Goal: Task Accomplishment & Management: Manage account settings

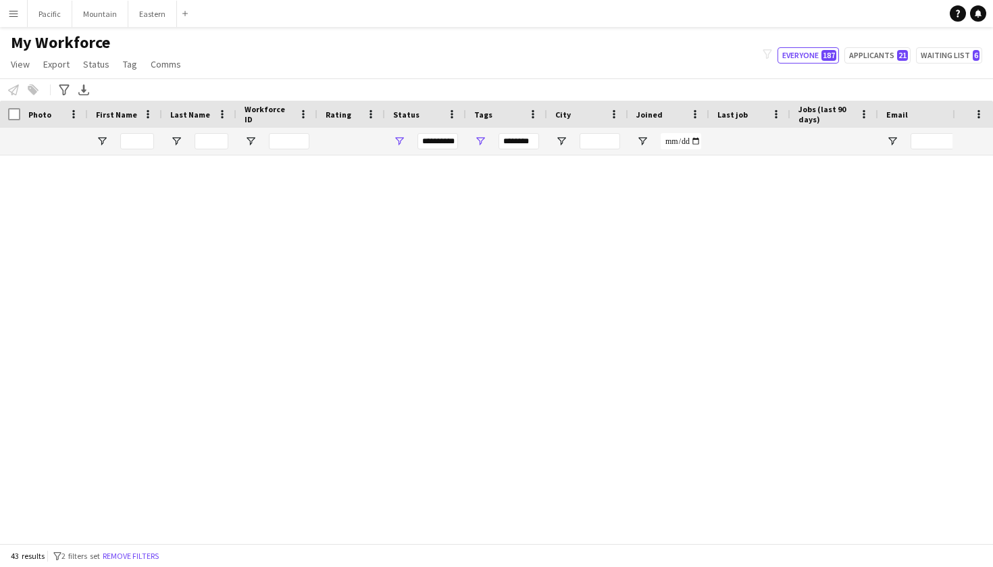
scroll to position [1239, 0]
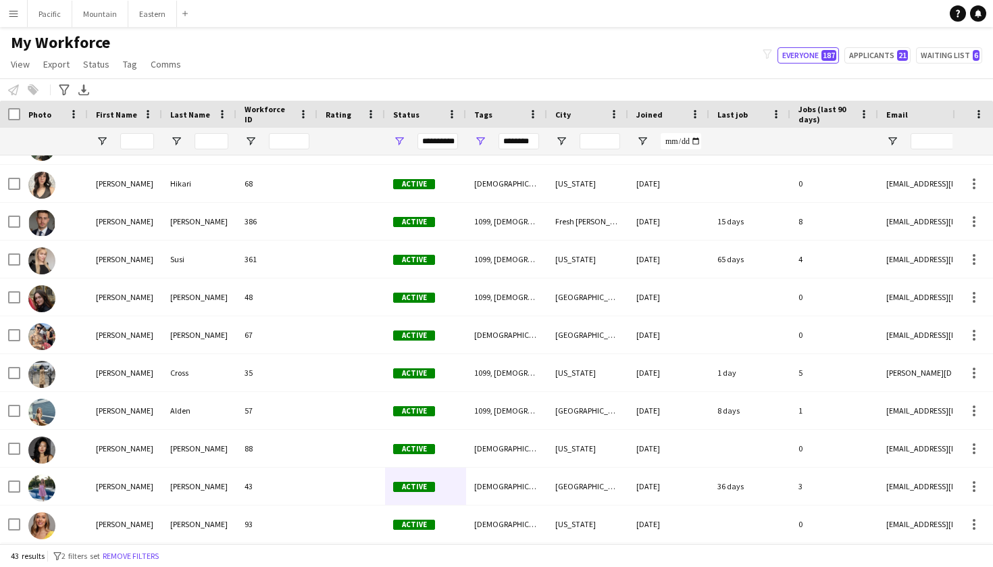
click at [14, 15] on app-icon "Menu" at bounding box center [13, 13] width 11 height 11
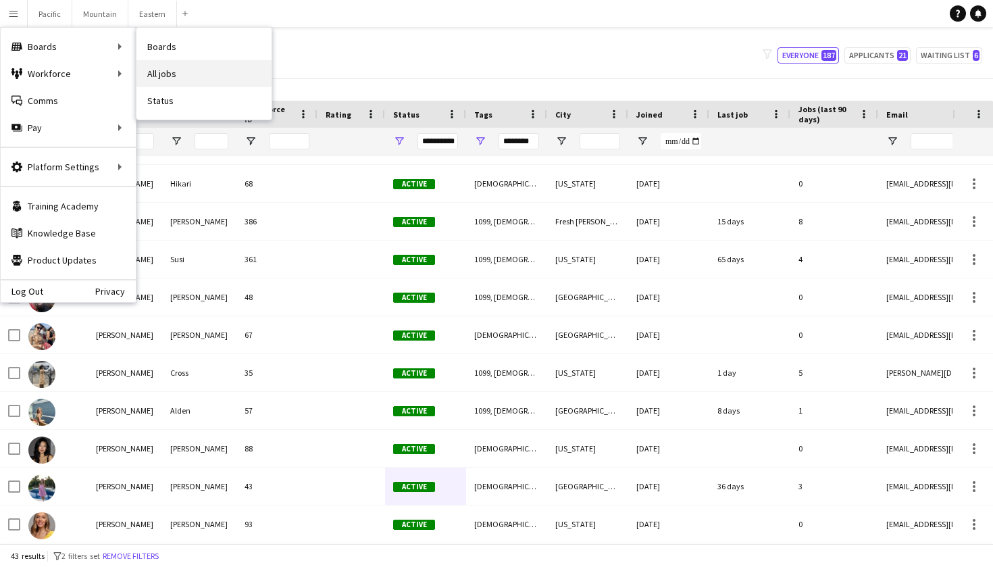
click at [159, 66] on link "All jobs" at bounding box center [203, 73] width 135 height 27
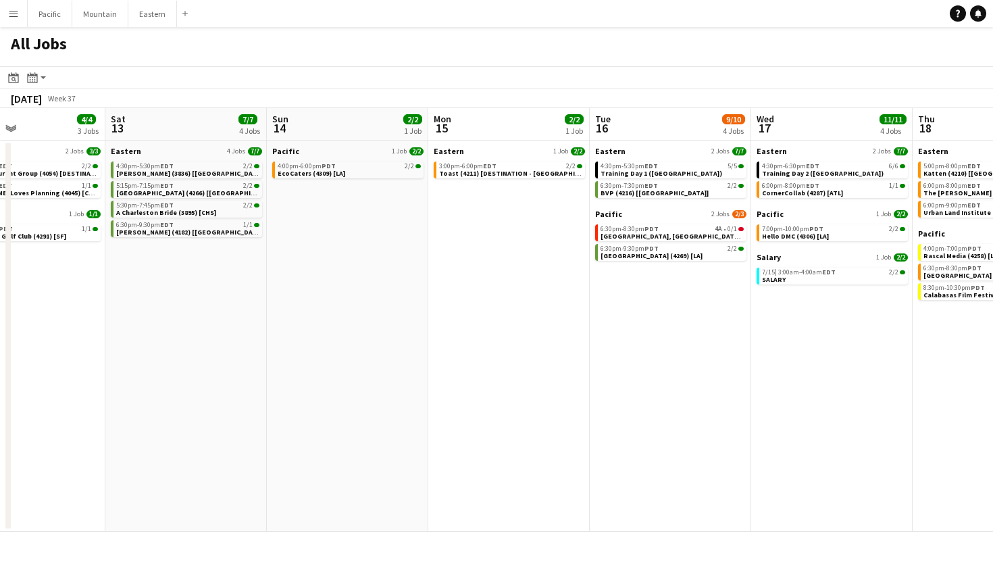
scroll to position [0, 546]
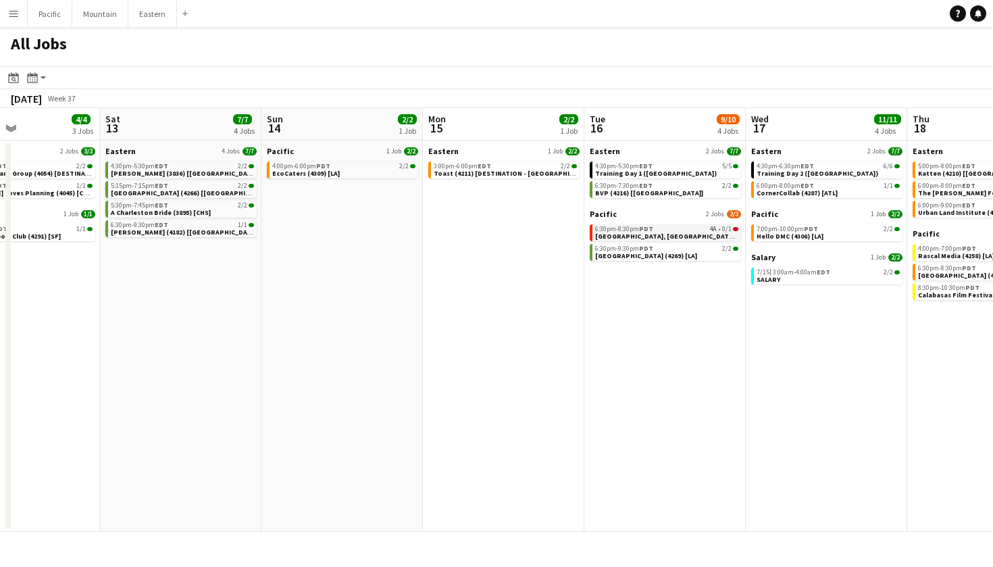
click at [685, 230] on div "6:30pm-8:30pm PDT 4A • 0/1" at bounding box center [666, 229] width 143 height 7
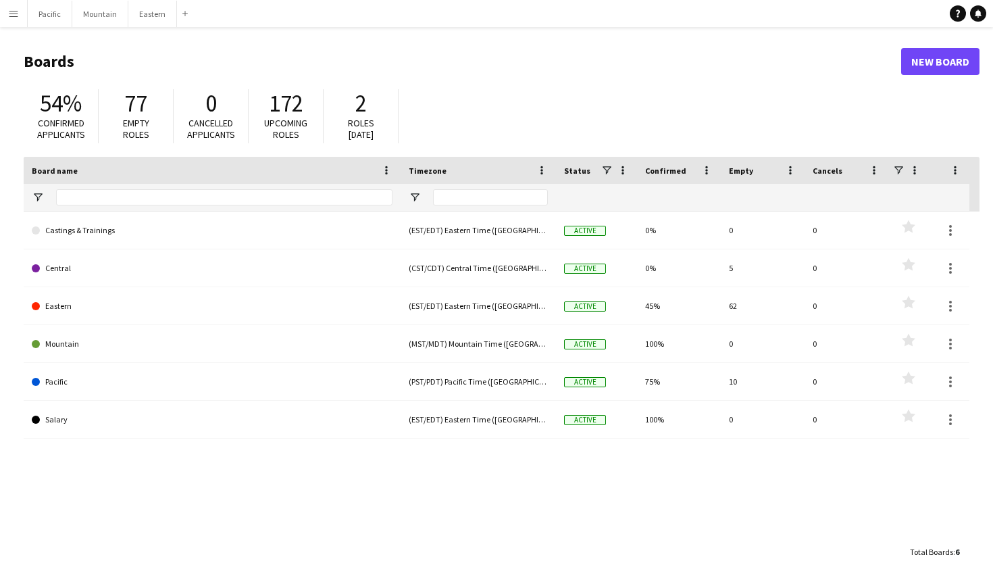
click at [15, 16] on app-icon "Menu" at bounding box center [13, 13] width 11 height 11
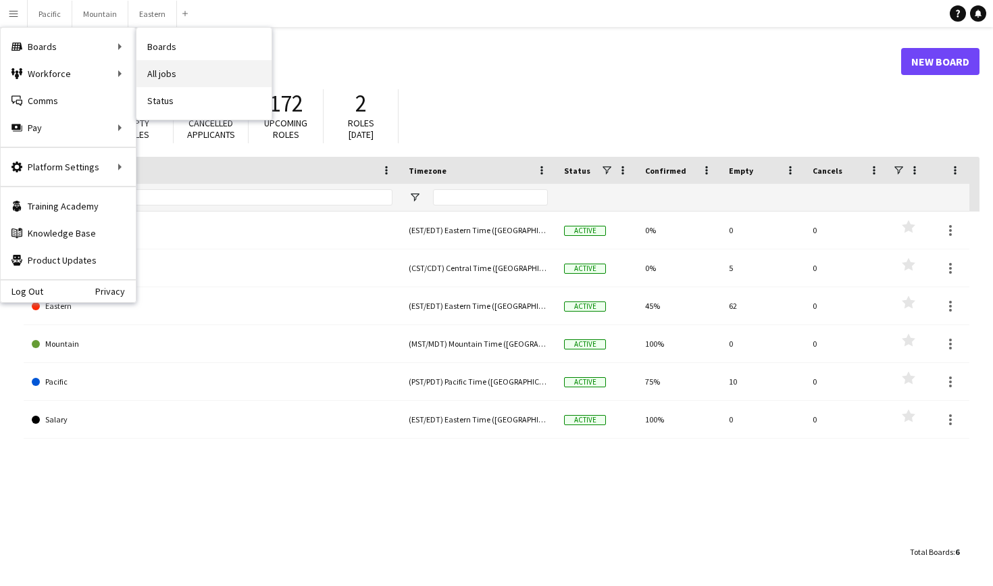
click at [159, 70] on link "All jobs" at bounding box center [203, 73] width 135 height 27
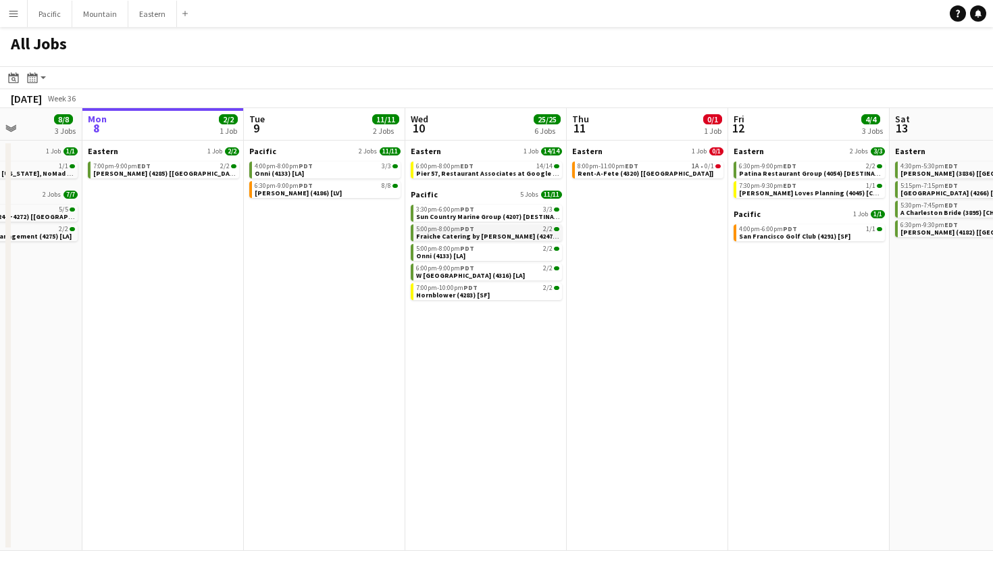
scroll to position [0, 409]
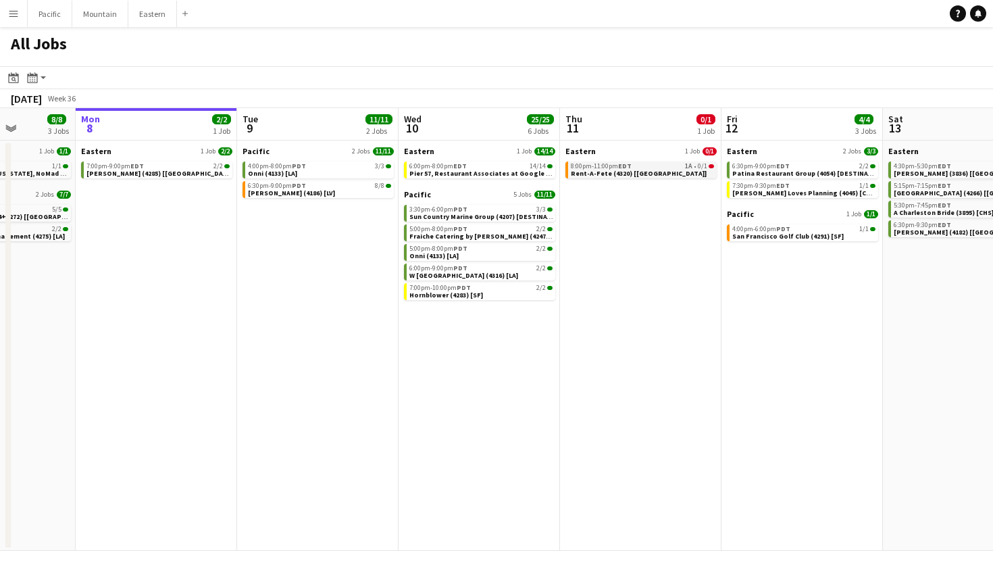
click at [693, 170] on link "8:00pm-11:00pm EDT 1A • 0/1 Rent-A-Fete (4320) [NYC]" at bounding box center [642, 170] width 143 height 16
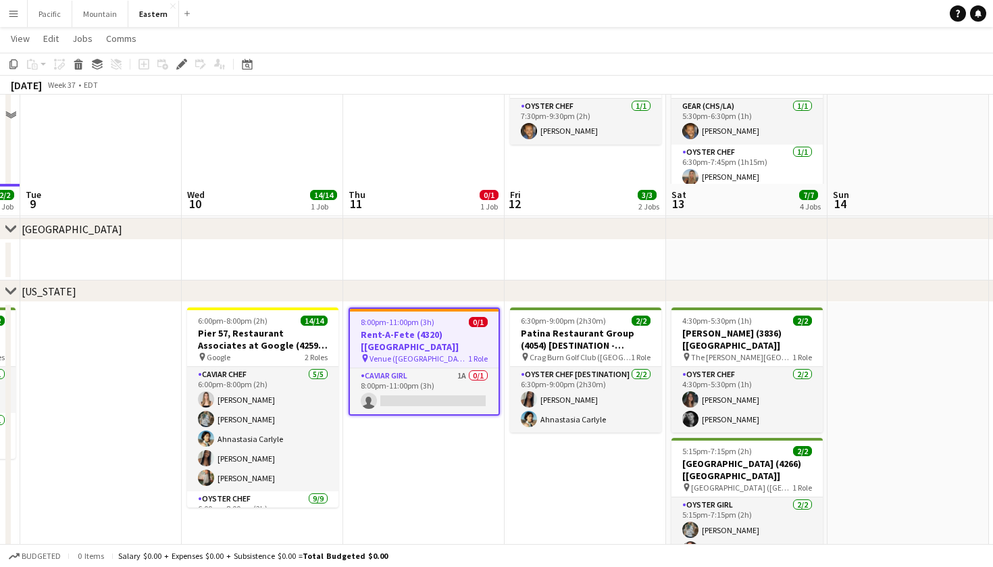
scroll to position [511, 0]
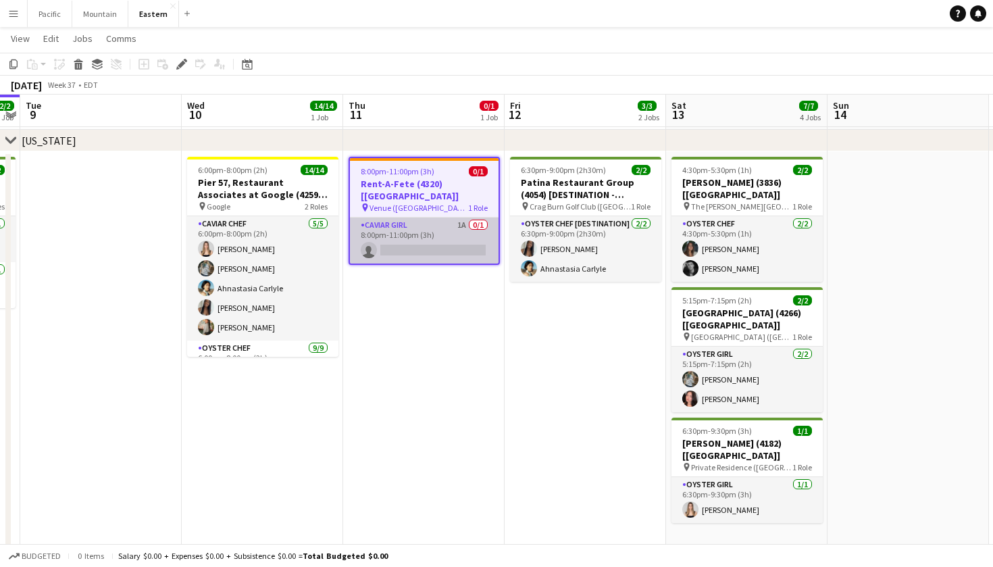
click at [455, 230] on app-card-role "Caviar Girl 1A 0/1 8:00pm-11:00pm (3h) single-neutral-actions" at bounding box center [424, 241] width 149 height 46
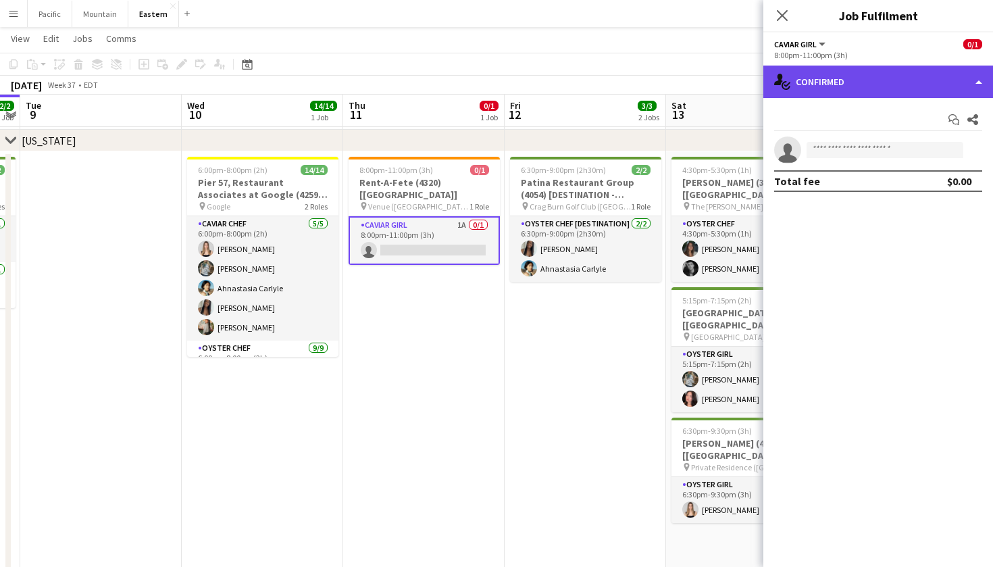
click at [913, 89] on div "single-neutral-actions-check-2 Confirmed" at bounding box center [879, 82] width 230 height 32
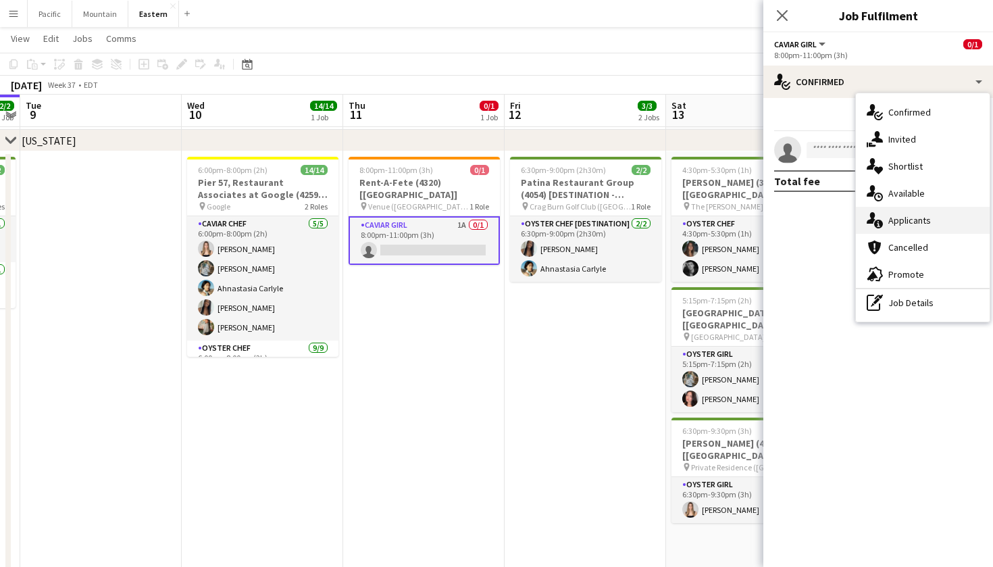
click at [920, 213] on div "single-neutral-actions-information Applicants" at bounding box center [923, 220] width 134 height 27
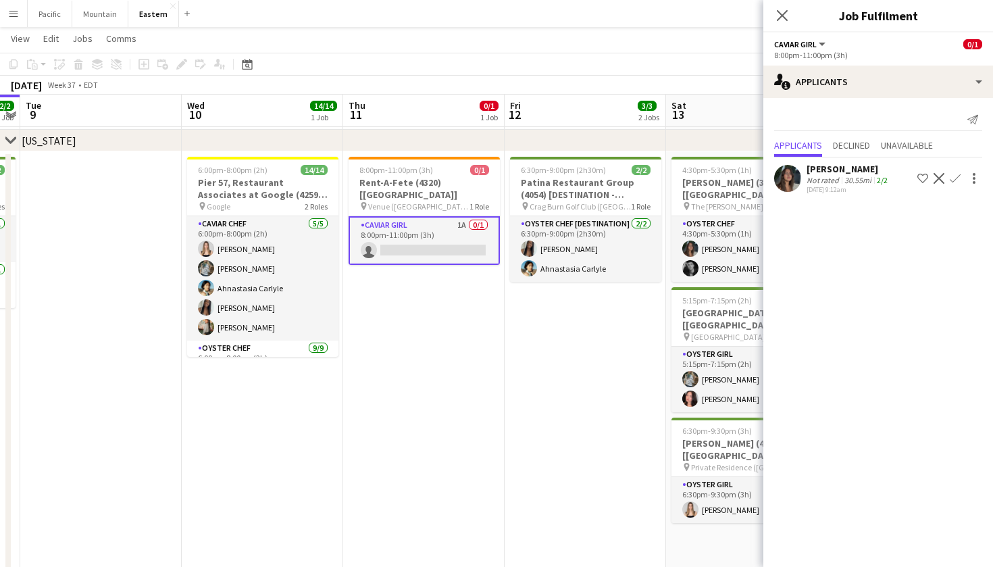
click at [955, 174] on app-icon "Confirm" at bounding box center [955, 178] width 11 height 11
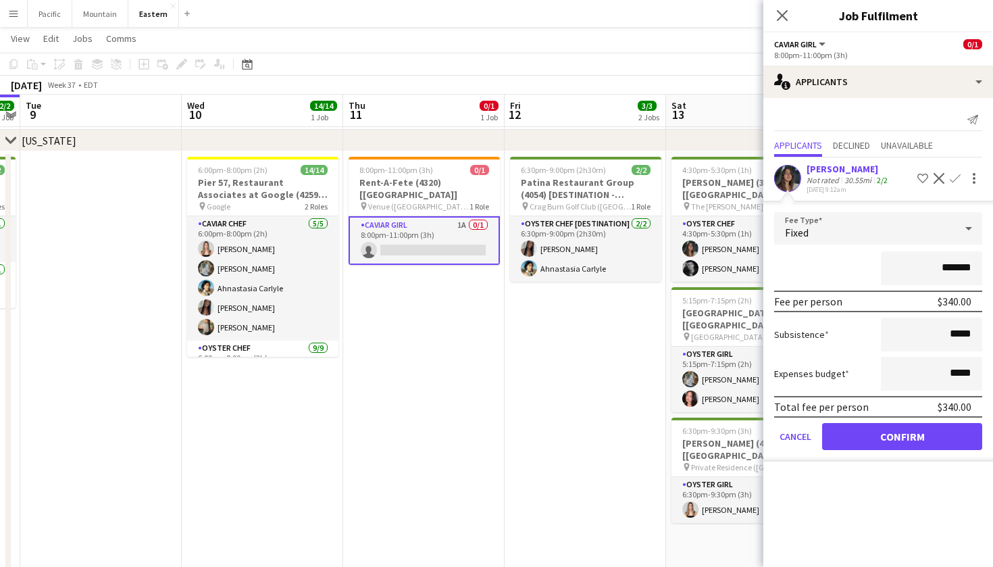
click at [919, 432] on button "Confirm" at bounding box center [902, 436] width 160 height 27
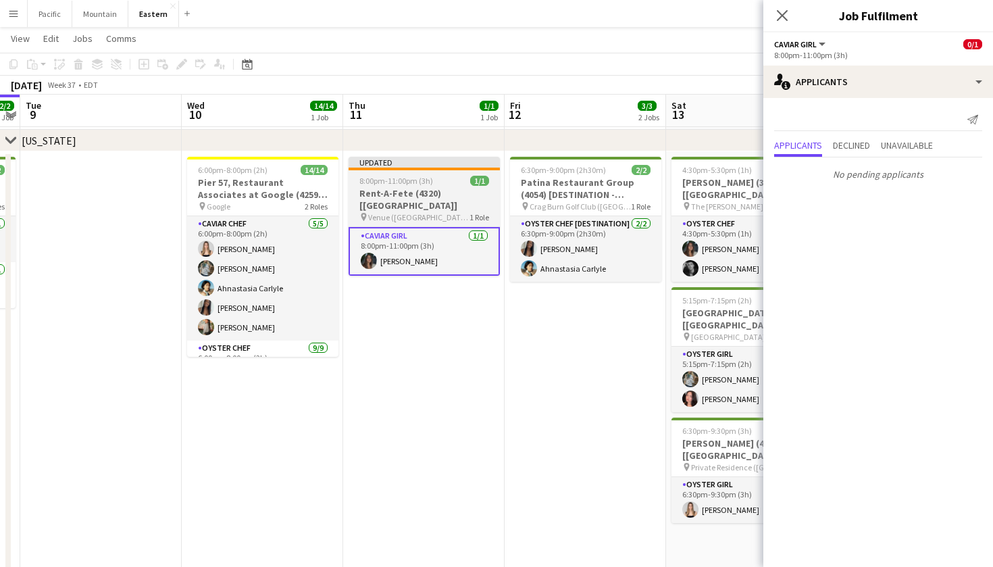
click at [479, 179] on span "1/1" at bounding box center [479, 181] width 19 height 10
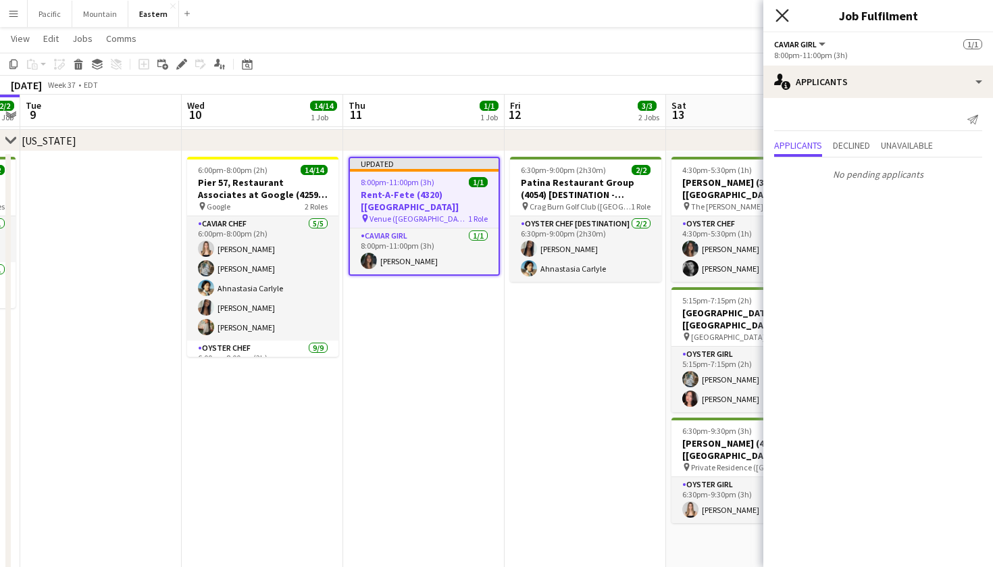
click at [782, 16] on icon at bounding box center [782, 15] width 13 height 13
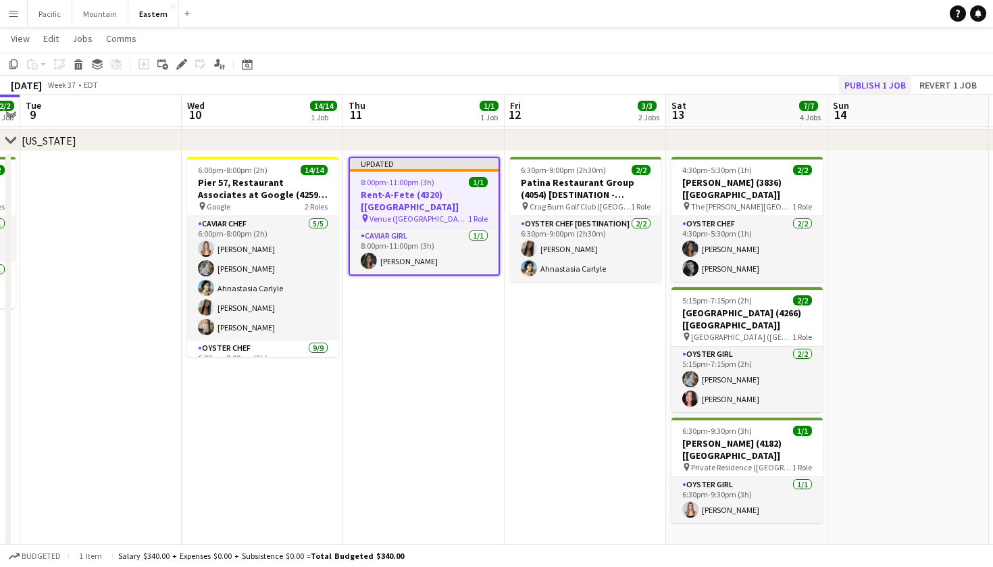
click at [889, 81] on button "Publish 1 job" at bounding box center [875, 85] width 72 height 18
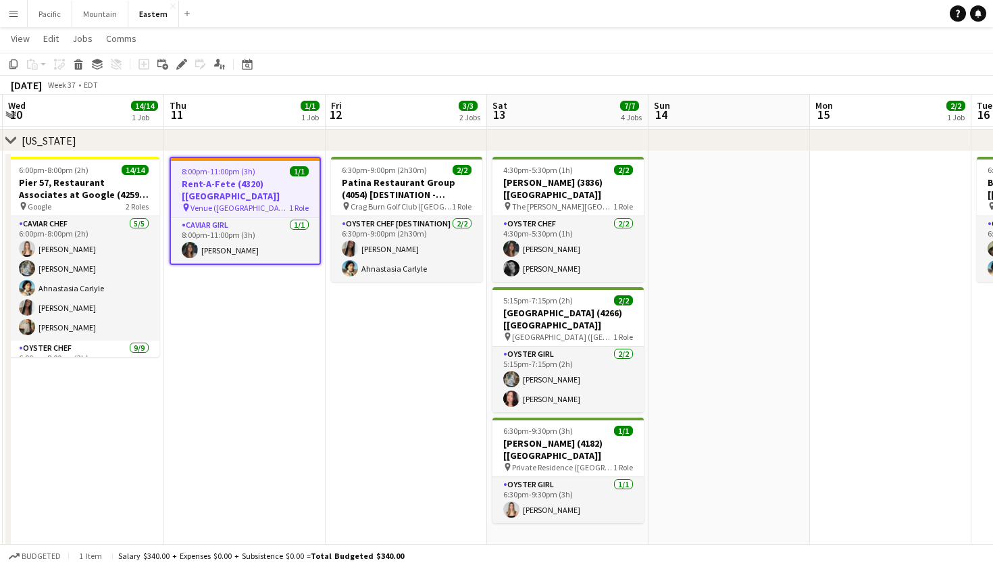
scroll to position [0, 319]
click at [299, 203] on span "1 Role" at bounding box center [301, 208] width 20 height 10
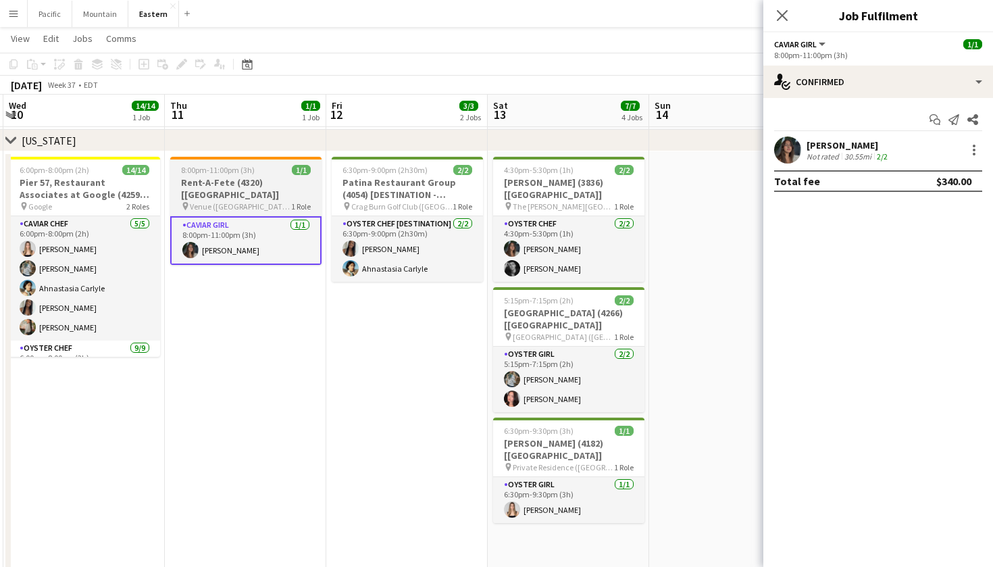
click at [299, 201] on span "1 Role" at bounding box center [301, 206] width 20 height 10
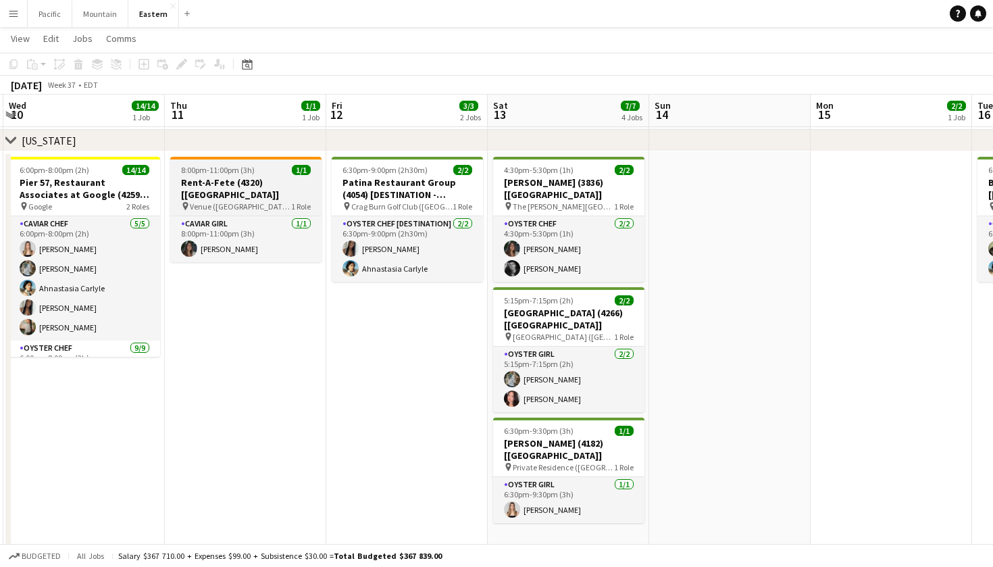
click at [255, 158] on div at bounding box center [245, 158] width 151 height 3
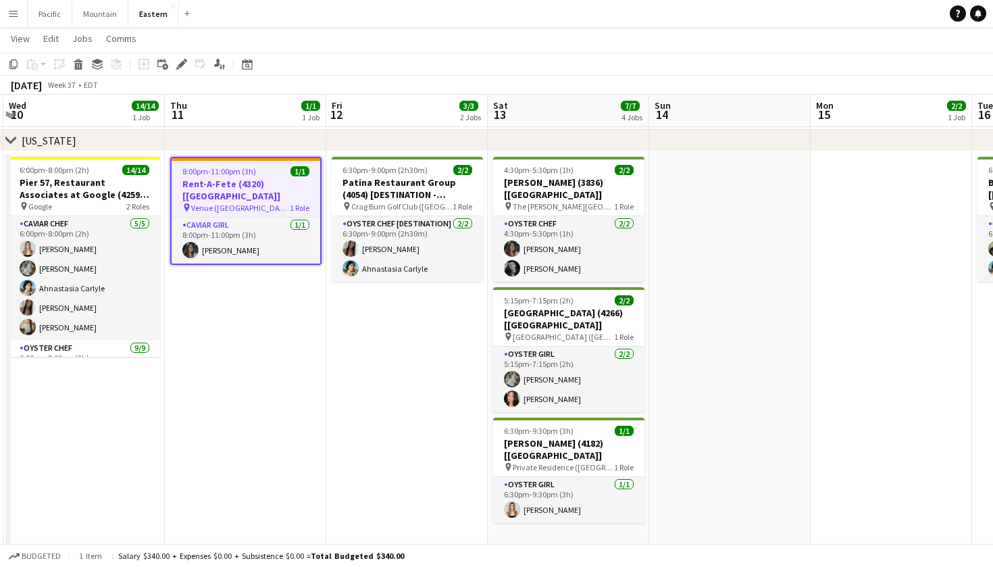
click at [178, 54] on app-toolbar "Copy Paste Paste Command V Paste with crew Command Shift V Paste linked Job Del…" at bounding box center [496, 64] width 993 height 23
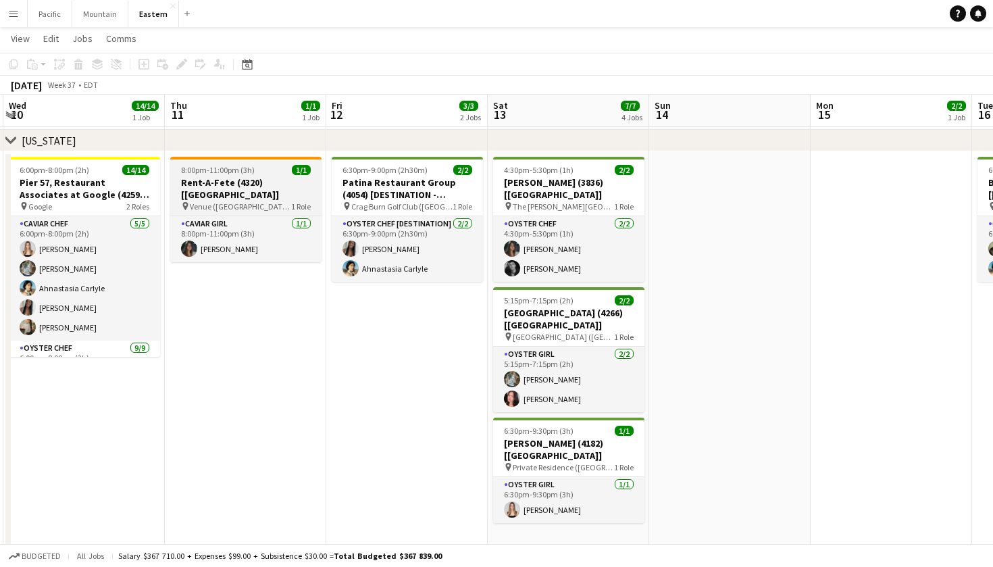
click at [226, 170] on span "8:00pm-11:00pm (3h)" at bounding box center [218, 170] width 74 height 10
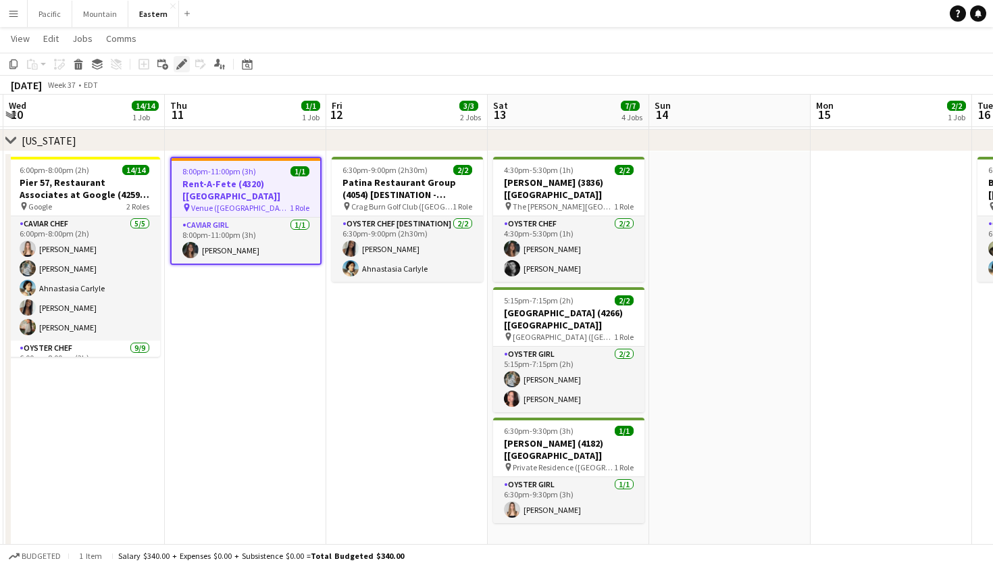
click at [185, 66] on icon "Edit" at bounding box center [181, 64] width 11 height 11
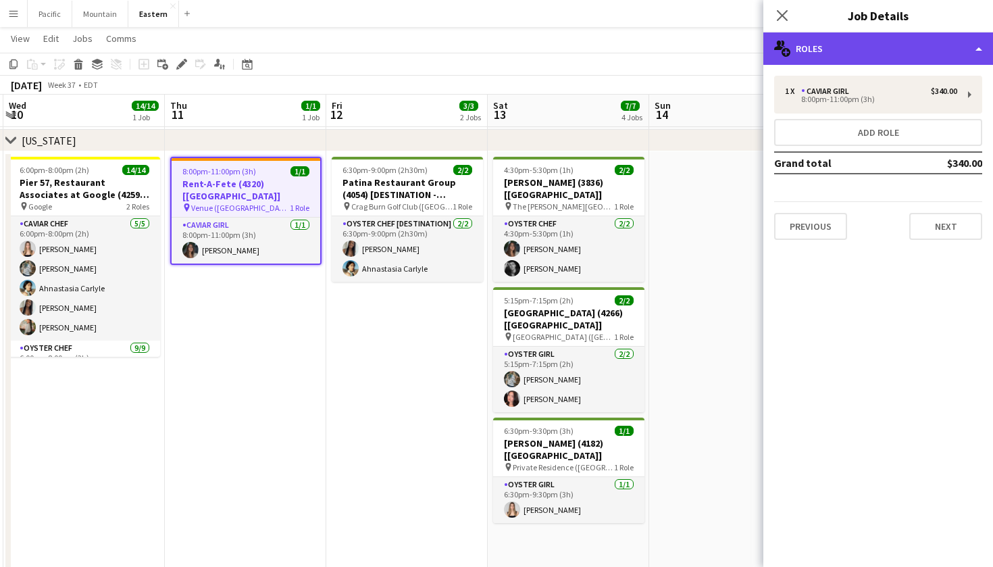
click at [905, 49] on div "multiple-users-add Roles" at bounding box center [879, 48] width 230 height 32
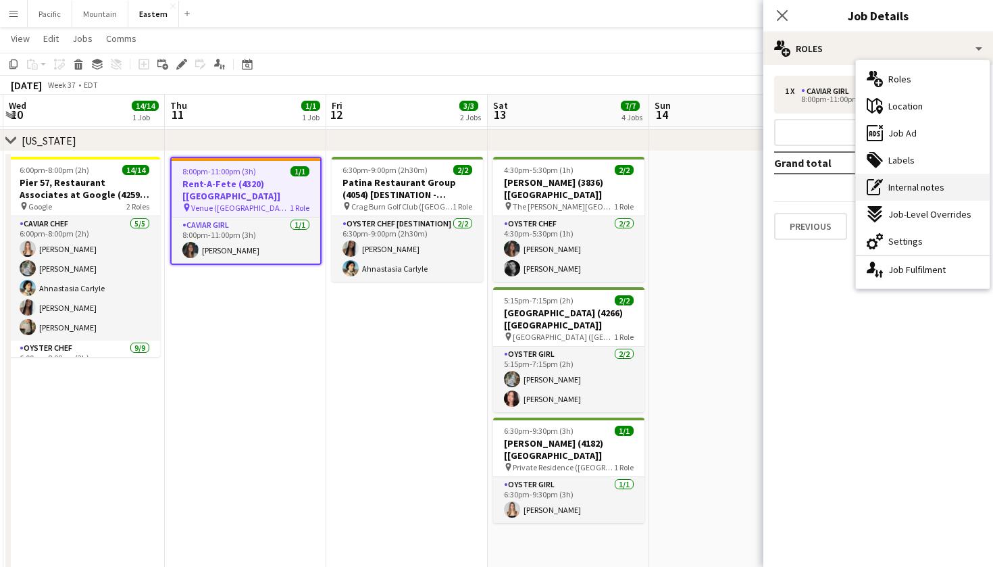
click at [921, 182] on span "Internal notes" at bounding box center [917, 187] width 56 height 12
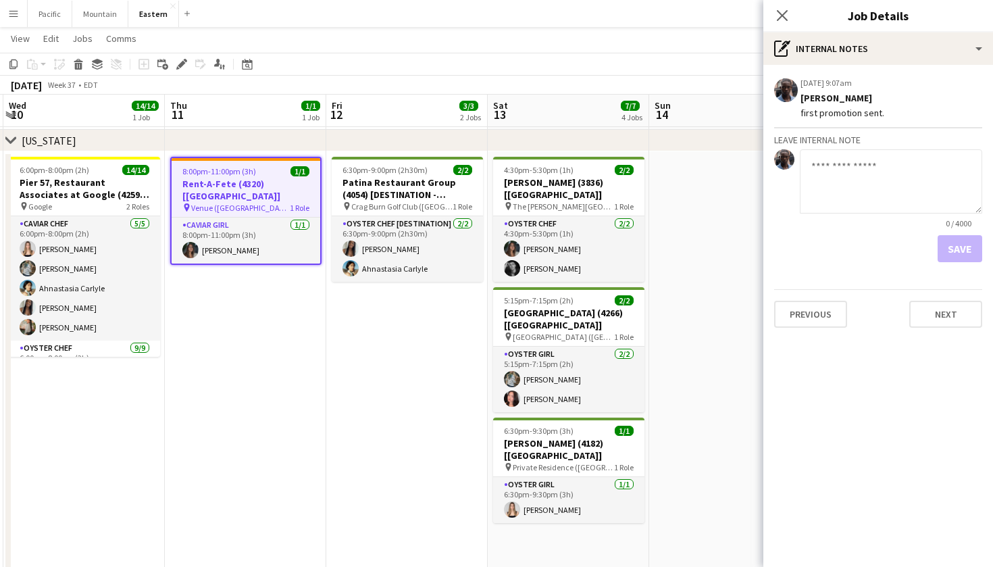
click at [855, 186] on textarea at bounding box center [891, 181] width 182 height 64
drag, startPoint x: 966, startPoint y: 171, endPoint x: 897, endPoint y: 171, distance: 68.9
click at [897, 171] on textarea "**********" at bounding box center [891, 181] width 182 height 64
type textarea "**********"
click at [966, 253] on button "Save" at bounding box center [960, 248] width 45 height 27
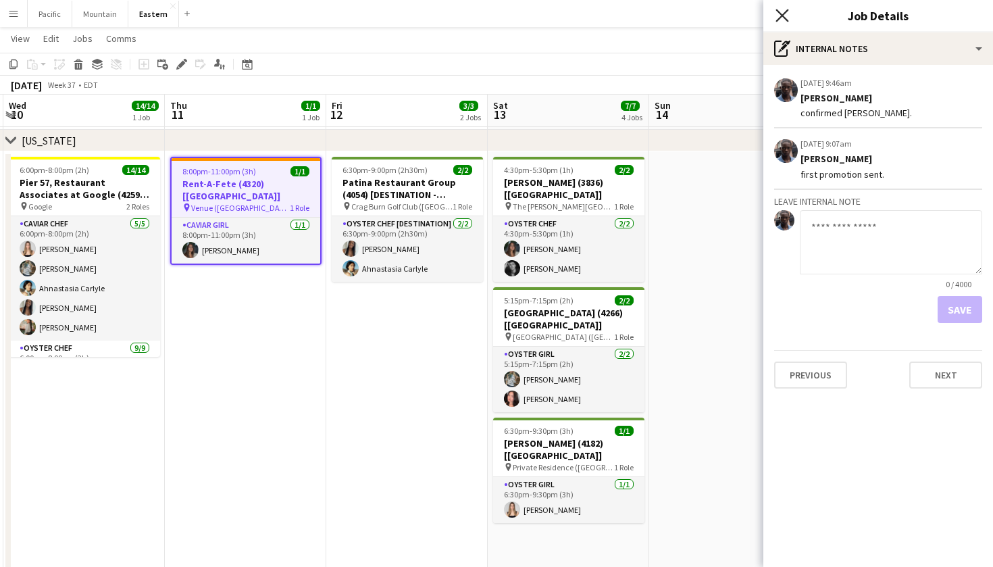
click at [786, 13] on icon at bounding box center [782, 15] width 13 height 13
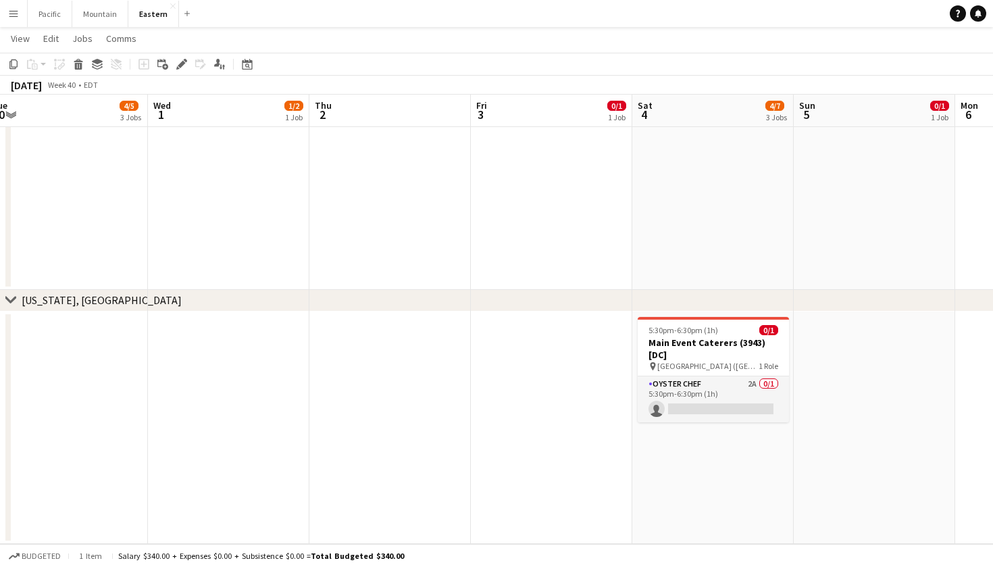
scroll to position [0, 549]
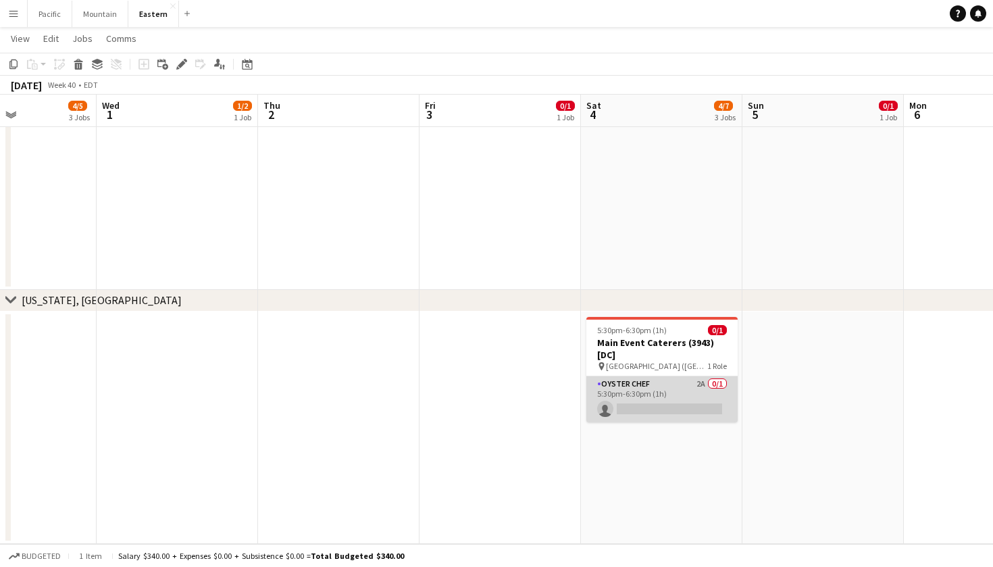
click at [689, 408] on app-card-role "Oyster Chef 2A 0/1 5:30pm-6:30pm (1h) single-neutral-actions" at bounding box center [662, 399] width 151 height 46
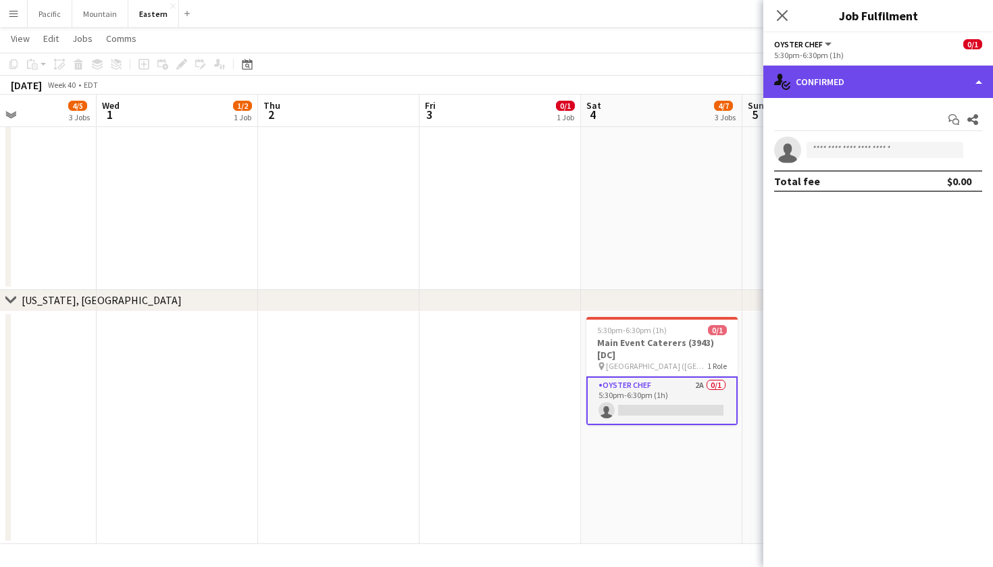
click at [903, 68] on div "single-neutral-actions-check-2 Confirmed" at bounding box center [879, 82] width 230 height 32
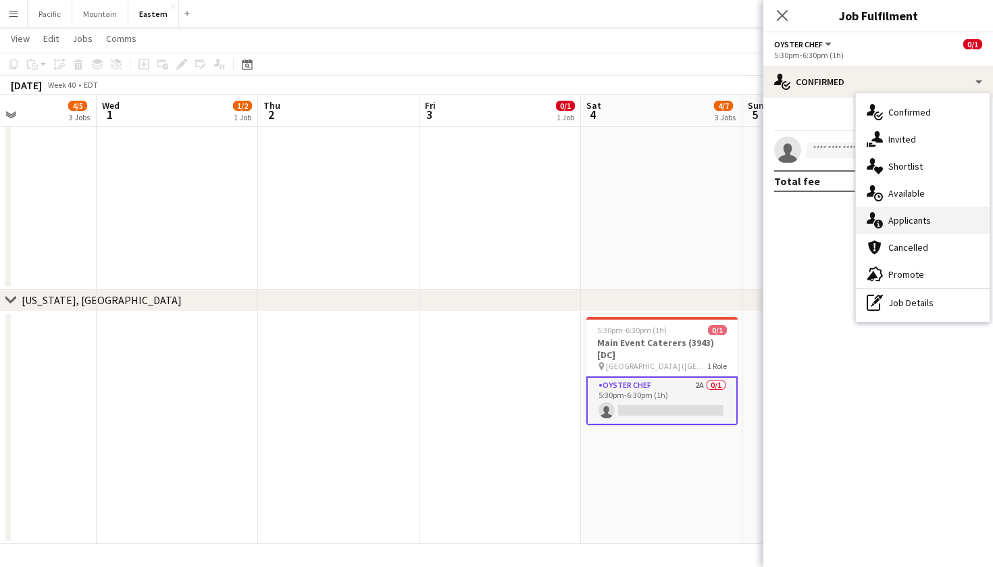
click at [922, 216] on span "Applicants" at bounding box center [910, 220] width 43 height 12
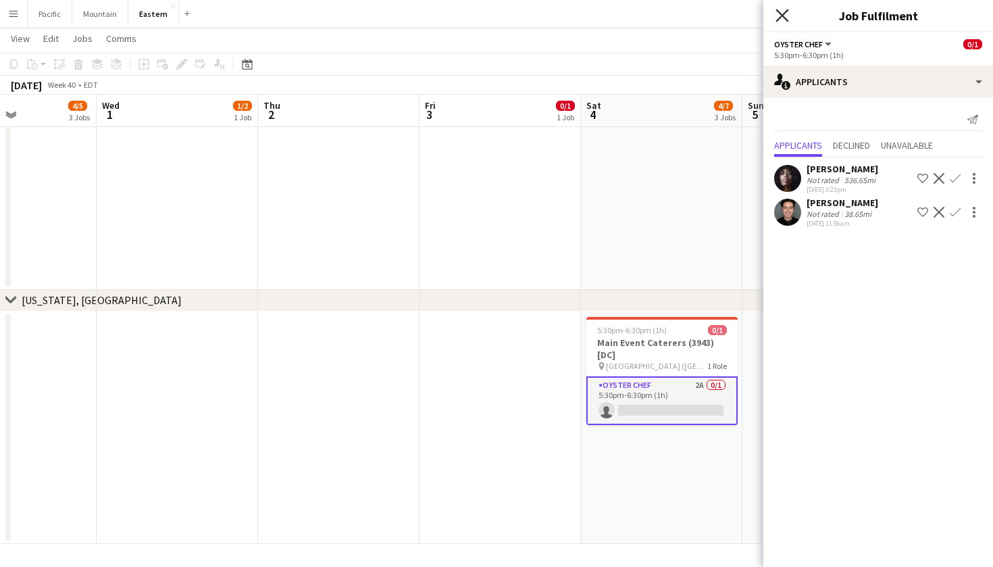
click at [780, 21] on icon "Close pop-in" at bounding box center [782, 15] width 13 height 13
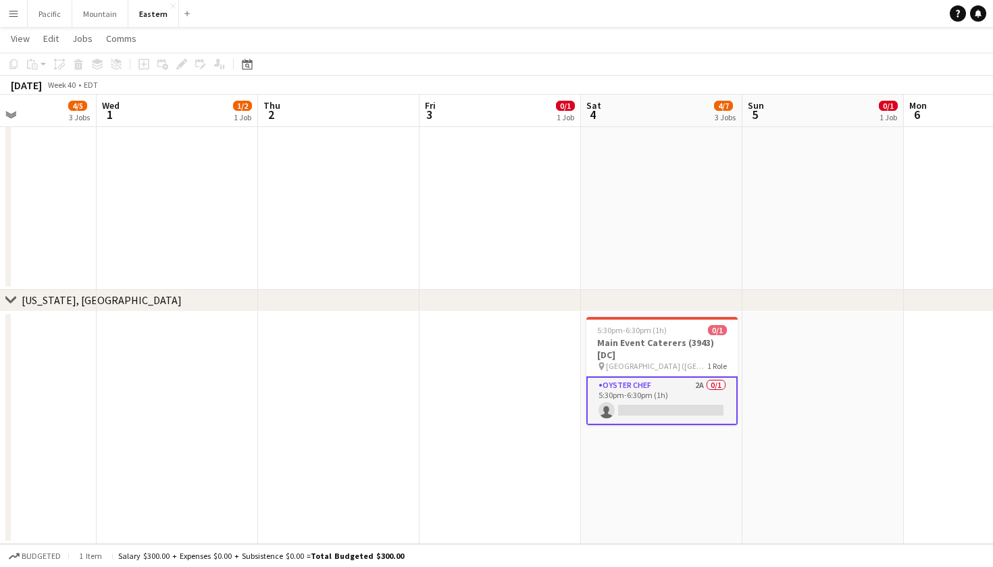
click at [679, 231] on app-date-cell at bounding box center [662, 145] width 162 height 290
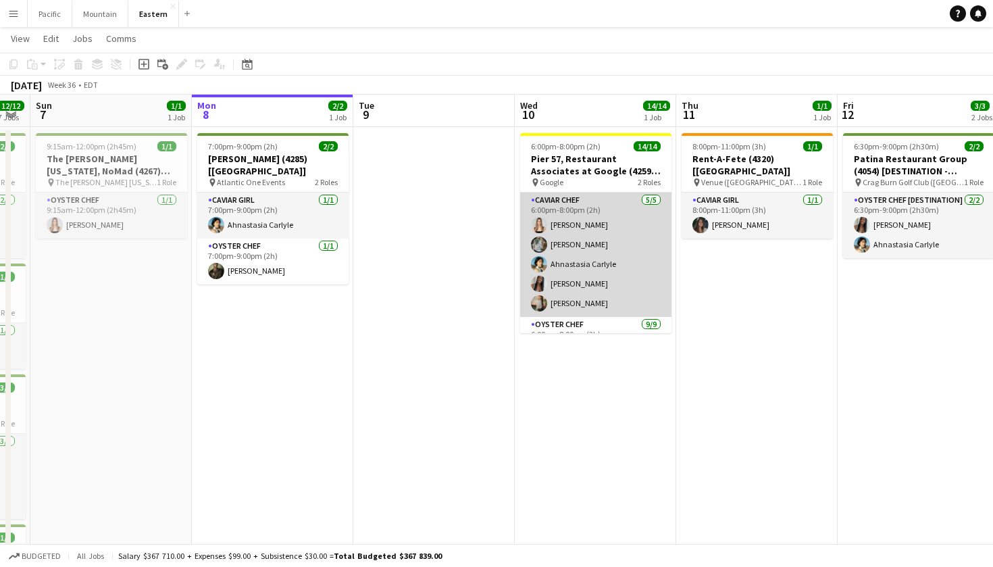
scroll to position [0, 0]
click at [601, 250] on app-card-role "Caviar Chef 5/5 6:00pm-8:00pm (2h) Diana Barbosa Da Silva Brooke Anderson Ahnas…" at bounding box center [595, 255] width 151 height 124
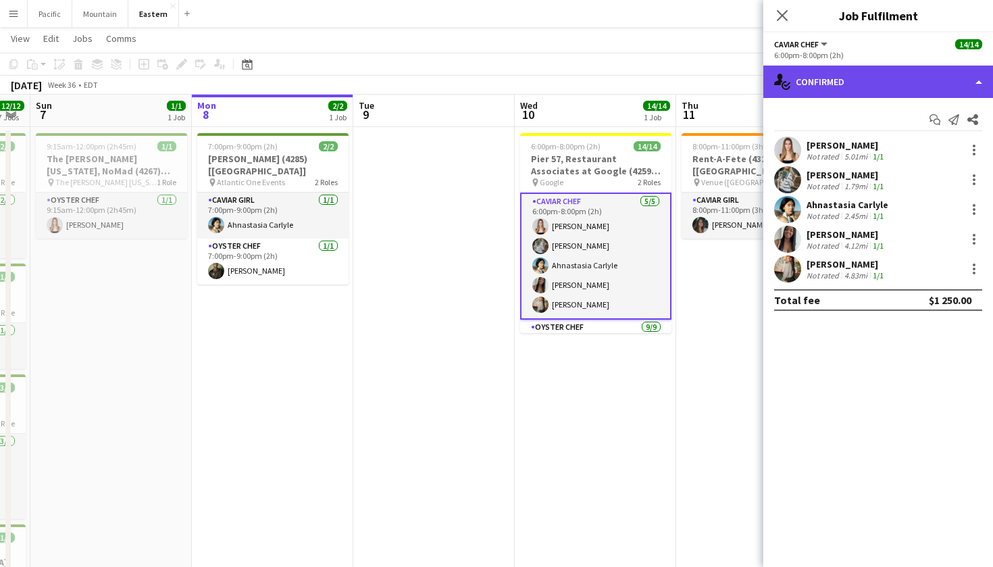
click at [908, 86] on div "single-neutral-actions-check-2 Confirmed" at bounding box center [879, 82] width 230 height 32
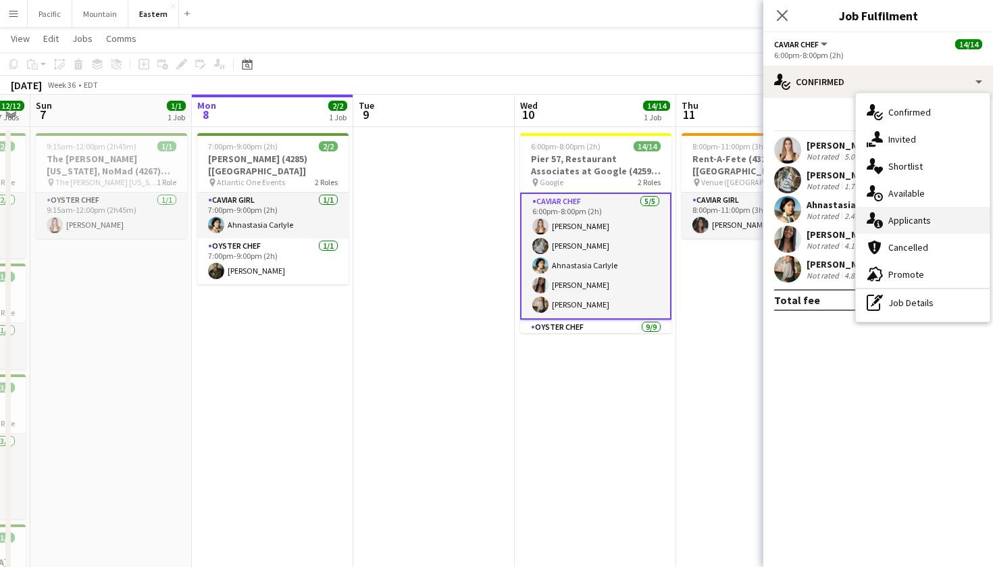
click at [934, 221] on div "single-neutral-actions-information Applicants" at bounding box center [923, 220] width 134 height 27
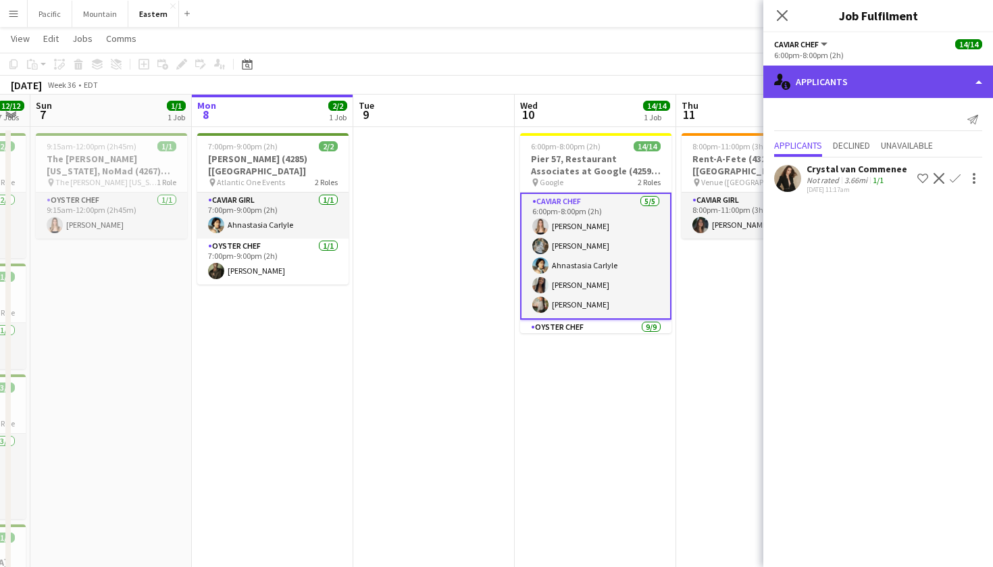
click at [940, 77] on div "single-neutral-actions-information Applicants" at bounding box center [879, 82] width 230 height 32
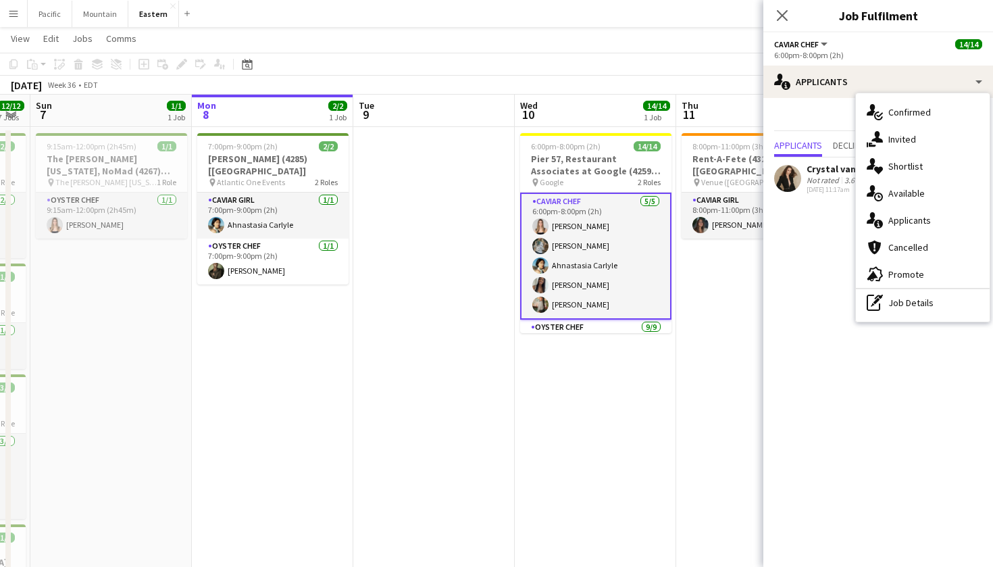
click at [795, 244] on mat-expansion-panel "users2 Applicants Send notification Applicants Declined Unavailable Crystal van…" at bounding box center [879, 332] width 230 height 469
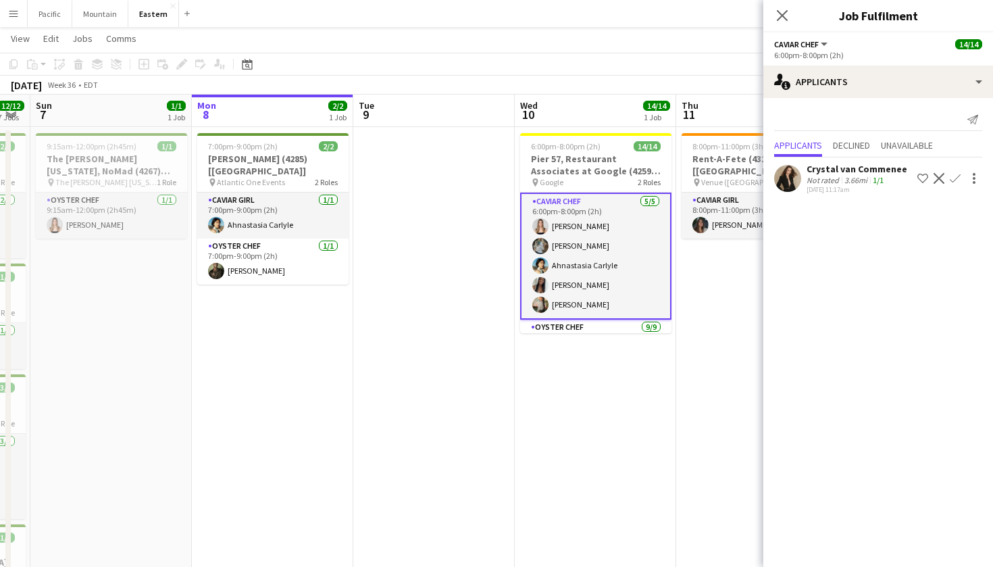
click at [590, 233] on app-card-role "Caviar Chef 5/5 6:00pm-8:00pm (2h) Diana Barbosa Da Silva Brooke Anderson Ahnas…" at bounding box center [595, 256] width 151 height 127
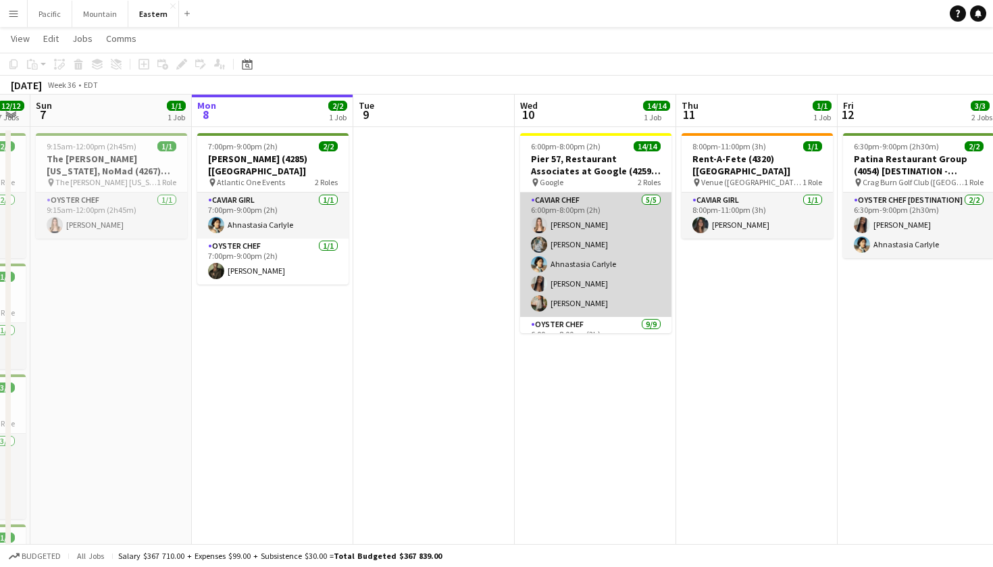
click at [599, 229] on app-card-role "Caviar Chef 5/5 6:00pm-8:00pm (2h) Diana Barbosa Da Silva Brooke Anderson Ahnas…" at bounding box center [595, 255] width 151 height 124
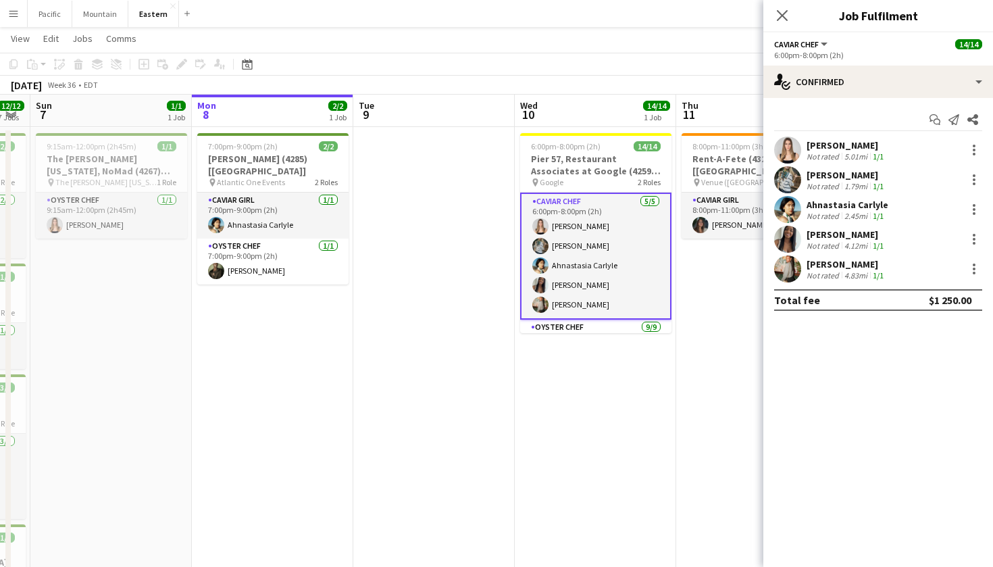
click at [784, 149] on app-user-avatar at bounding box center [787, 149] width 27 height 27
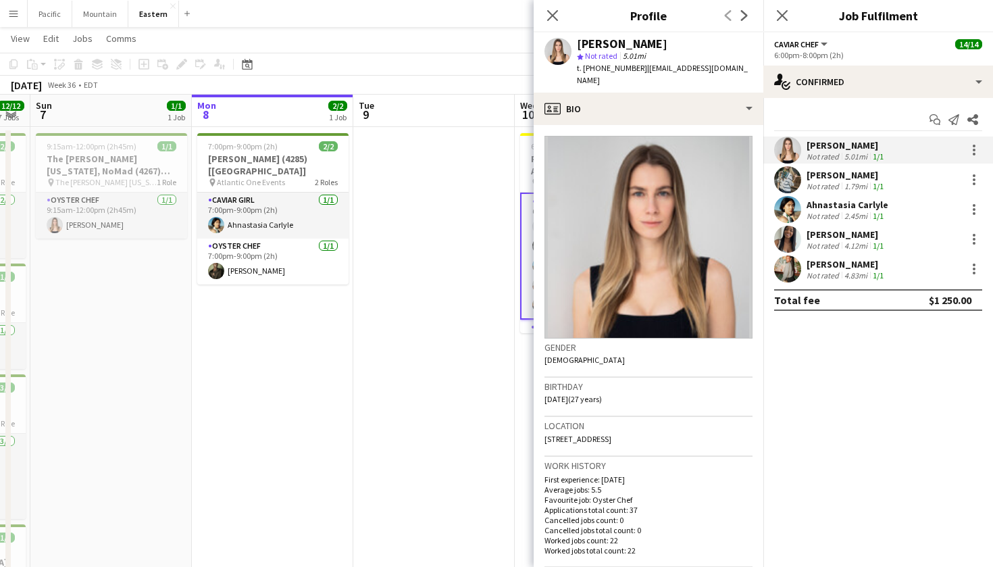
drag, startPoint x: 589, startPoint y: 70, endPoint x: 632, endPoint y: 70, distance: 43.3
click at [632, 70] on span "t. +16628011743" at bounding box center [612, 68] width 70 height 10
copy span "16628011743"
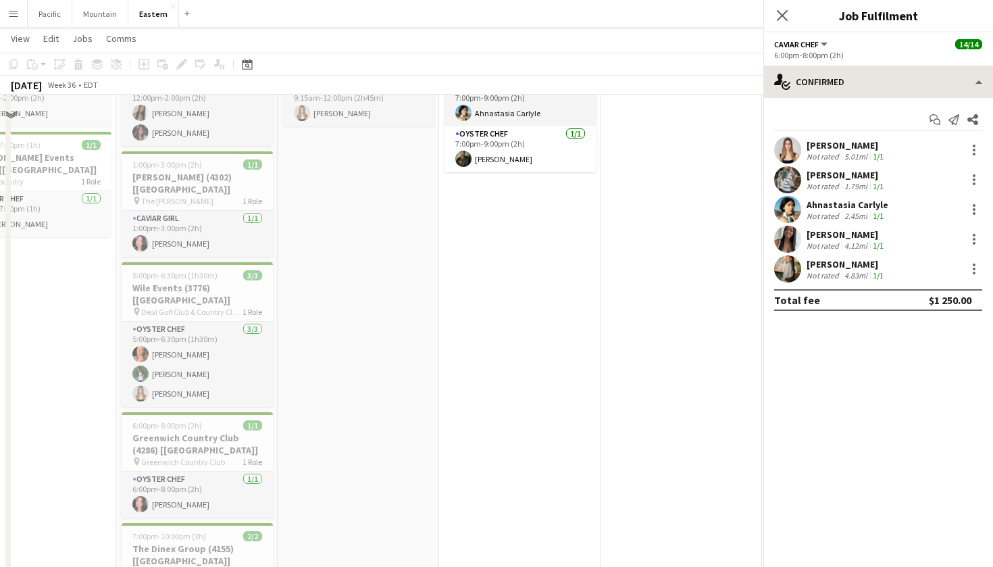
scroll to position [83, 0]
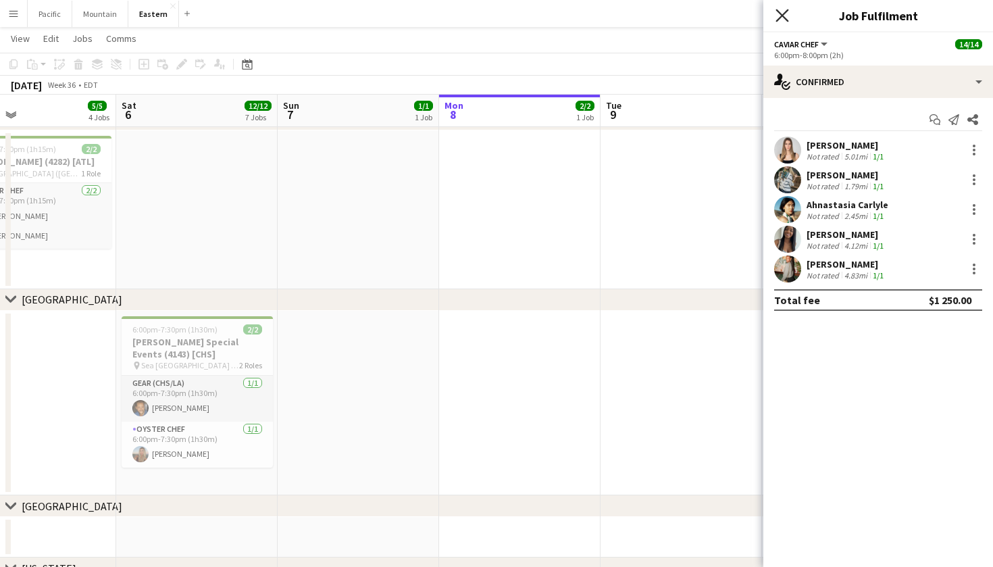
click at [785, 14] on icon at bounding box center [782, 15] width 13 height 13
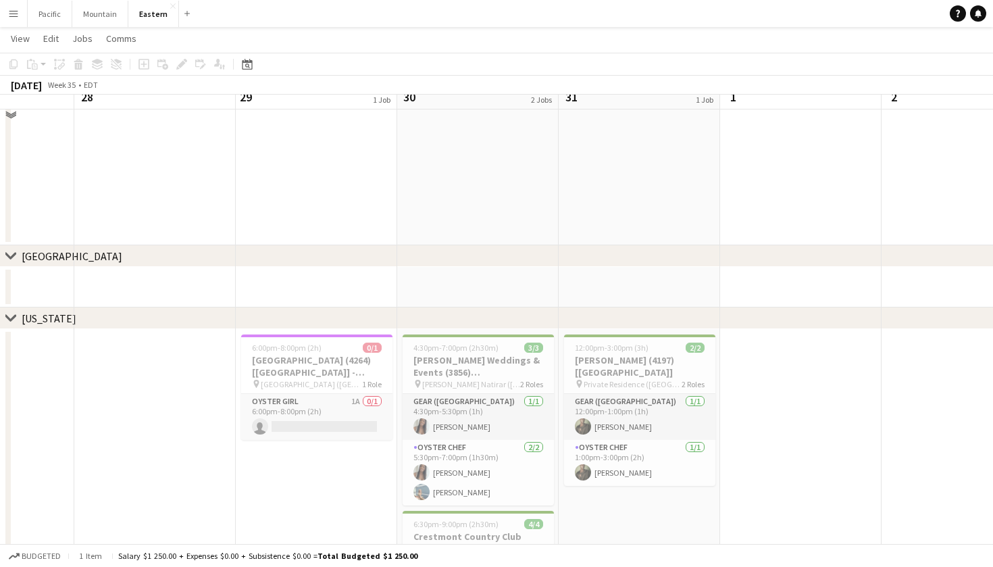
scroll to position [364, 0]
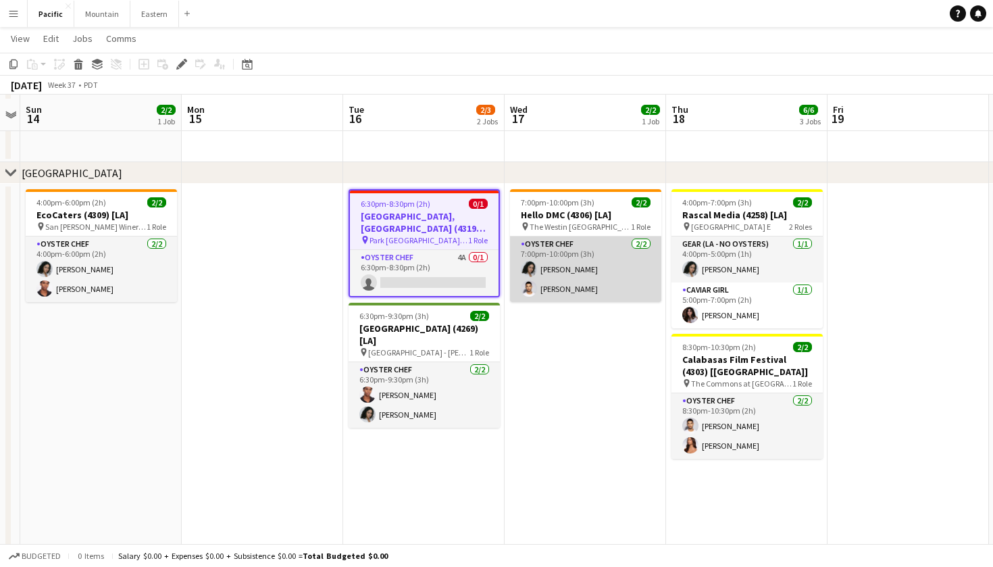
scroll to position [288, 0]
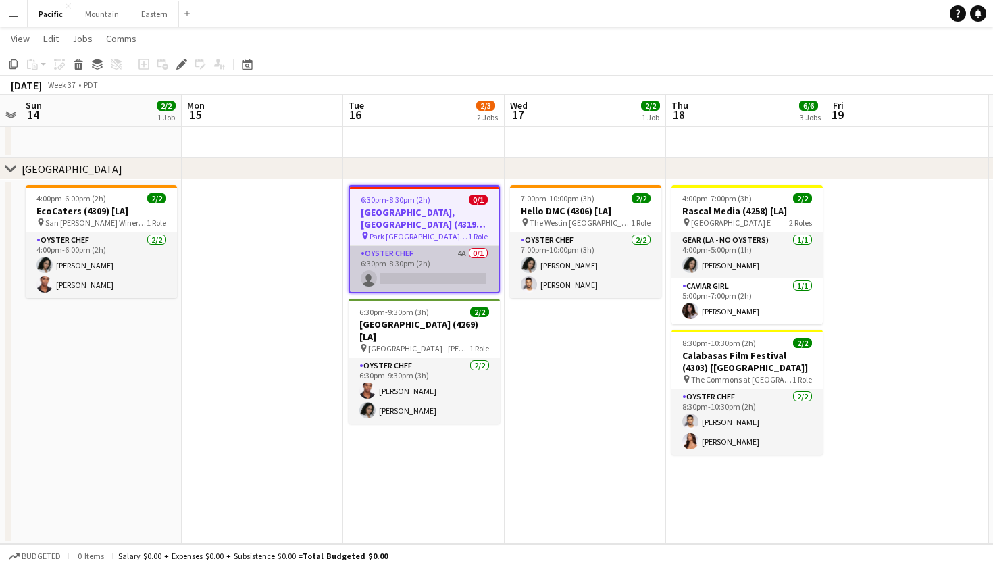
click at [432, 278] on app-card-role "Oyster Chef 4A 0/1 6:30pm-8:30pm (2h) single-neutral-actions" at bounding box center [424, 269] width 149 height 46
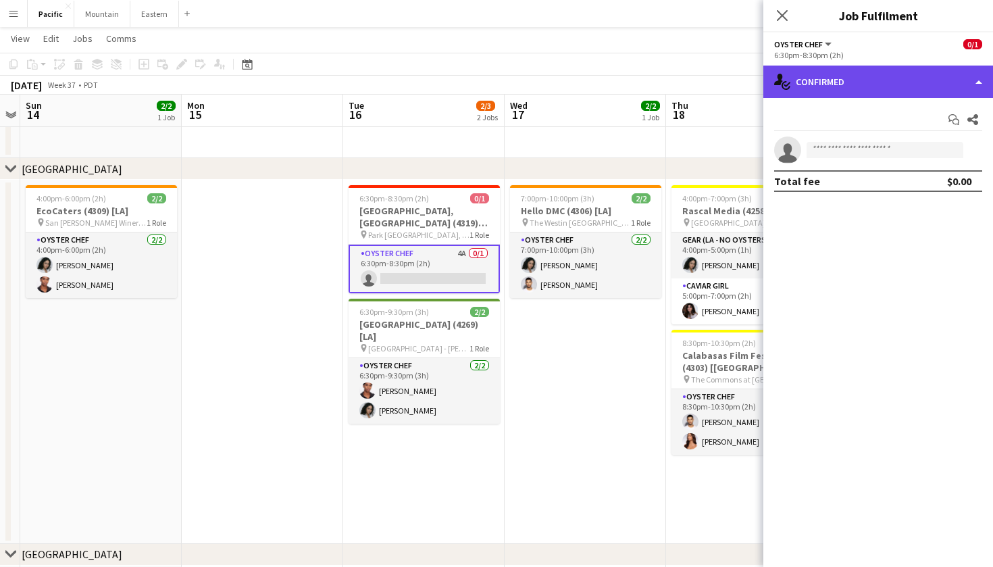
click at [935, 94] on div "single-neutral-actions-check-2 Confirmed" at bounding box center [879, 82] width 230 height 32
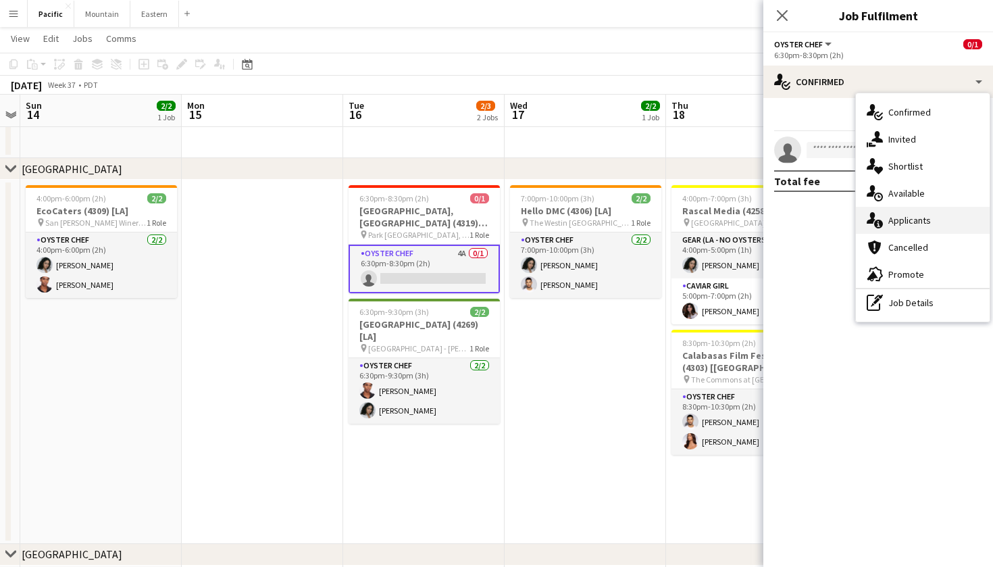
click at [925, 221] on span "Applicants" at bounding box center [910, 220] width 43 height 12
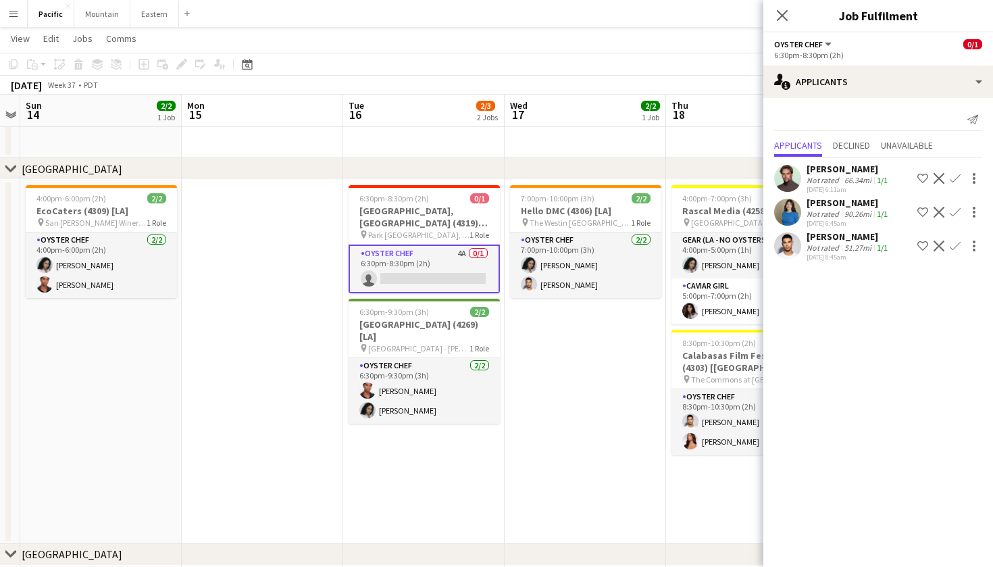
click at [607, 386] on app-date-cell "7:00pm-10:00pm (3h) 2/2 Hello DMC (4306) [LA] pin The Westin San Diego Gaslamp …" at bounding box center [586, 362] width 162 height 364
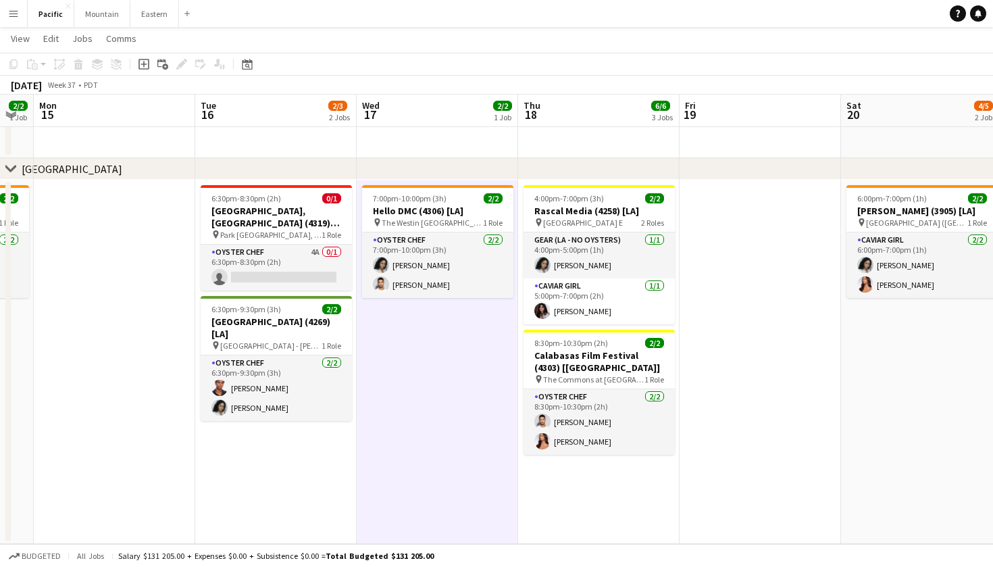
scroll to position [0, 275]
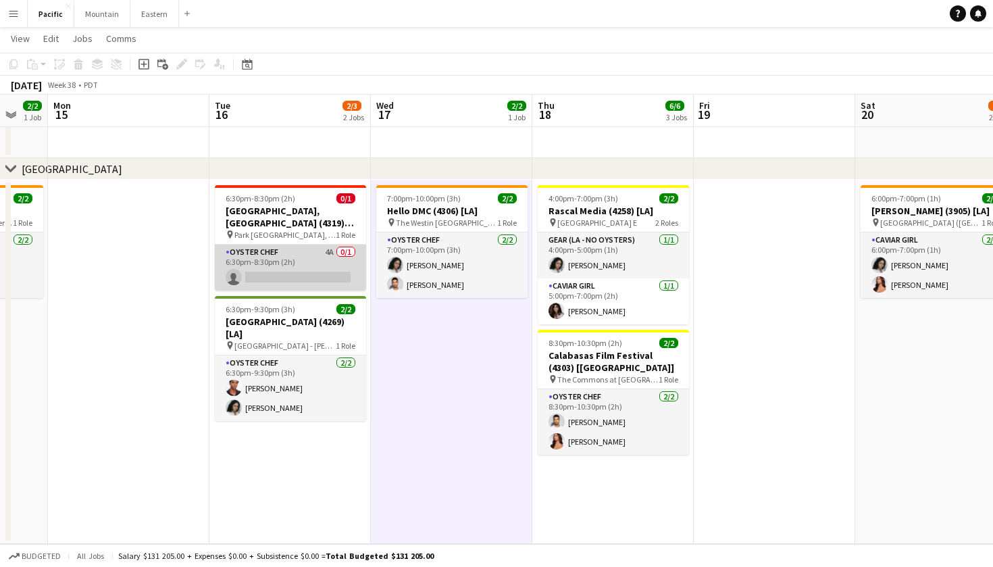
click at [324, 279] on app-card-role "Oyster Chef 4A 0/1 6:30pm-8:30pm (2h) single-neutral-actions" at bounding box center [290, 268] width 151 height 46
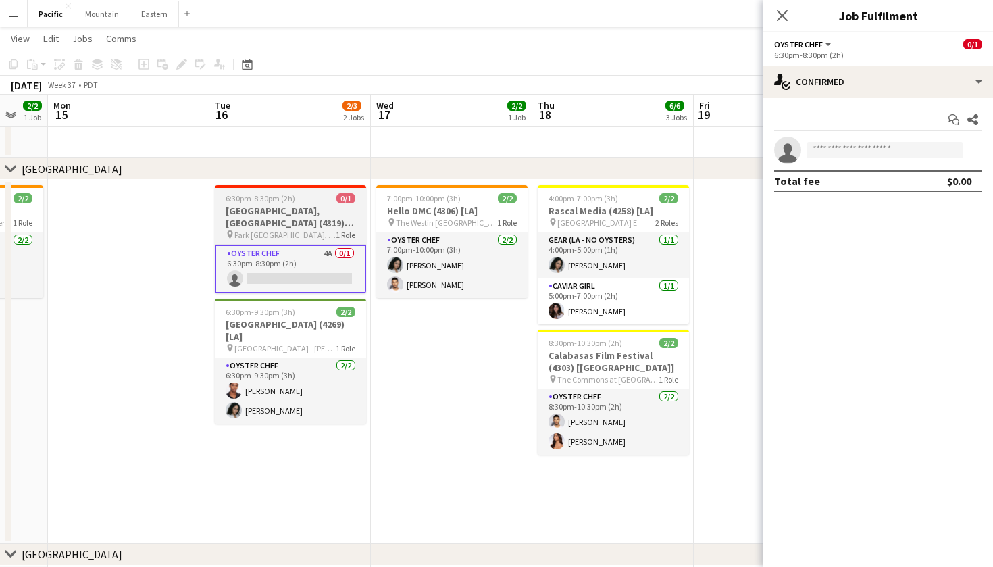
click at [276, 233] on span "Park Hyatt Aviara Resort, Golf Club & Spa (Carlsbad, CA)" at bounding box center [284, 235] width 101 height 10
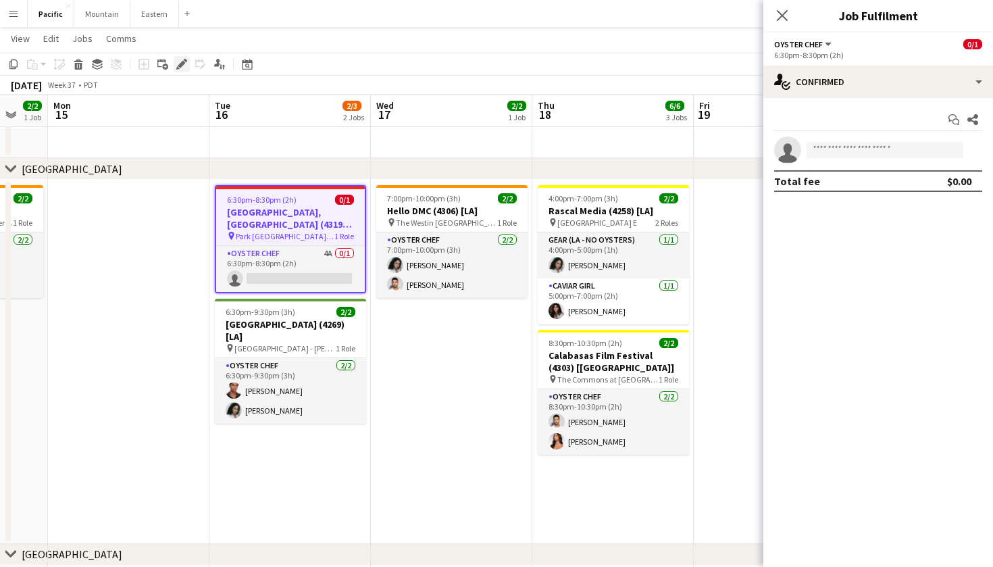
click at [182, 64] on icon at bounding box center [181, 64] width 7 height 7
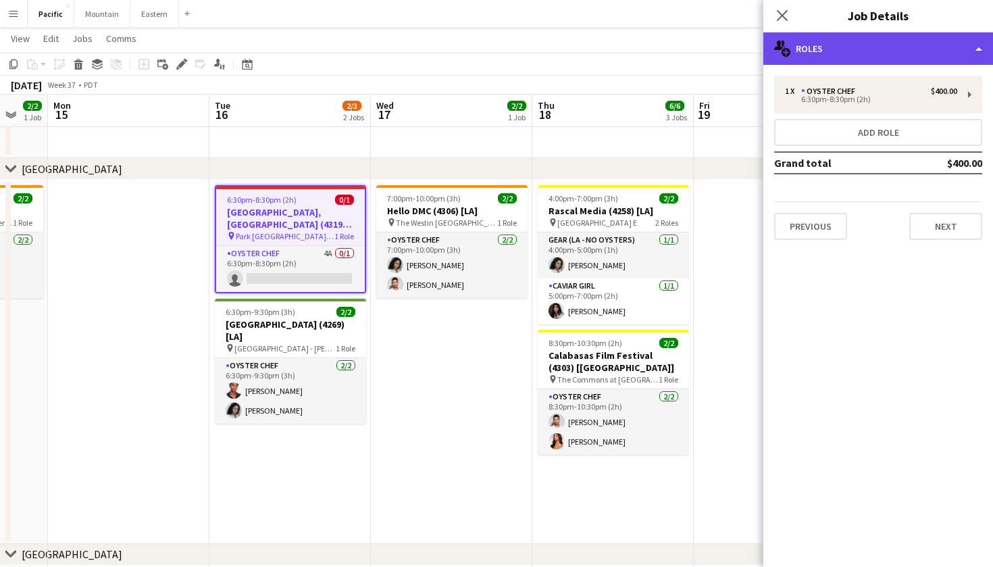
click at [929, 59] on div "multiple-users-add Roles" at bounding box center [879, 48] width 230 height 32
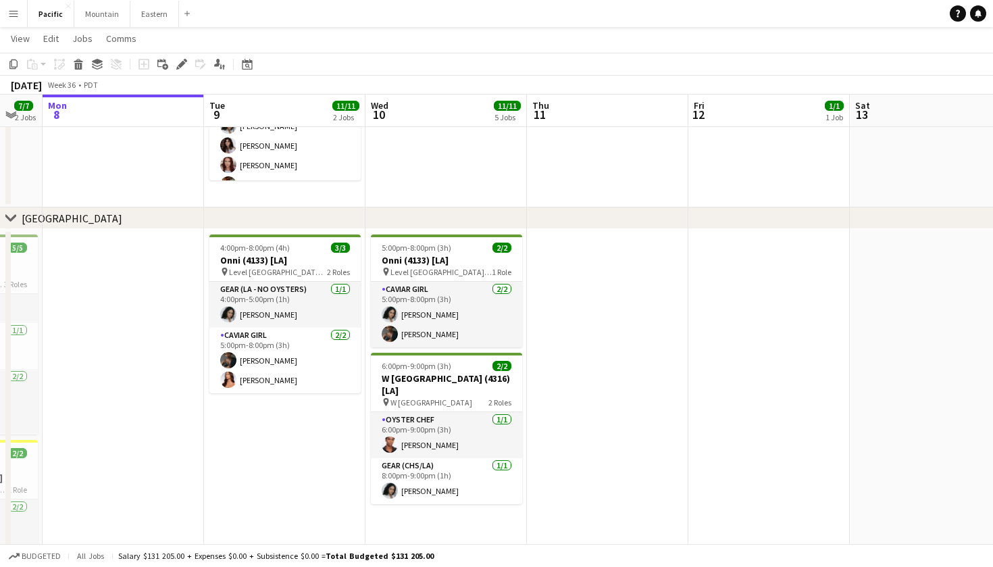
scroll to position [0, 445]
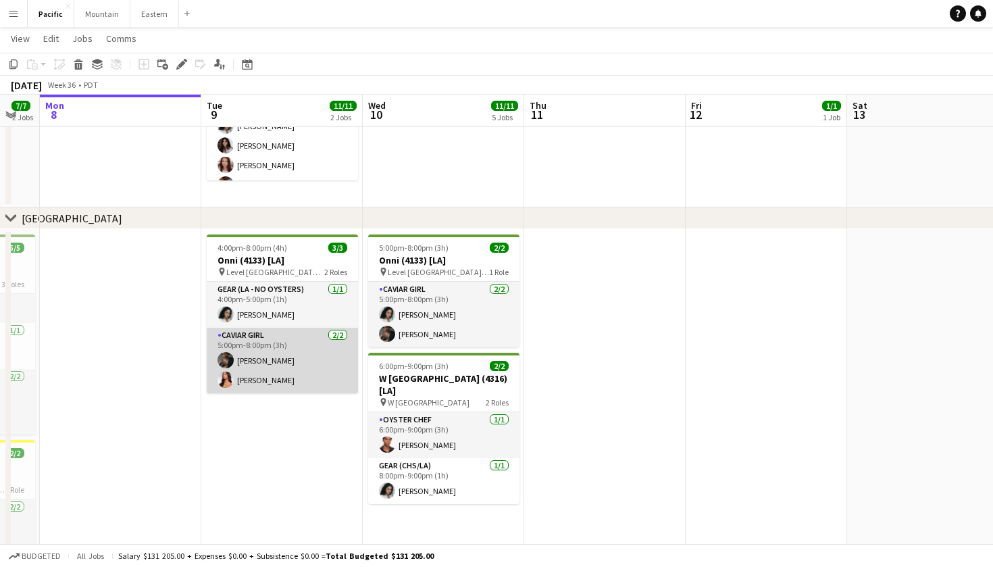
click at [483, 253] on div "8:00pm-10:00pm (2h) 1/1 Lara Abrahamian (4277) [LA] pin Private Residence (Los …" at bounding box center [524, 411] width 1938 height 364
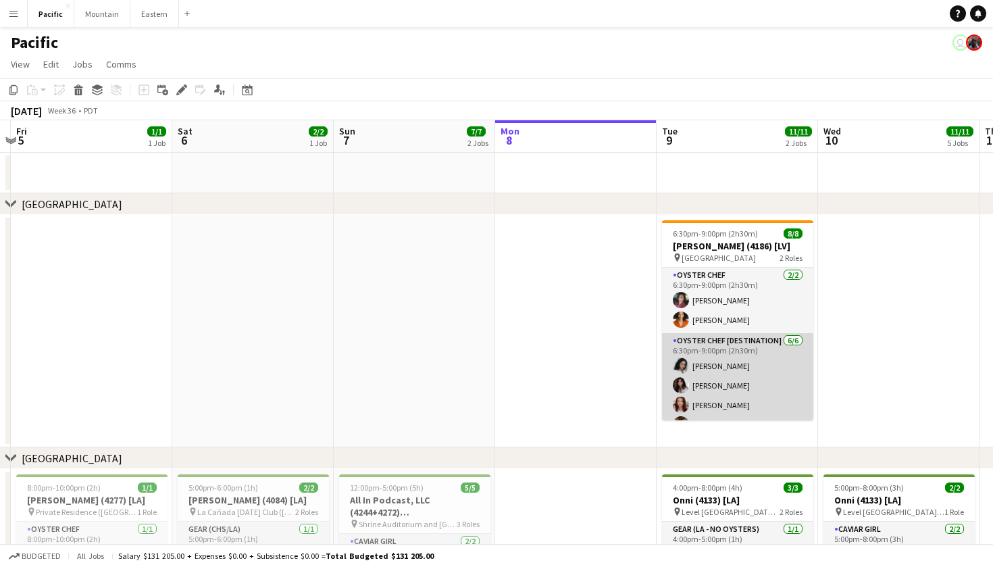
scroll to position [0, 302]
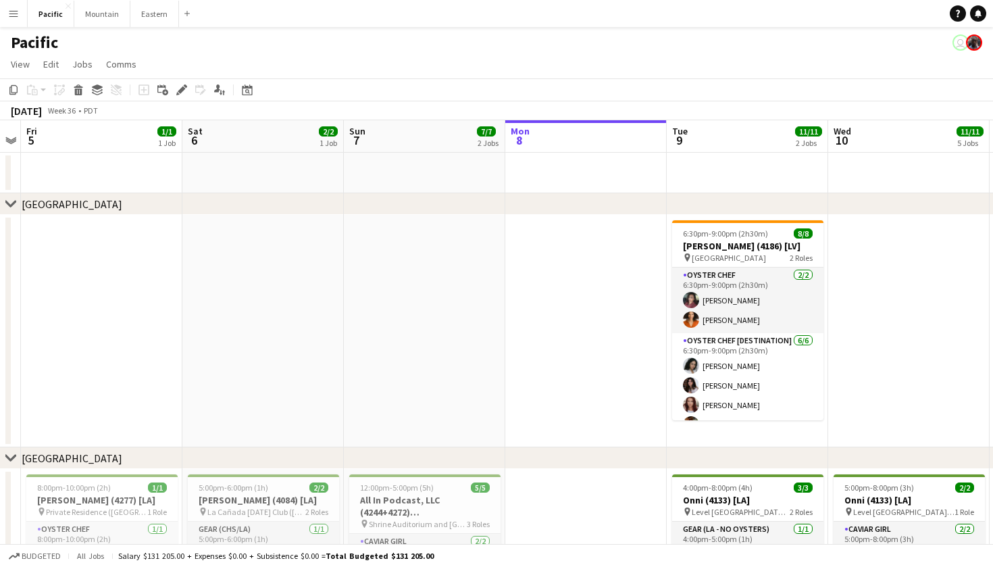
click at [360, 397] on app-date-cell at bounding box center [425, 331] width 162 height 232
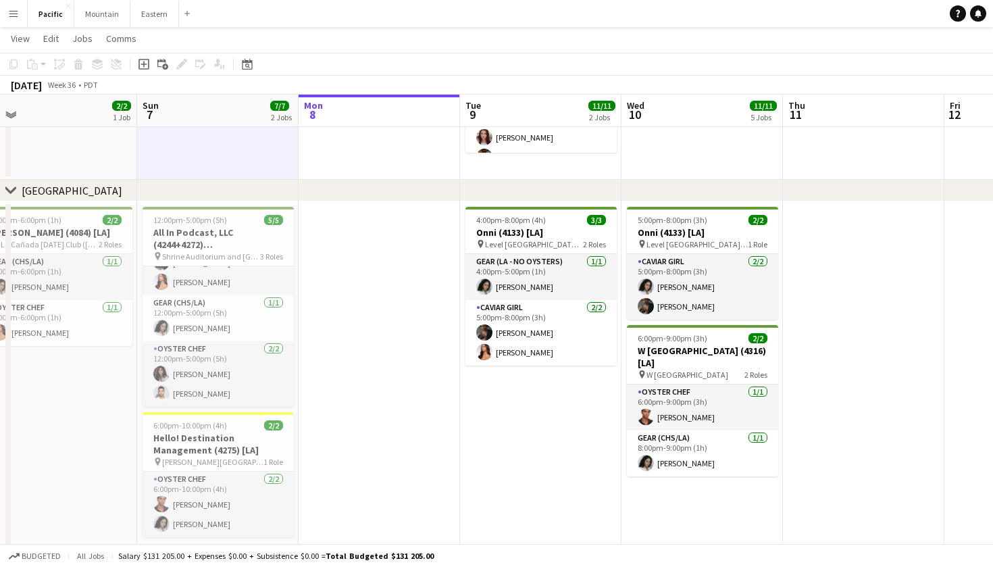
scroll to position [259, 0]
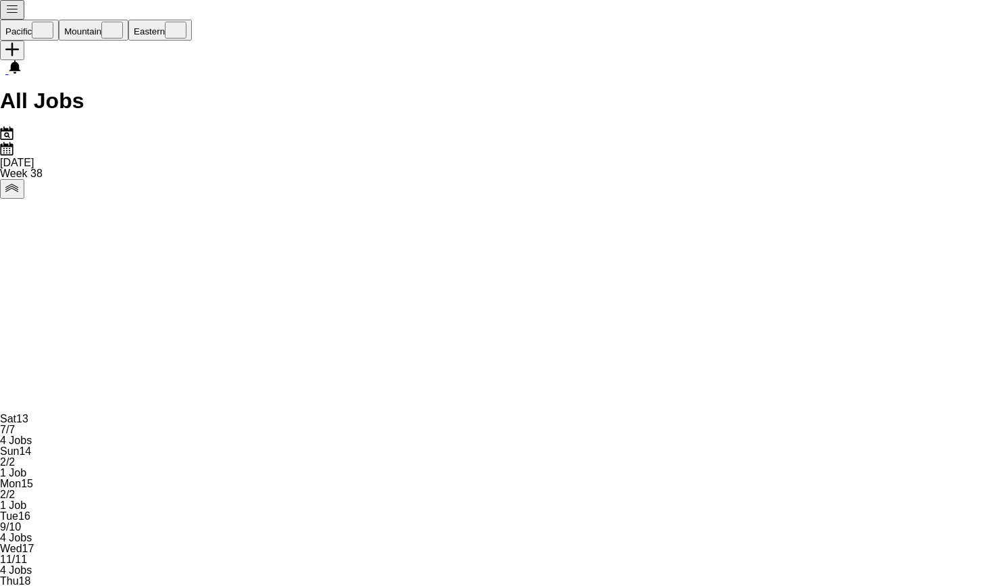
scroll to position [0, 624]
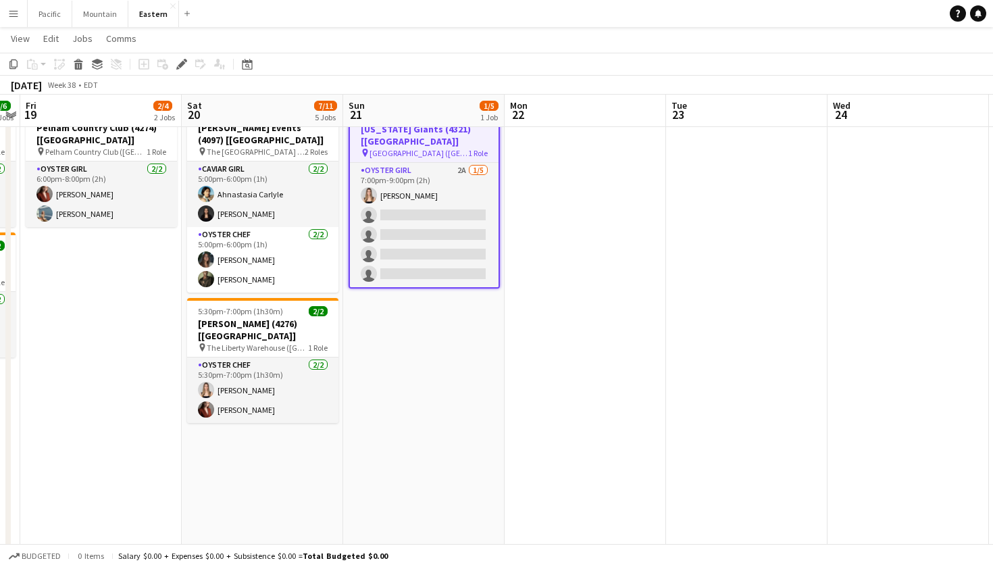
scroll to position [566, 0]
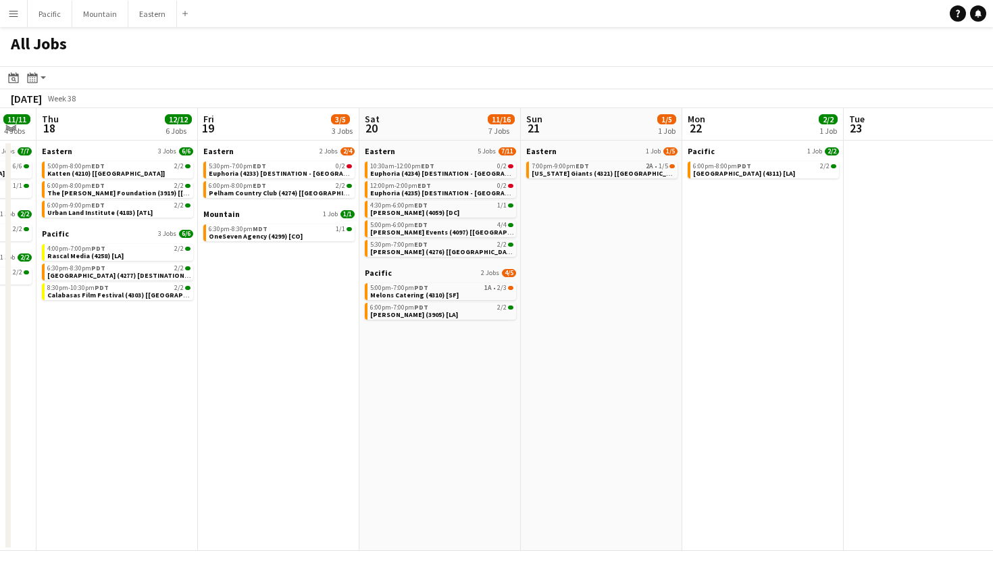
scroll to position [0, 517]
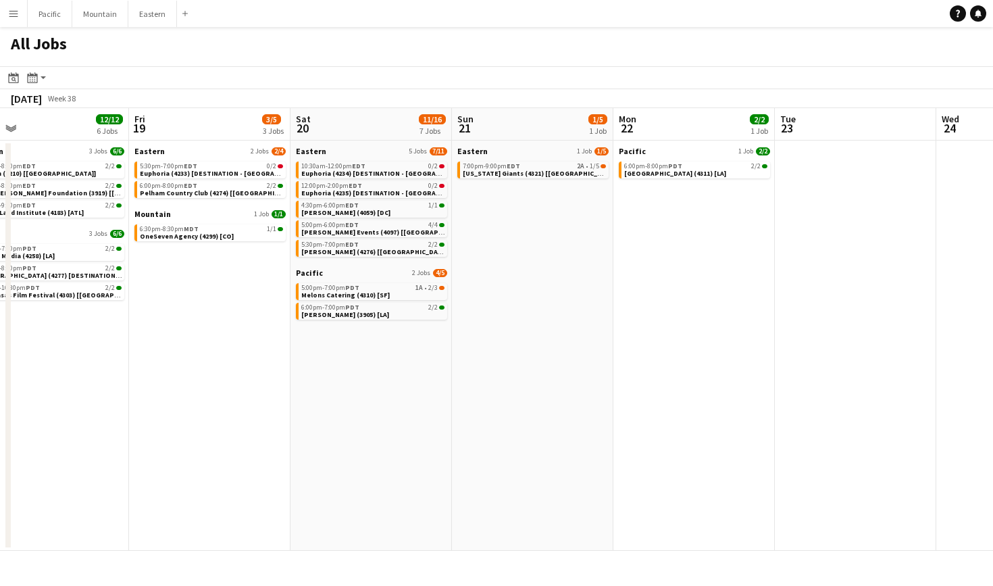
click at [6, 16] on button "Menu" at bounding box center [13, 13] width 27 height 27
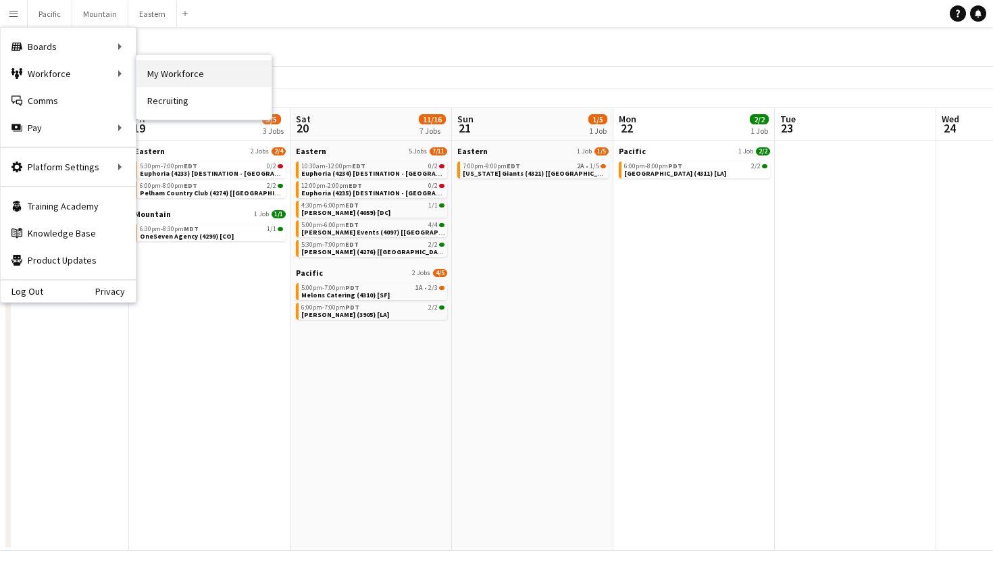
click at [218, 76] on link "My Workforce" at bounding box center [203, 73] width 135 height 27
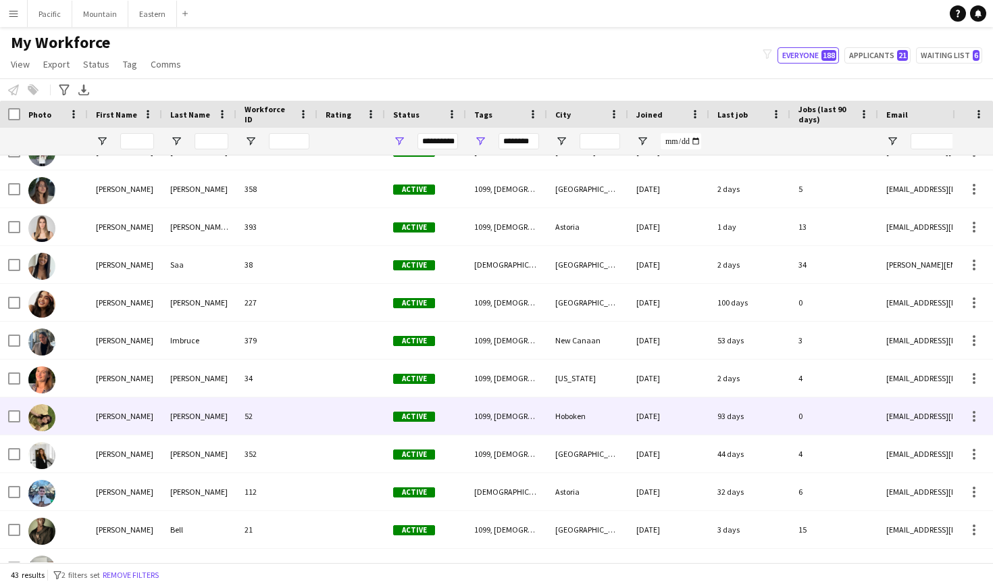
scroll to position [335, 0]
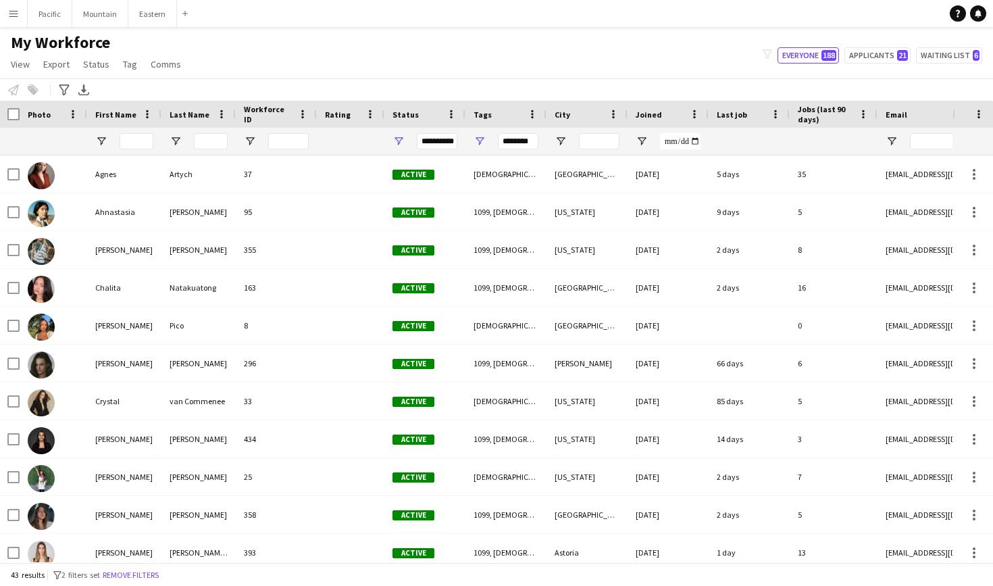
click at [14, 16] on app-icon "Menu" at bounding box center [13, 13] width 11 height 11
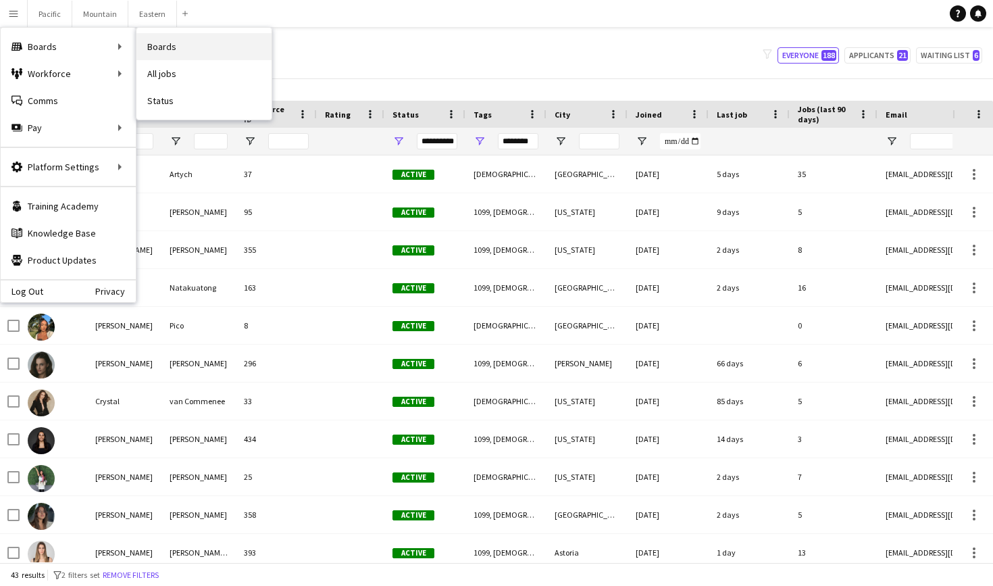
click at [169, 49] on link "Boards" at bounding box center [203, 46] width 135 height 27
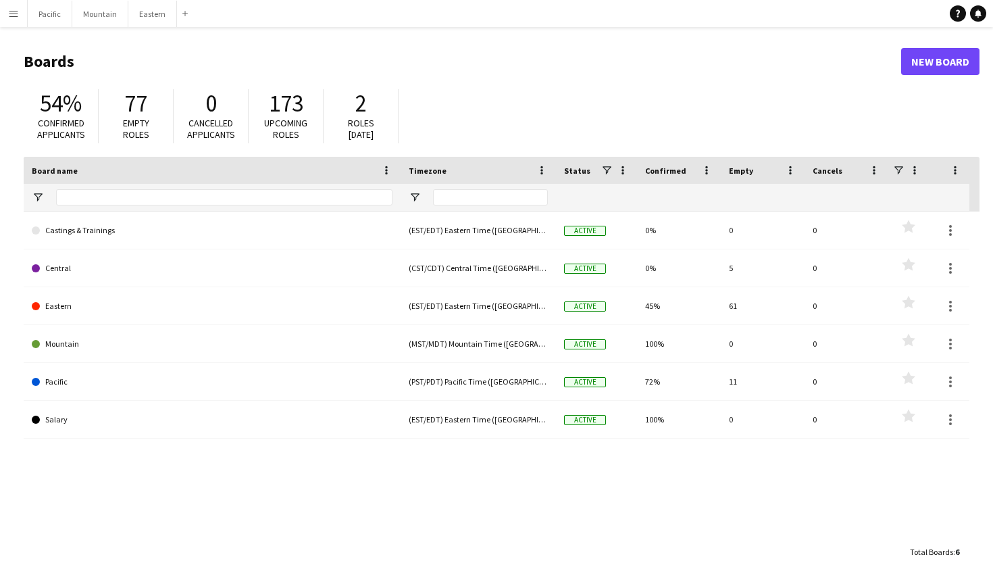
click at [17, 7] on button "Menu" at bounding box center [13, 13] width 27 height 27
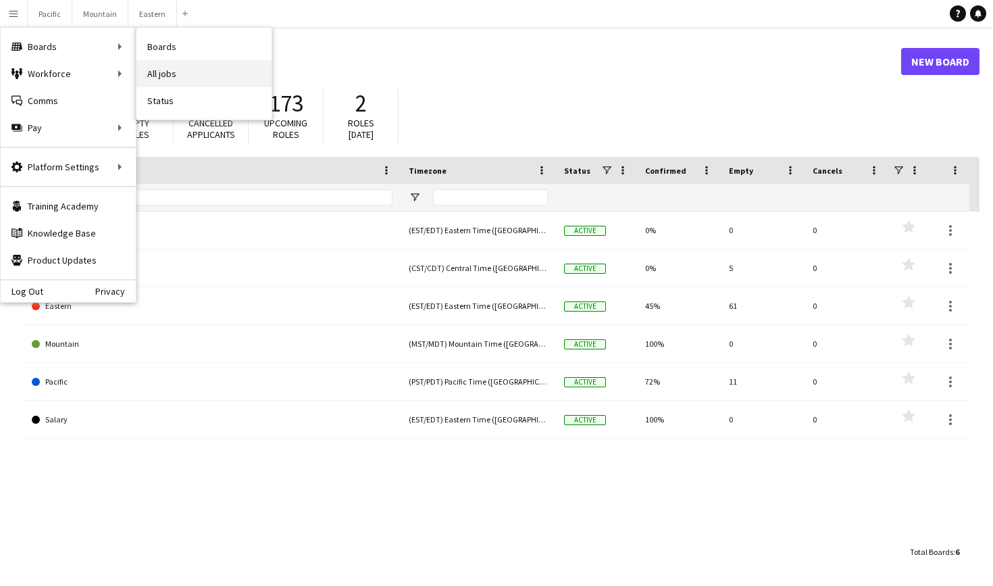
click at [185, 70] on link "All jobs" at bounding box center [203, 73] width 135 height 27
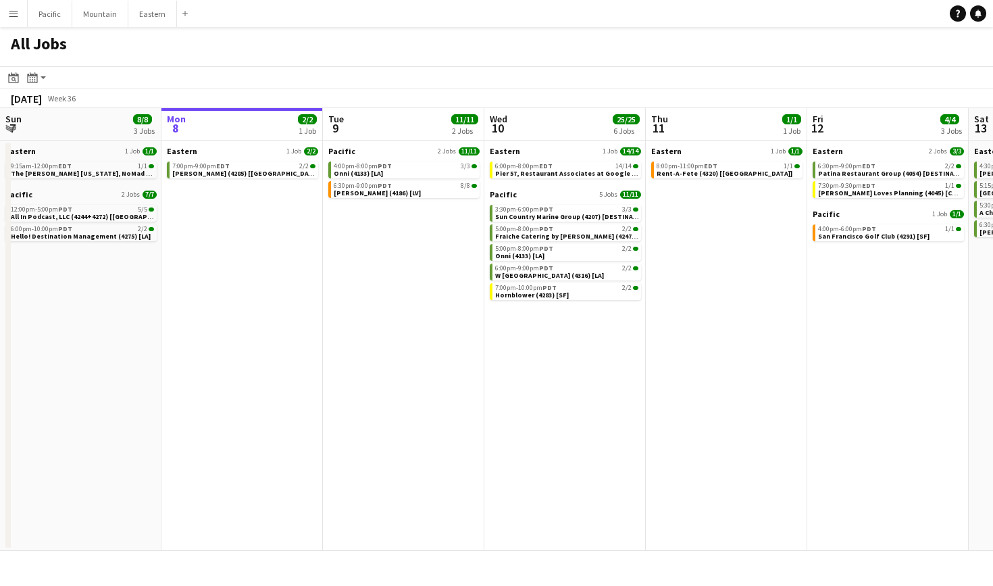
click at [543, 160] on app-calendar-brief-board "Eastern 1 Job 14/14 6:00pm-8:00pm EDT 14/14 Pier 57, Restaurant Associates at G…" at bounding box center [565, 162] width 151 height 32
click at [543, 164] on span "EDT" at bounding box center [546, 166] width 14 height 9
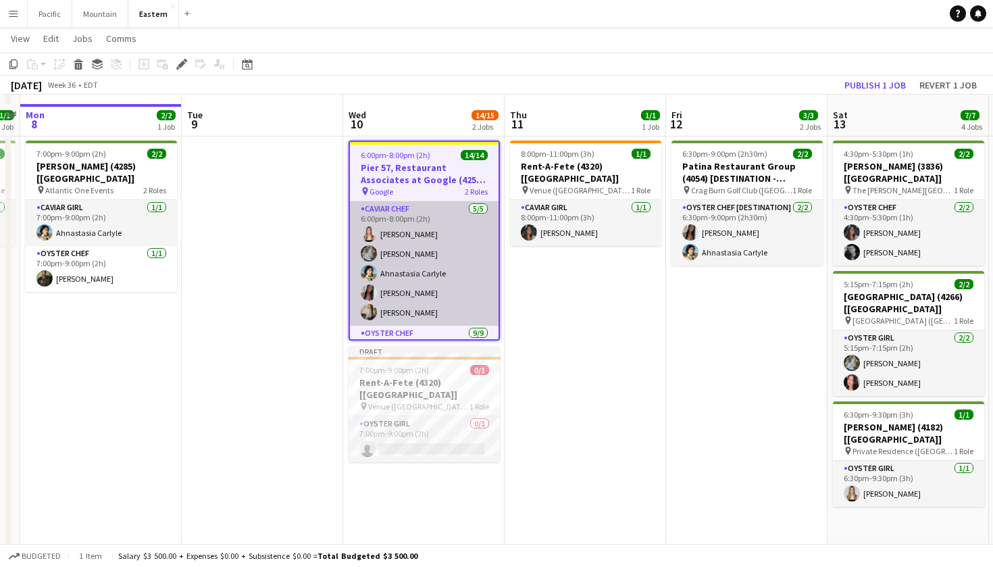
scroll to position [511, 0]
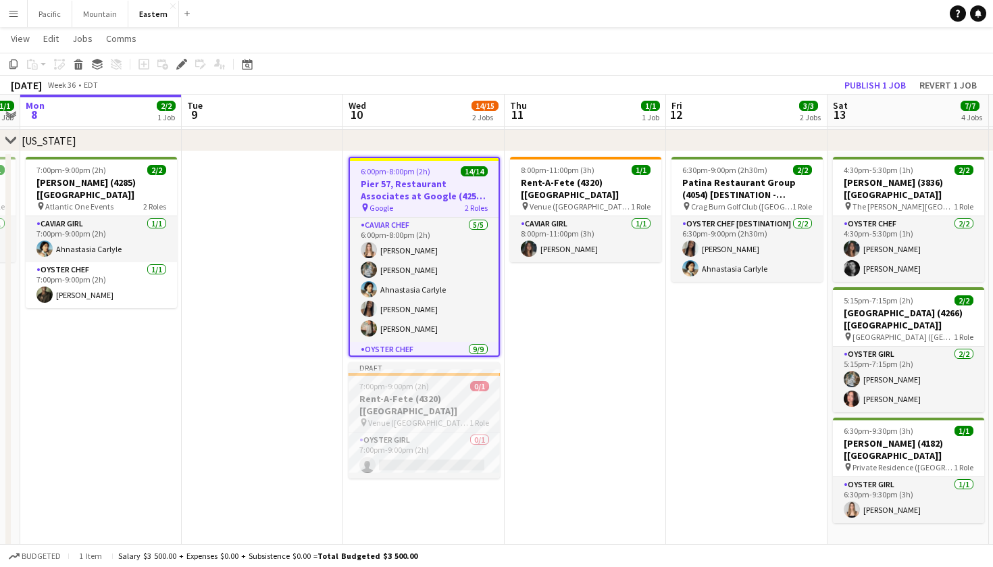
click at [459, 402] on h3 "Rent-A-Fete (4320) [[GEOGRAPHIC_DATA]]" at bounding box center [424, 405] width 151 height 24
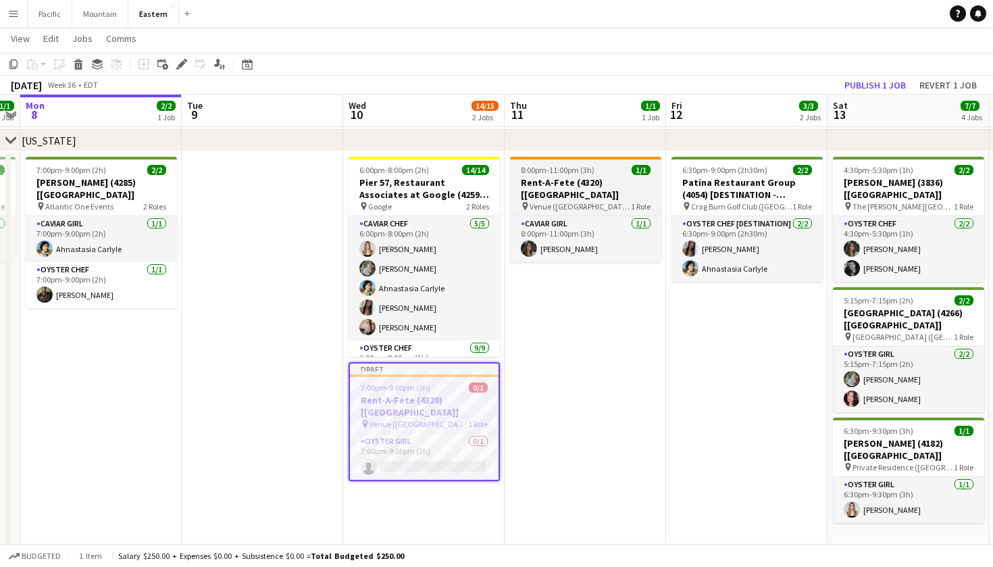
click at [599, 201] on span "Venue ([GEOGRAPHIC_DATA], [GEOGRAPHIC_DATA])" at bounding box center [580, 206] width 101 height 10
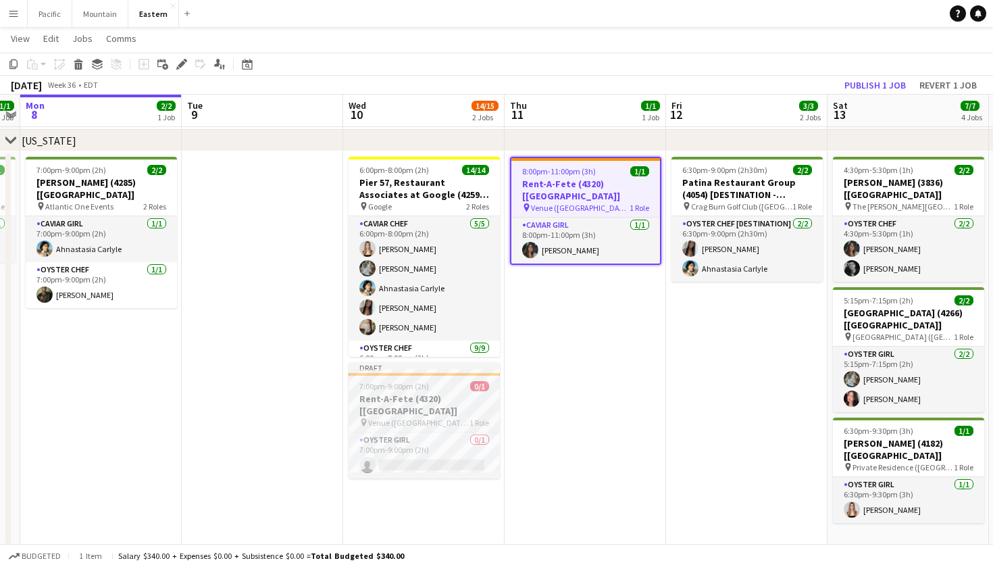
click at [478, 402] on h3 "Rent-A-Fete (4320) [[GEOGRAPHIC_DATA]]" at bounding box center [424, 405] width 151 height 24
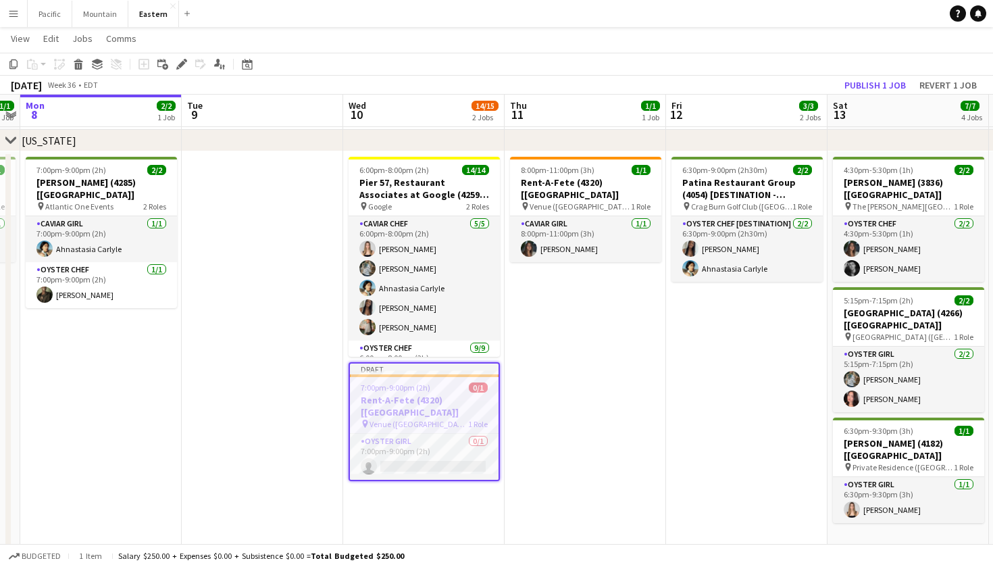
drag, startPoint x: 854, startPoint y: 9, endPoint x: 645, endPoint y: 322, distance: 376.1
click at [645, 322] on app-date-cell "8:00pm-11:00pm (3h) 1/1 Rent-A-Fete (4320) [[GEOGRAPHIC_DATA]] pin Venue ([GEOG…" at bounding box center [586, 539] width 162 height 776
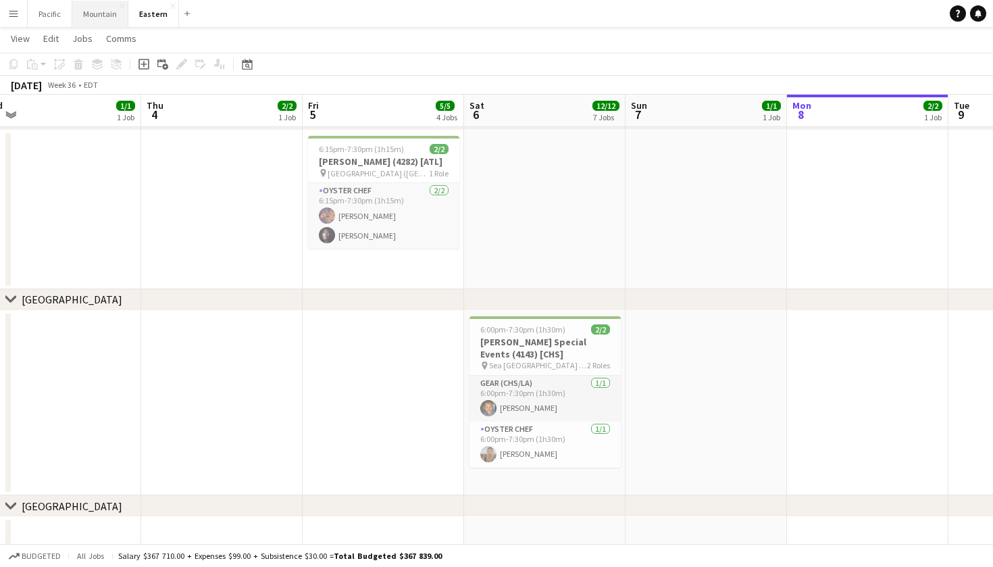
scroll to position [0, 345]
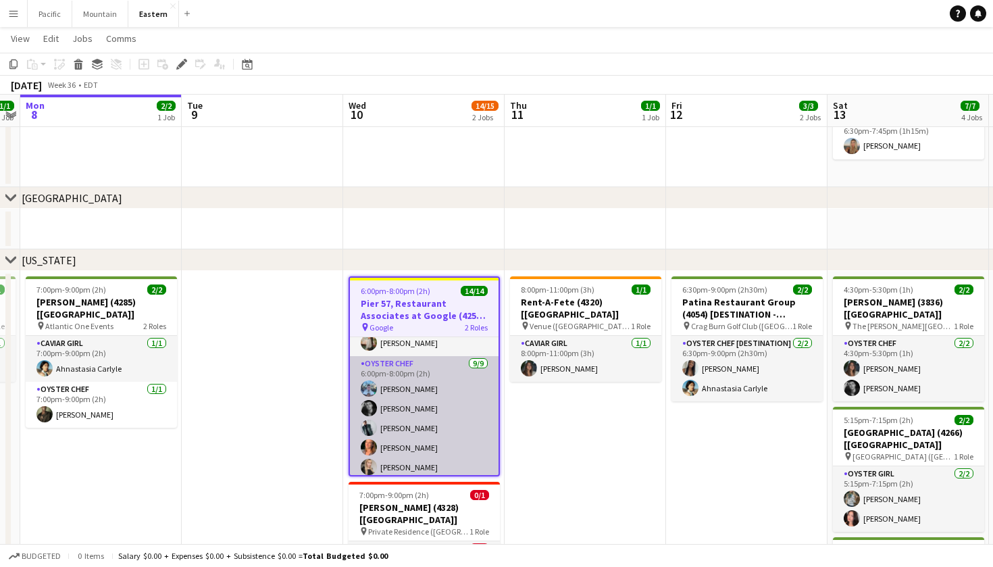
scroll to position [109, 0]
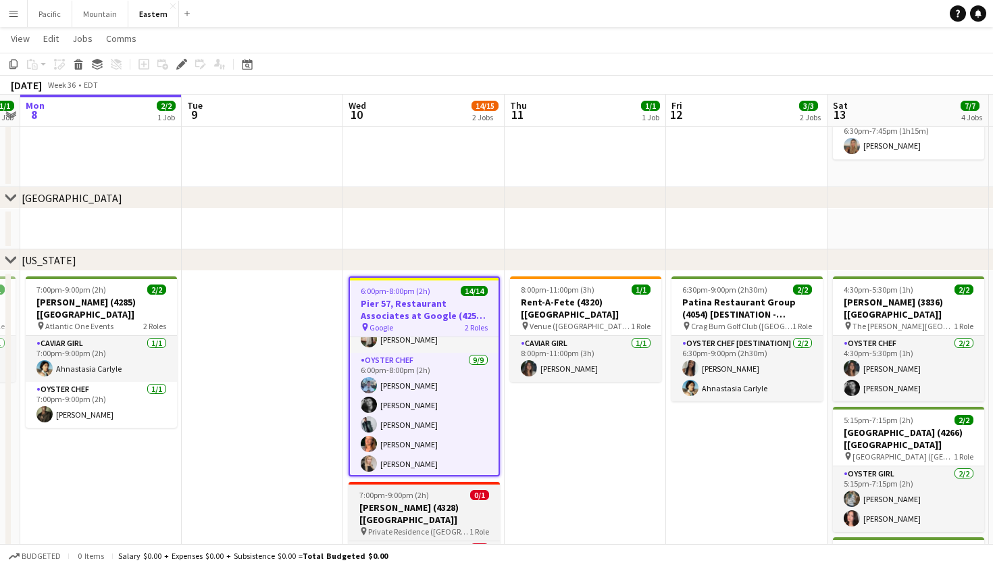
click at [445, 499] on div "7:00pm-9:00pm (2h) 0/1" at bounding box center [424, 495] width 151 height 10
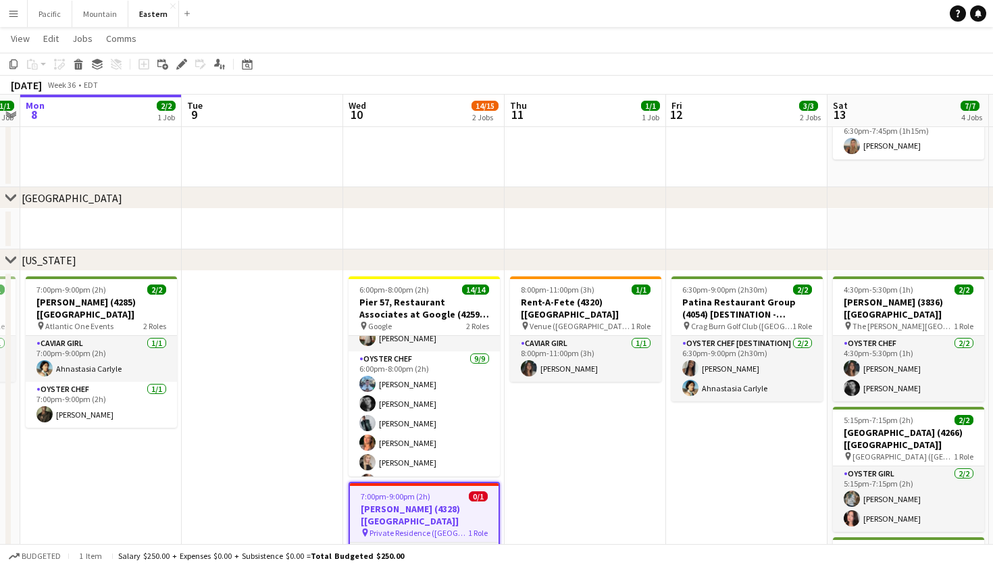
click at [443, 507] on h3 "[PERSON_NAME] (4328) [[GEOGRAPHIC_DATA]]" at bounding box center [424, 515] width 149 height 24
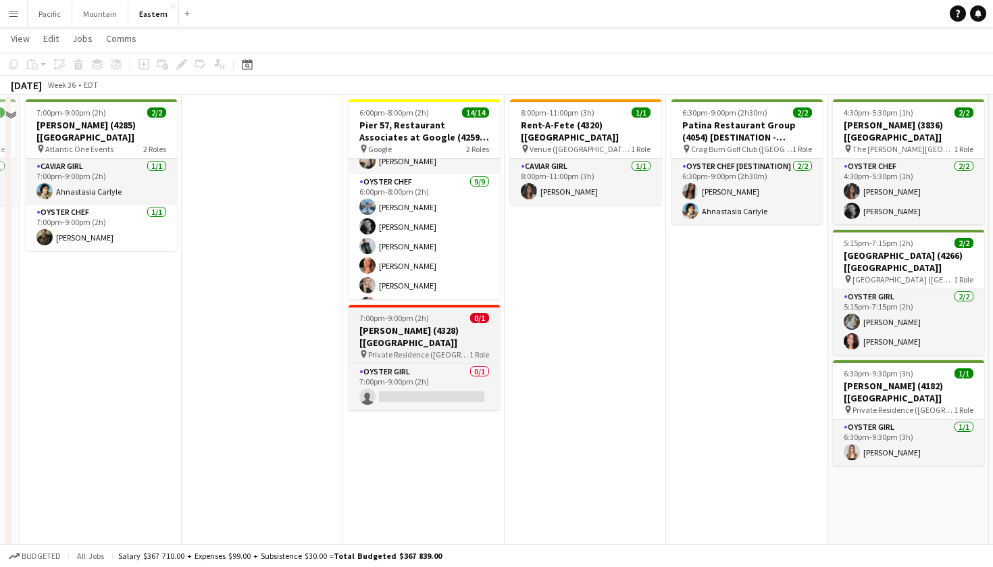
scroll to position [578, 0]
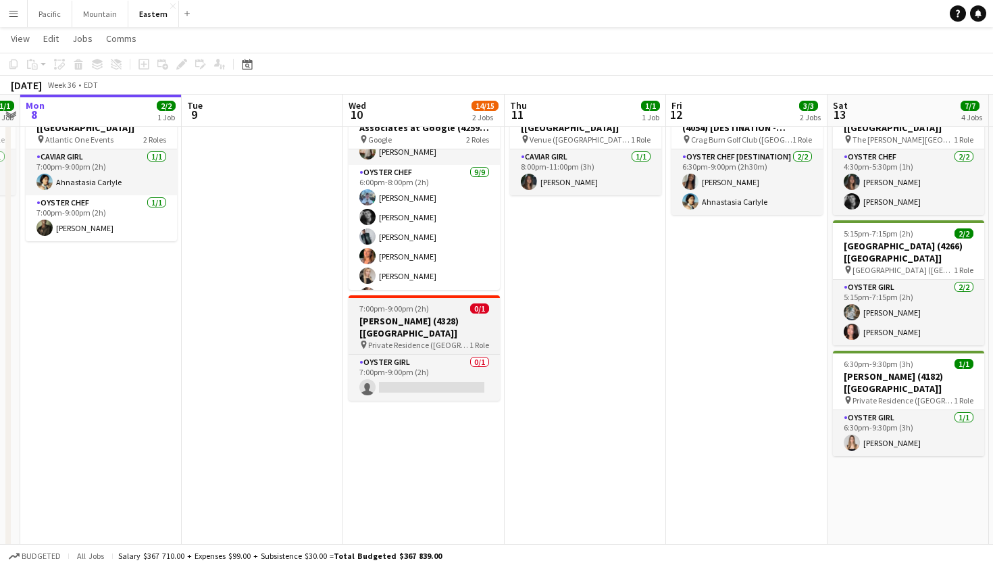
click at [432, 322] on h3 "[PERSON_NAME] (4328) [[GEOGRAPHIC_DATA]]" at bounding box center [424, 327] width 151 height 24
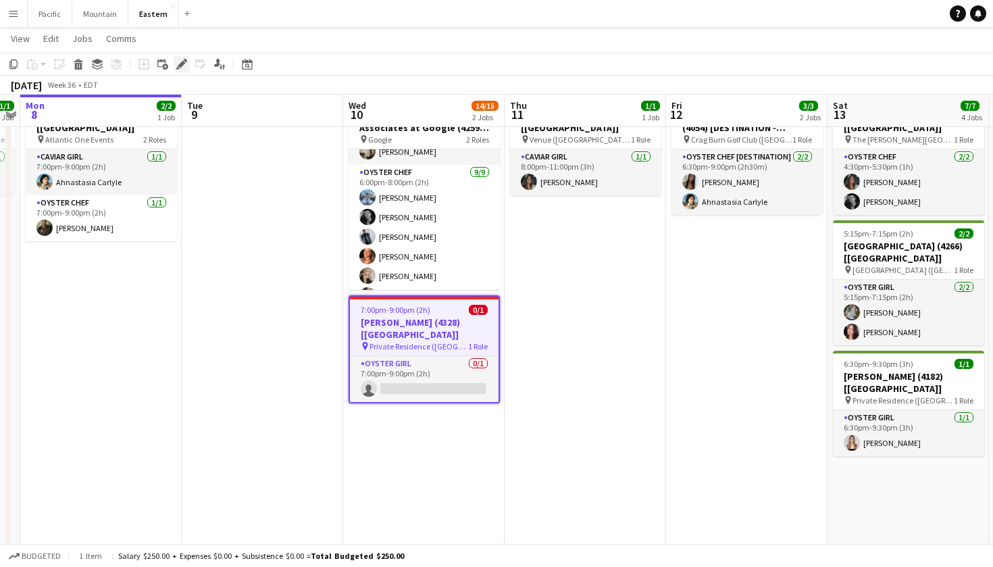
click at [188, 63] on div "Edit" at bounding box center [182, 64] width 16 height 16
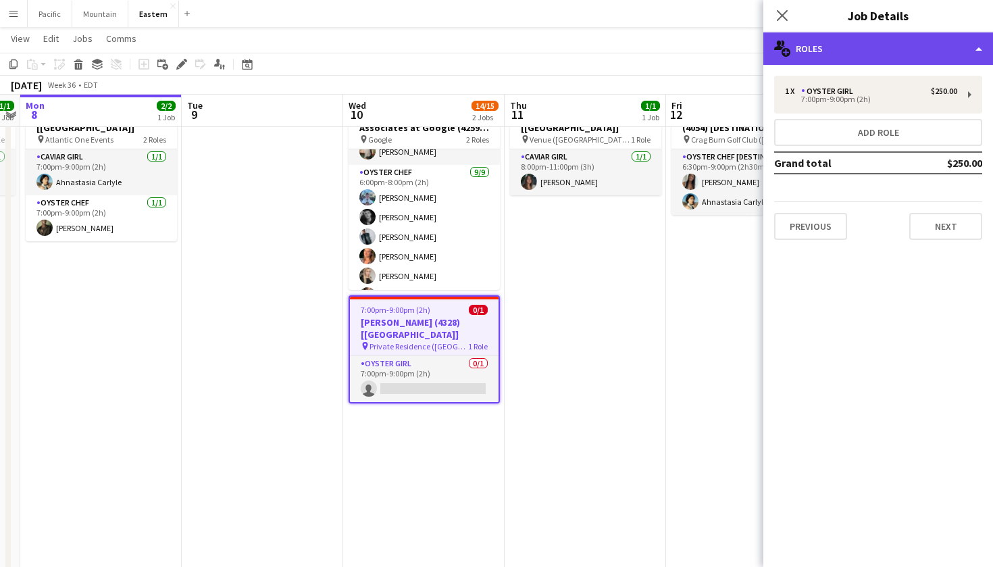
click at [856, 49] on div "multiple-users-add Roles" at bounding box center [879, 48] width 230 height 32
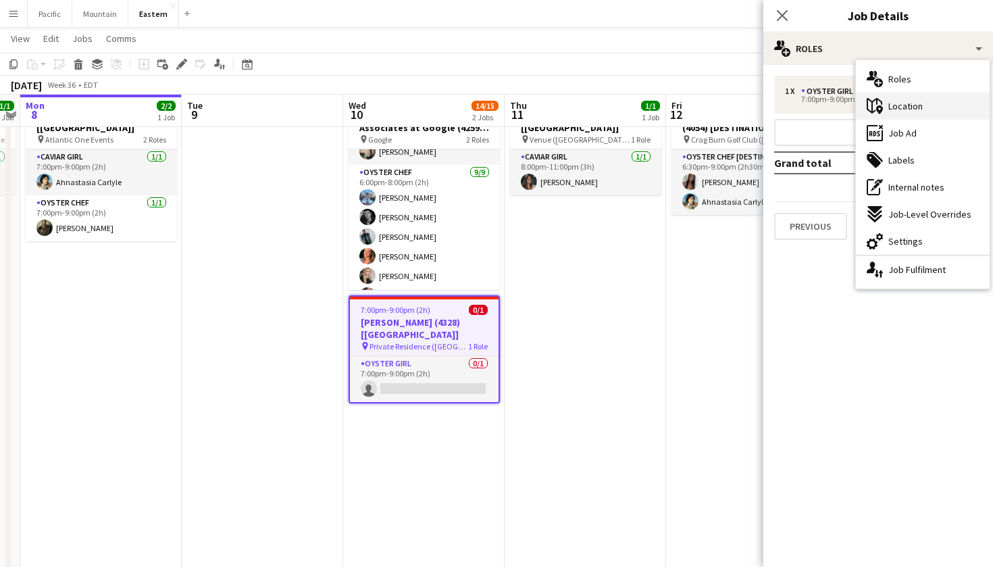
click at [941, 111] on div "maps-pin-1 Location" at bounding box center [923, 106] width 134 height 27
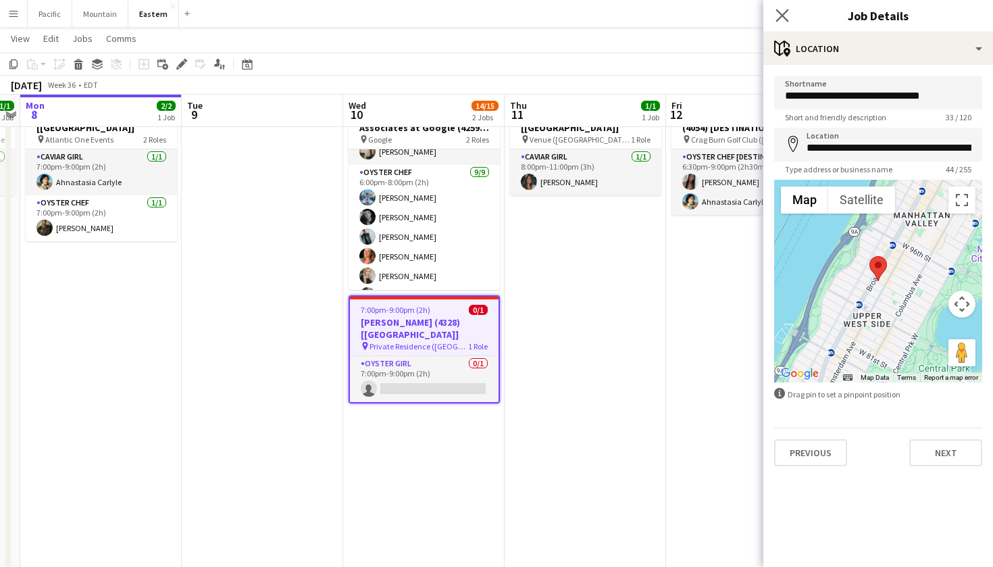
click at [775, 21] on app-icon "Close pop-in" at bounding box center [783, 16] width 20 height 20
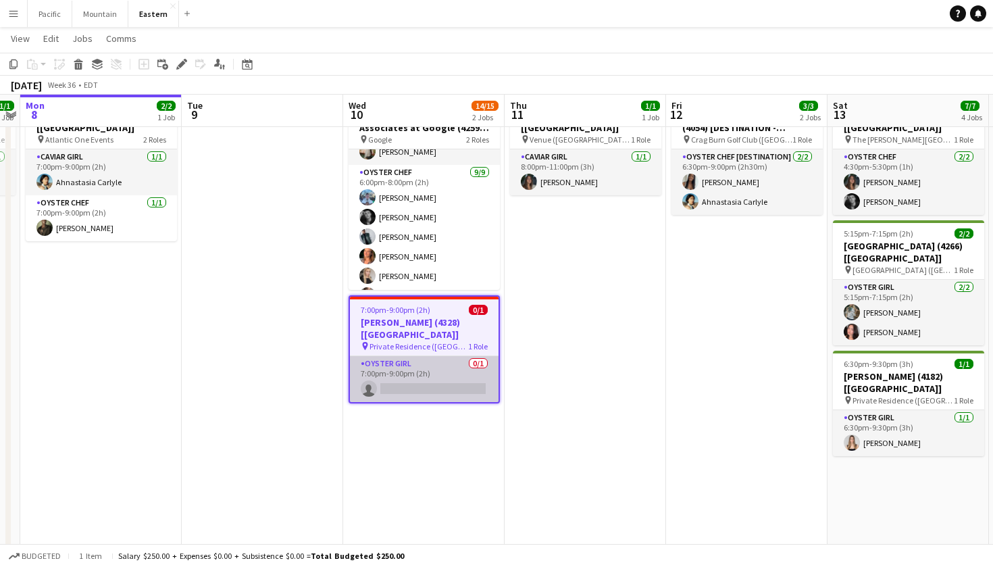
click at [410, 359] on app-card-role "Oyster Girl [DEMOGRAPHIC_DATA]/1 7:00pm-9:00pm (2h) single-neutral-actions" at bounding box center [424, 379] width 149 height 46
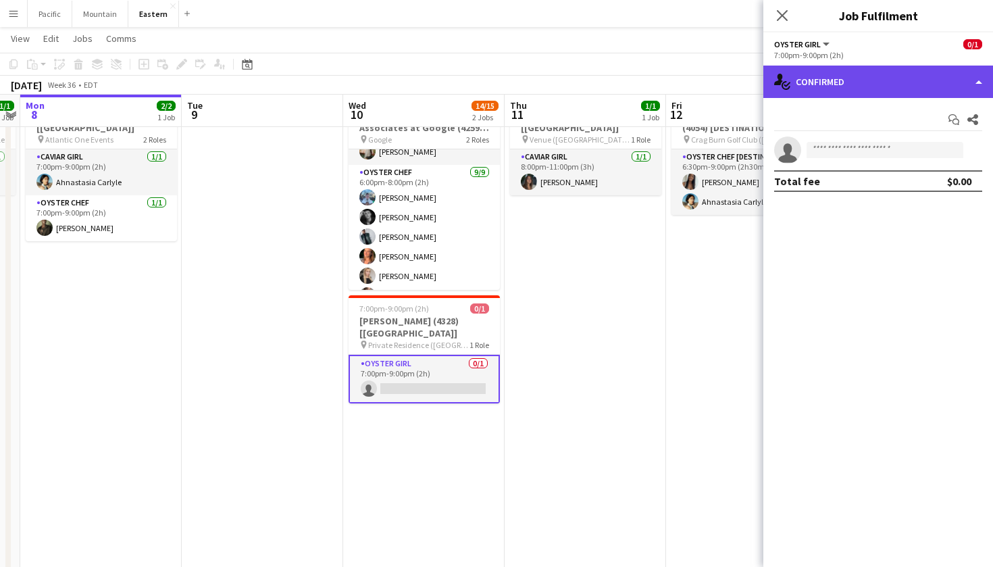
click at [838, 87] on div "single-neutral-actions-check-2 Confirmed" at bounding box center [879, 82] width 230 height 32
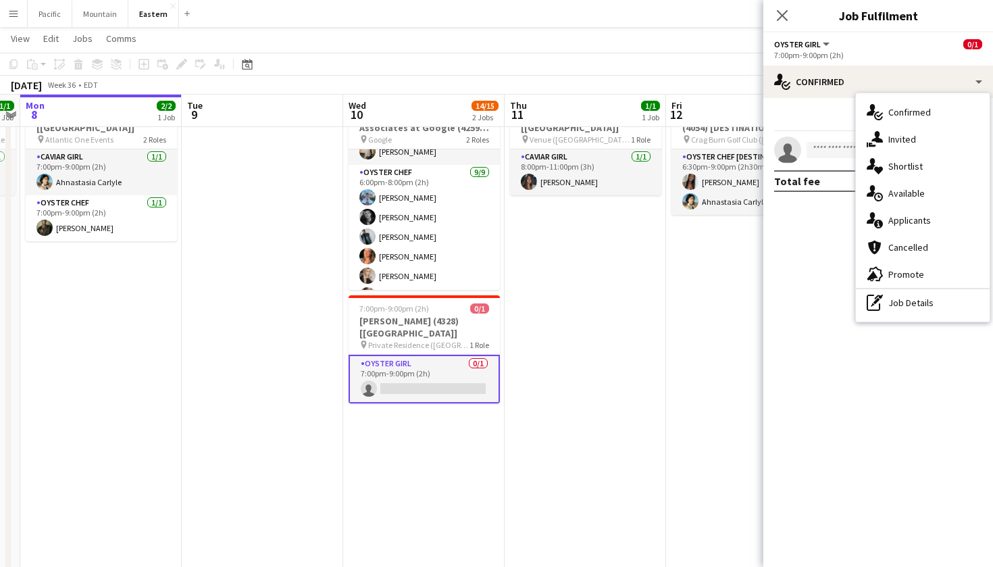
click at [466, 364] on app-card-role "Oyster Girl [DEMOGRAPHIC_DATA]/1 7:00pm-9:00pm (2h) single-neutral-actions" at bounding box center [424, 379] width 151 height 49
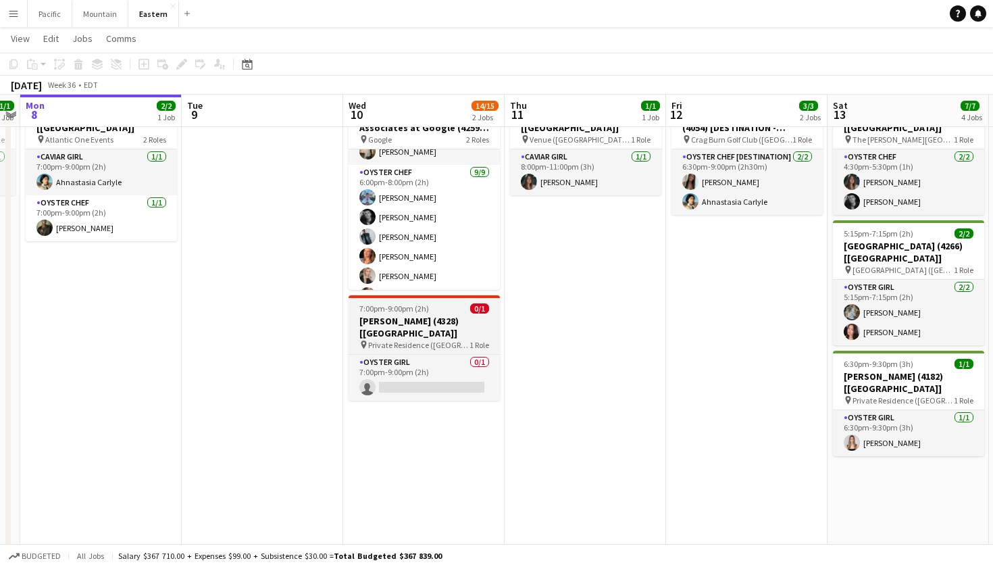
click at [470, 325] on h3 "[PERSON_NAME] (4328) [[GEOGRAPHIC_DATA]]" at bounding box center [424, 327] width 151 height 24
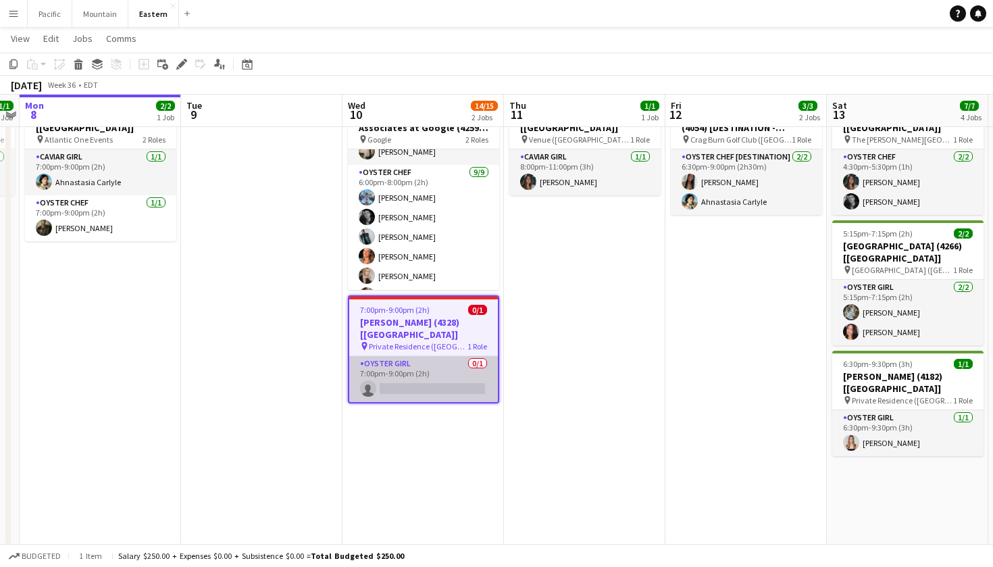
click at [453, 356] on app-card-role "Oyster Girl [DEMOGRAPHIC_DATA]/1 7:00pm-9:00pm (2h) single-neutral-actions" at bounding box center [423, 379] width 149 height 46
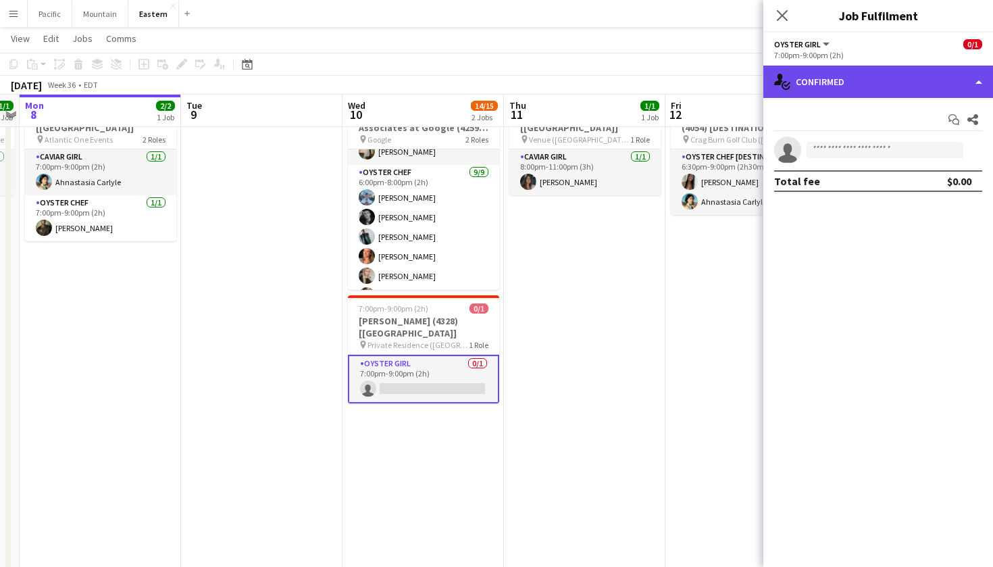
click at [920, 76] on div "single-neutral-actions-check-2 Confirmed" at bounding box center [879, 82] width 230 height 32
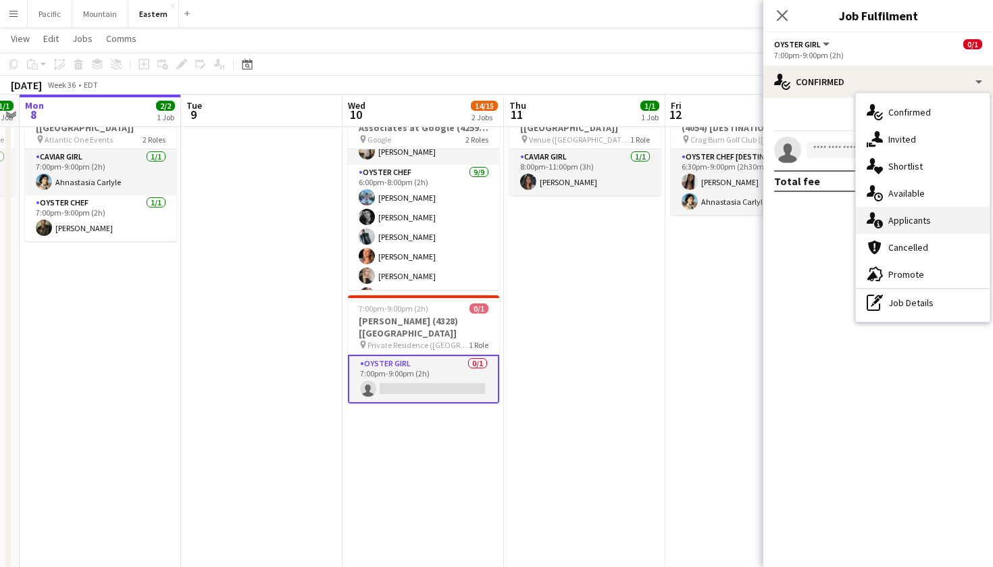
click at [930, 212] on div "single-neutral-actions-information Applicants" at bounding box center [923, 220] width 134 height 27
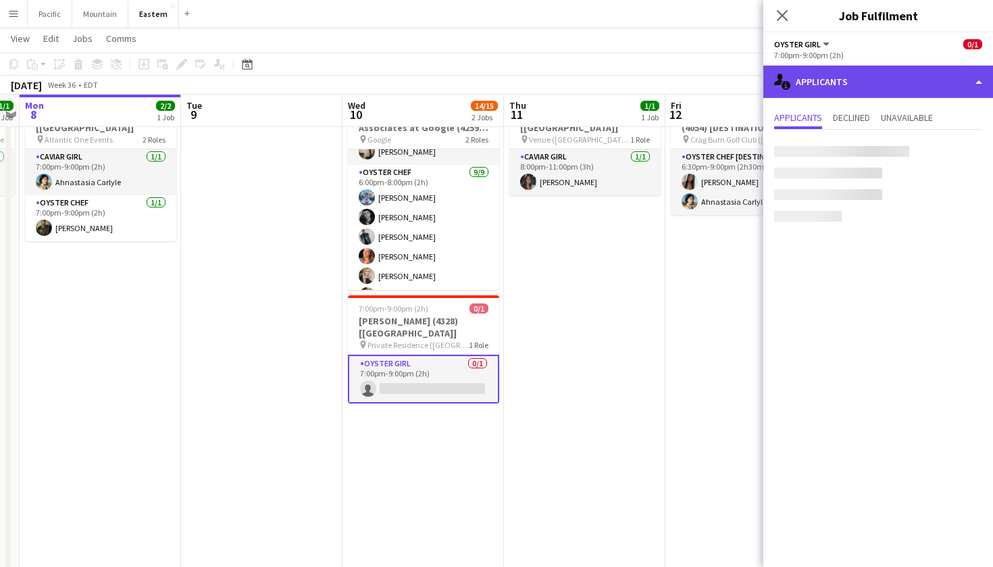
click at [872, 78] on div "single-neutral-actions-information Applicants" at bounding box center [879, 82] width 230 height 32
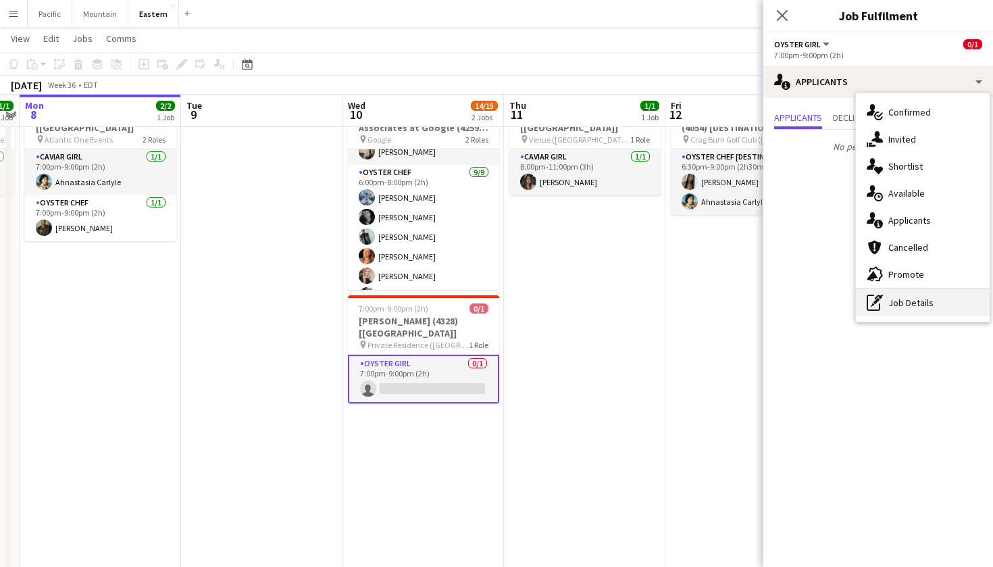
click at [903, 304] on div "pen-write Job Details" at bounding box center [923, 302] width 134 height 27
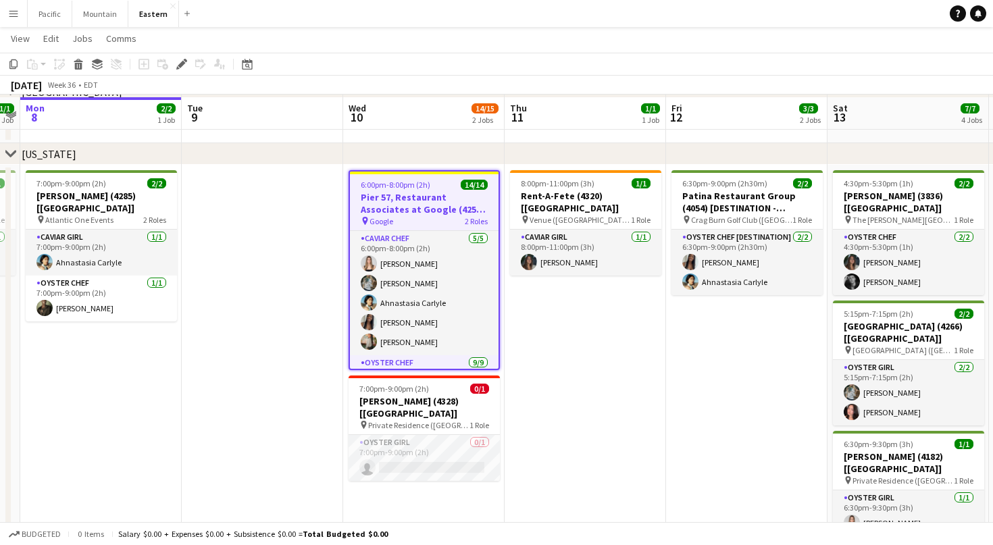
scroll to position [500, 0]
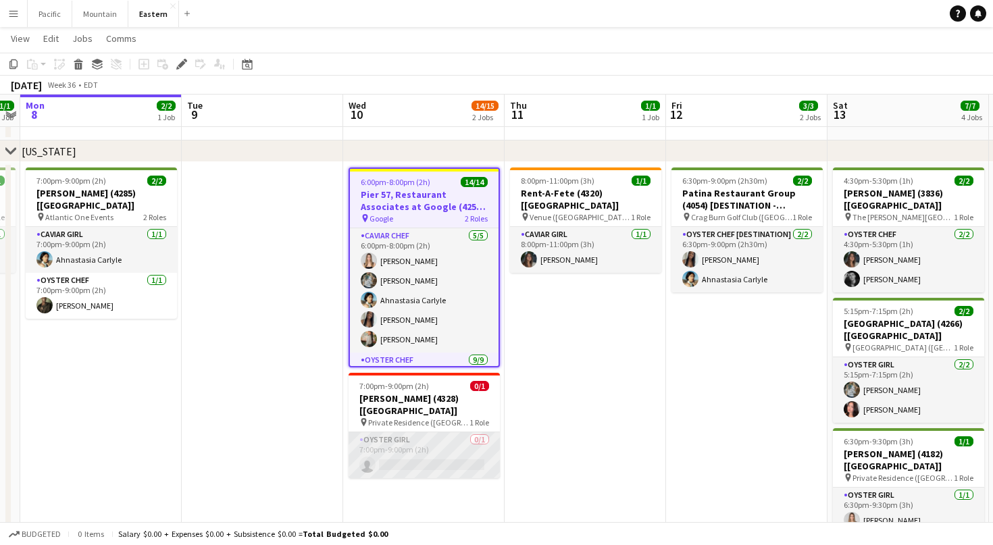
click at [441, 432] on app-card-role "Oyster Girl [DEMOGRAPHIC_DATA]/1 7:00pm-9:00pm (2h) single-neutral-actions" at bounding box center [424, 455] width 151 height 46
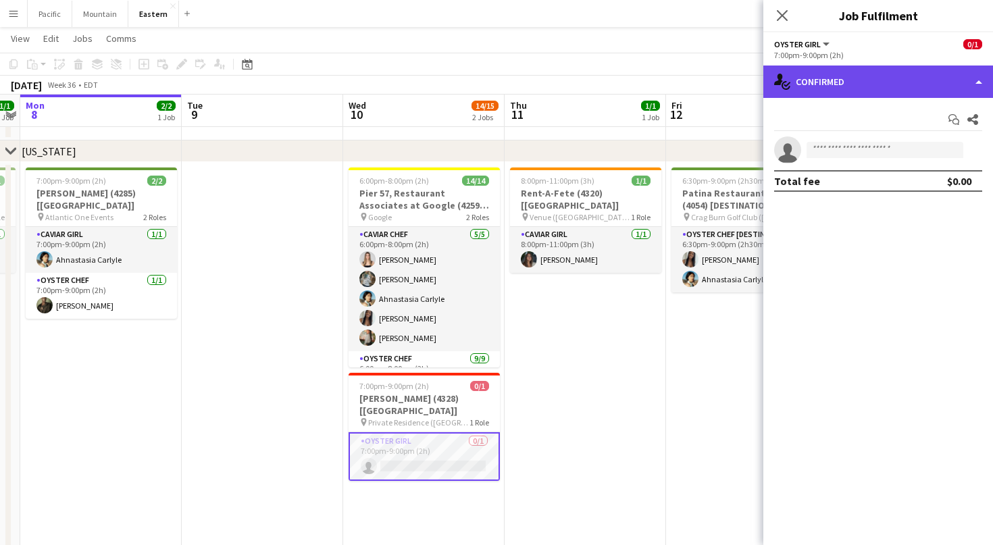
click at [889, 84] on div "single-neutral-actions-check-2 Confirmed" at bounding box center [879, 82] width 230 height 32
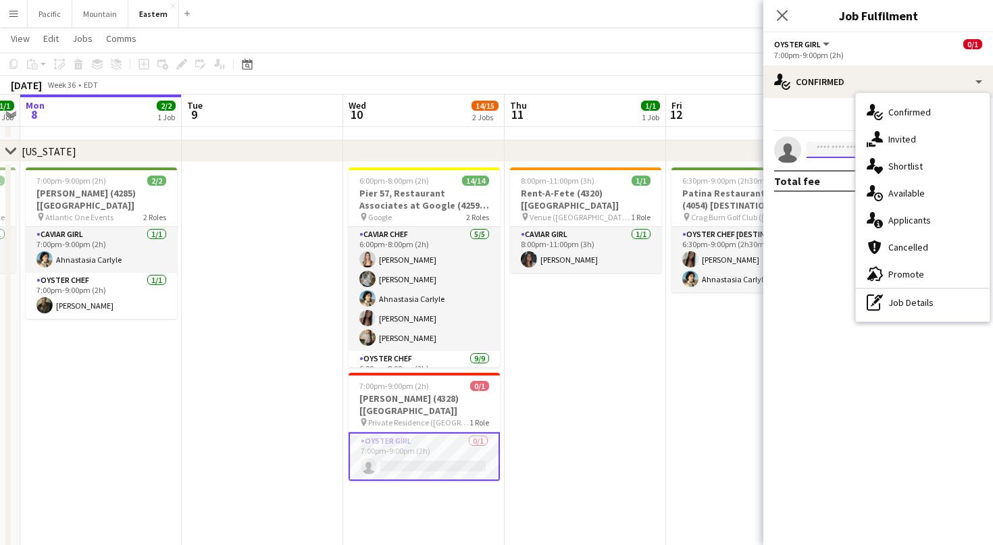
click at [832, 154] on input at bounding box center [885, 150] width 157 height 16
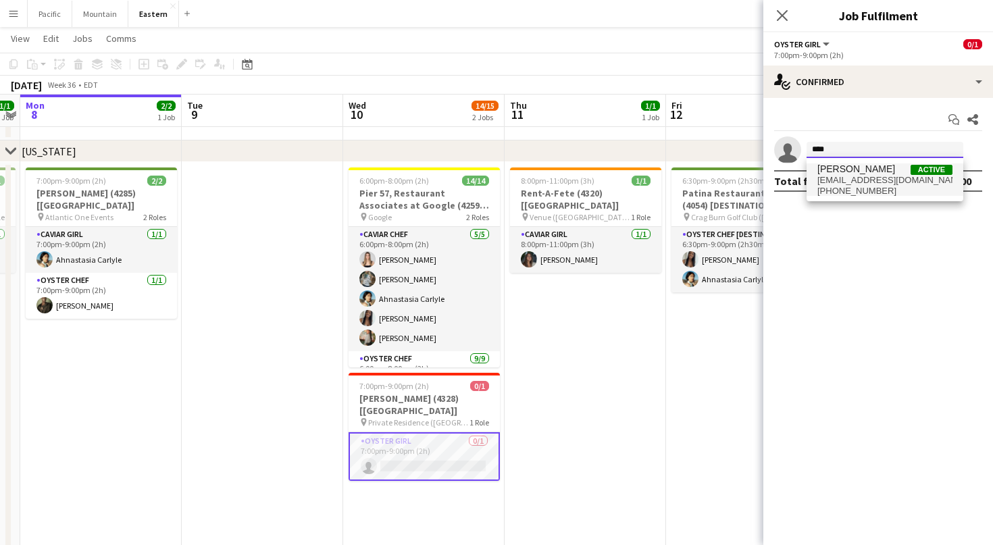
type input "****"
click at [872, 182] on span "[EMAIL_ADDRESS][DOMAIN_NAME]" at bounding box center [885, 180] width 135 height 11
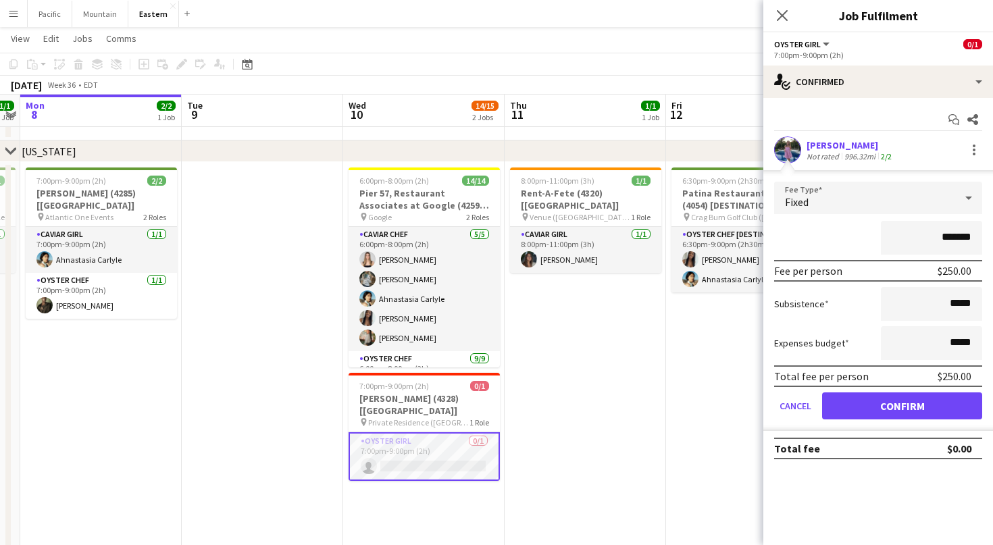
click at [912, 409] on button "Confirm" at bounding box center [902, 406] width 160 height 27
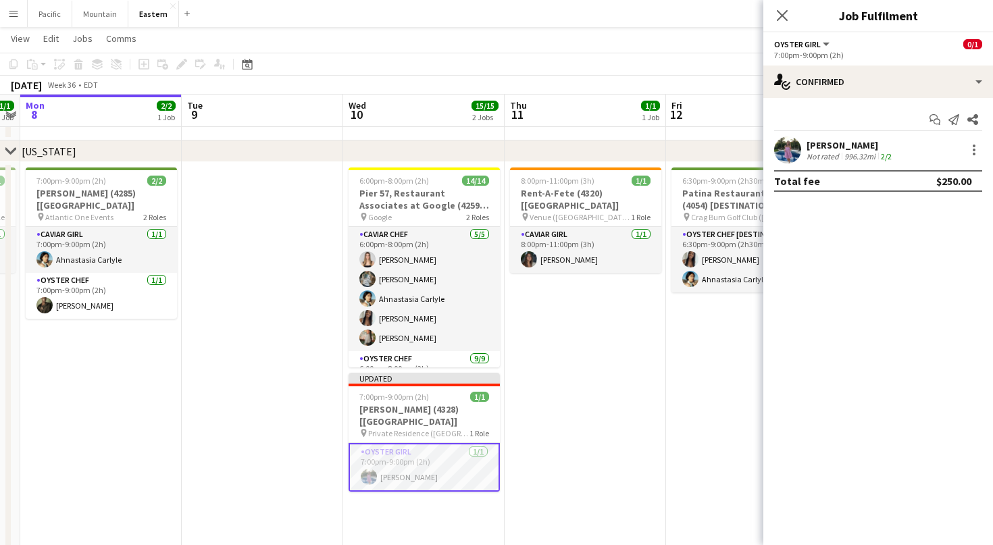
click at [788, 145] on app-user-avatar at bounding box center [787, 149] width 27 height 27
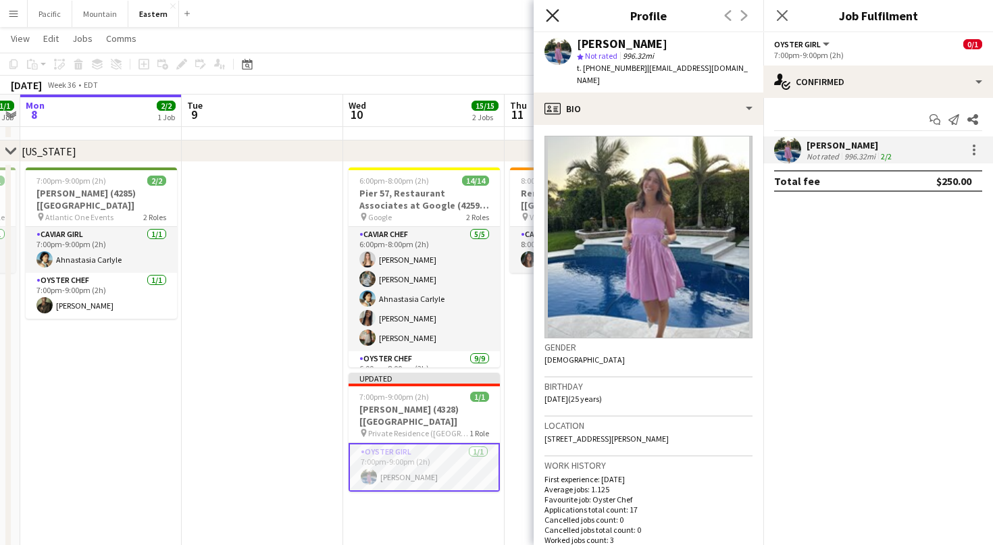
click at [557, 18] on icon "Close pop-in" at bounding box center [552, 15] width 13 height 13
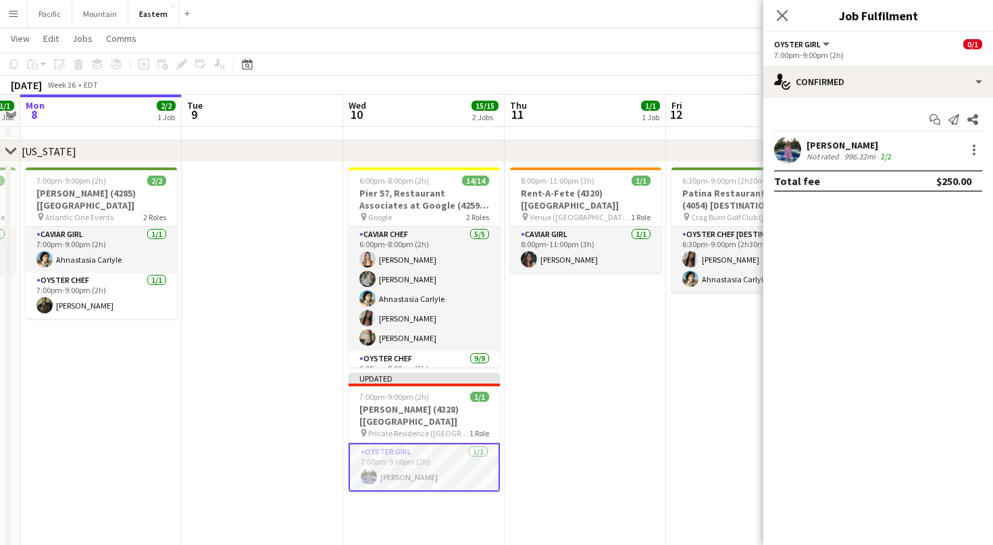
click at [463, 428] on span "Private Residence ([GEOGRAPHIC_DATA], [GEOGRAPHIC_DATA])" at bounding box center [418, 433] width 101 height 10
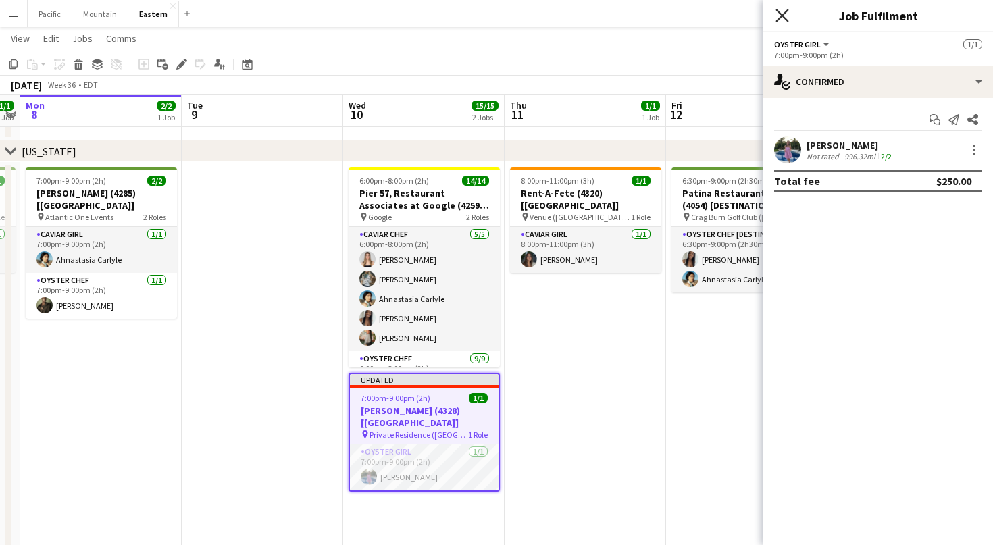
click at [779, 21] on icon "Close pop-in" at bounding box center [782, 15] width 13 height 13
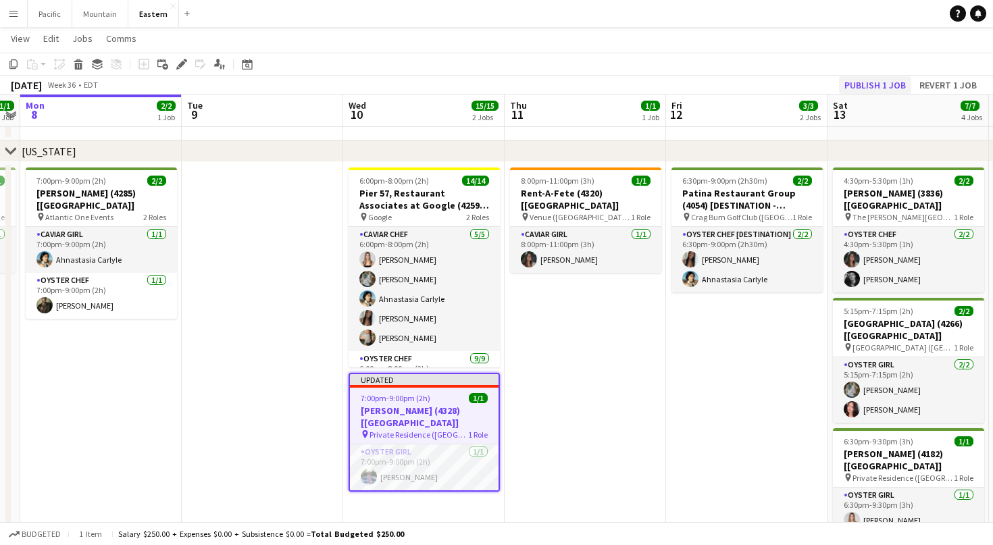
click at [893, 85] on button "Publish 1 job" at bounding box center [875, 85] width 72 height 18
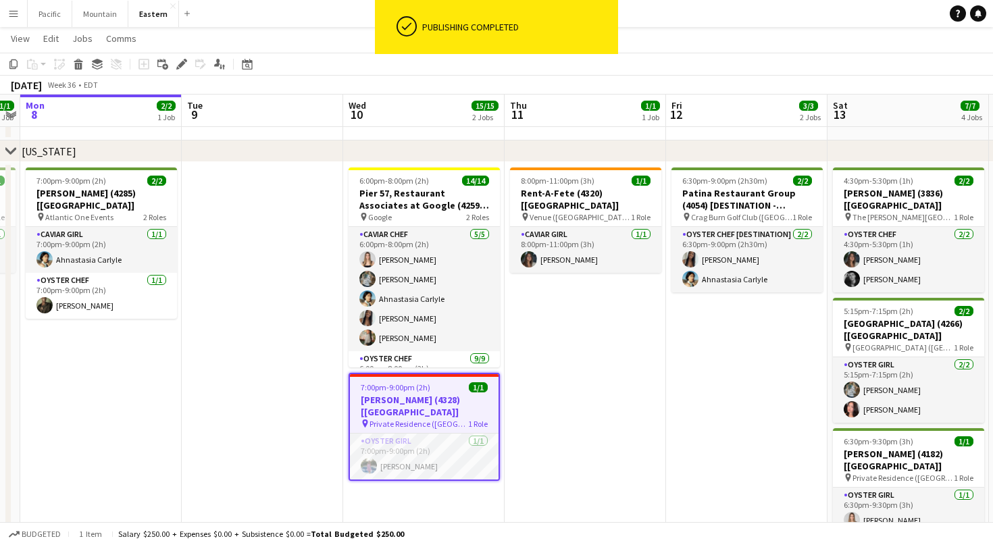
click at [462, 394] on h3 "[PERSON_NAME] (4328) [[GEOGRAPHIC_DATA]]" at bounding box center [424, 406] width 149 height 24
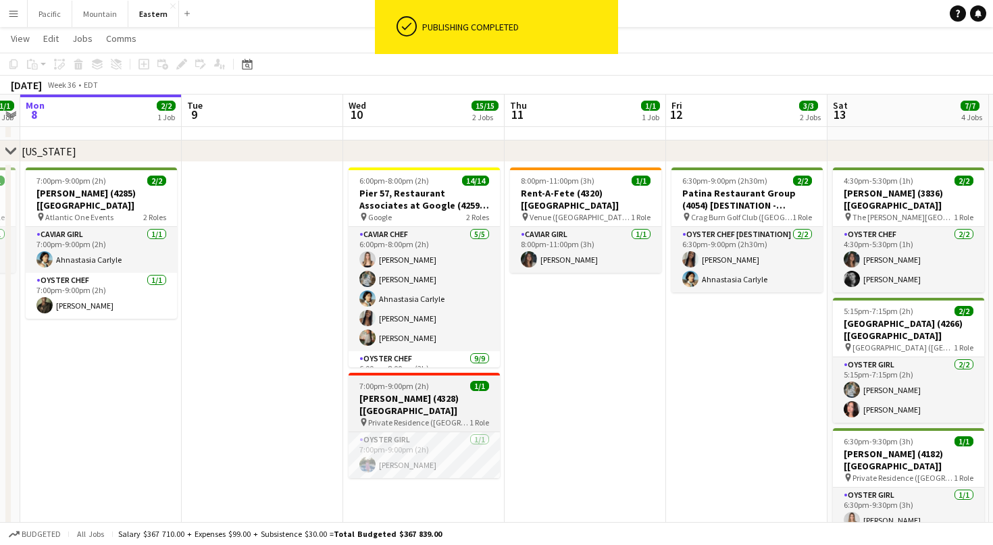
click at [445, 401] on h3 "[PERSON_NAME] (4328) [[GEOGRAPHIC_DATA]]" at bounding box center [424, 405] width 151 height 24
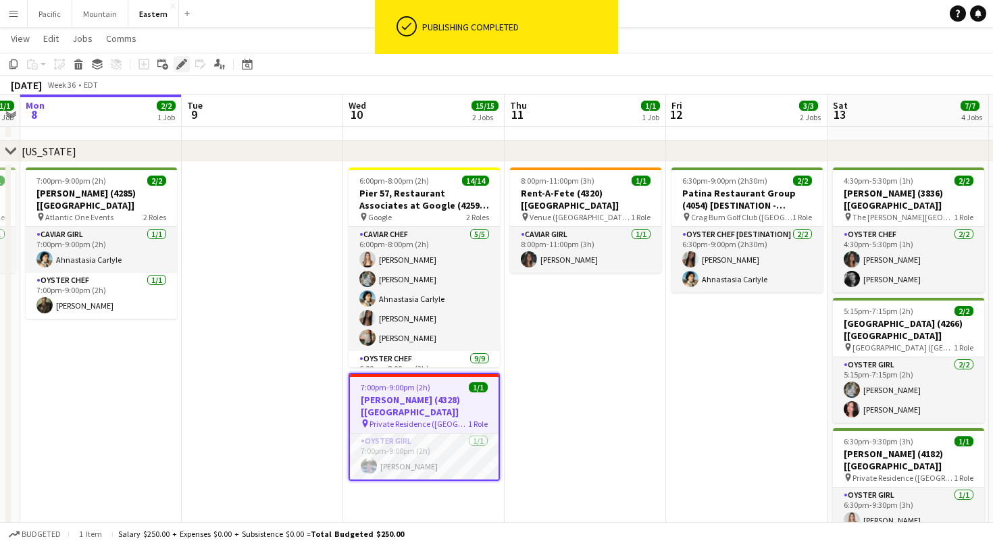
click at [181, 61] on icon "Edit" at bounding box center [181, 64] width 11 height 11
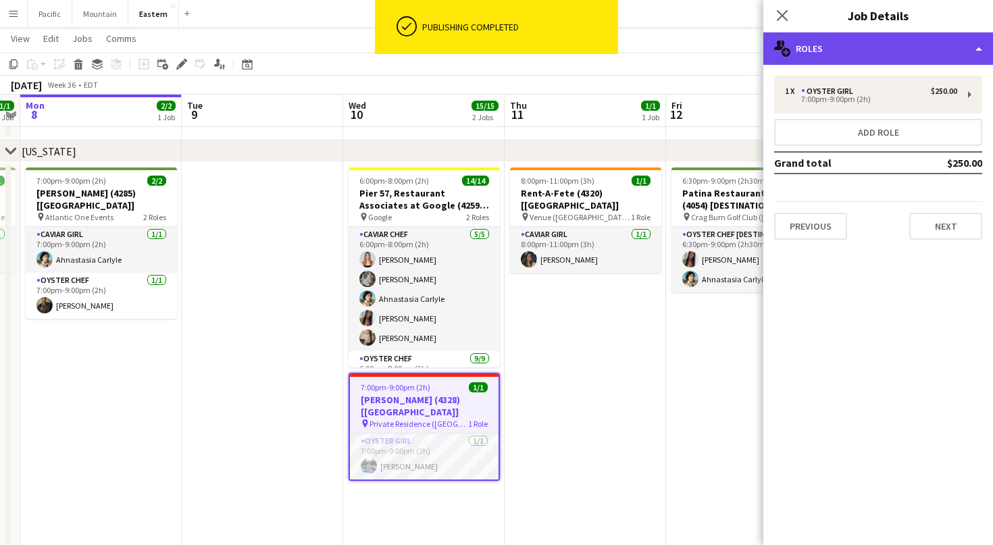
click at [972, 54] on div "multiple-users-add Roles" at bounding box center [879, 48] width 230 height 32
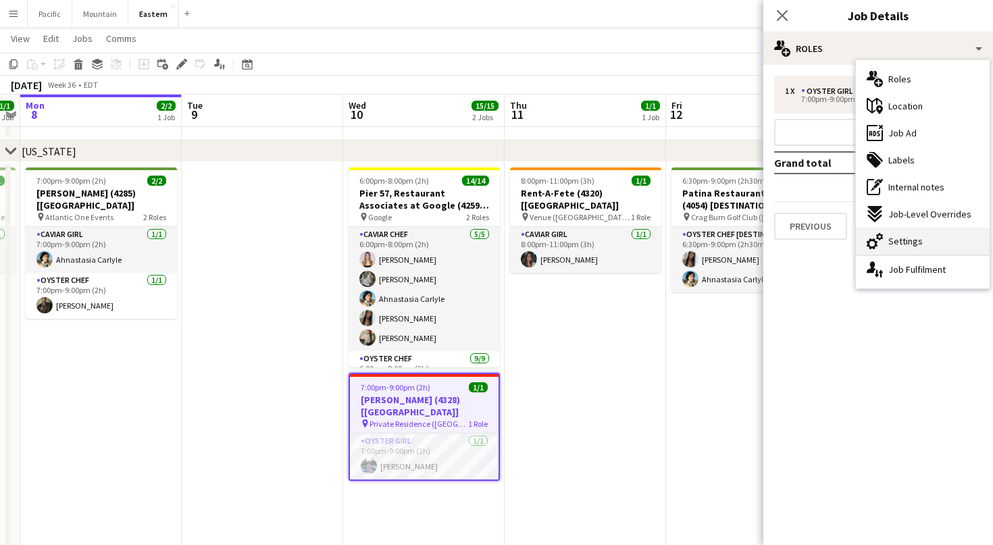
click at [926, 247] on div "cog-double-3 Settings" at bounding box center [923, 241] width 134 height 27
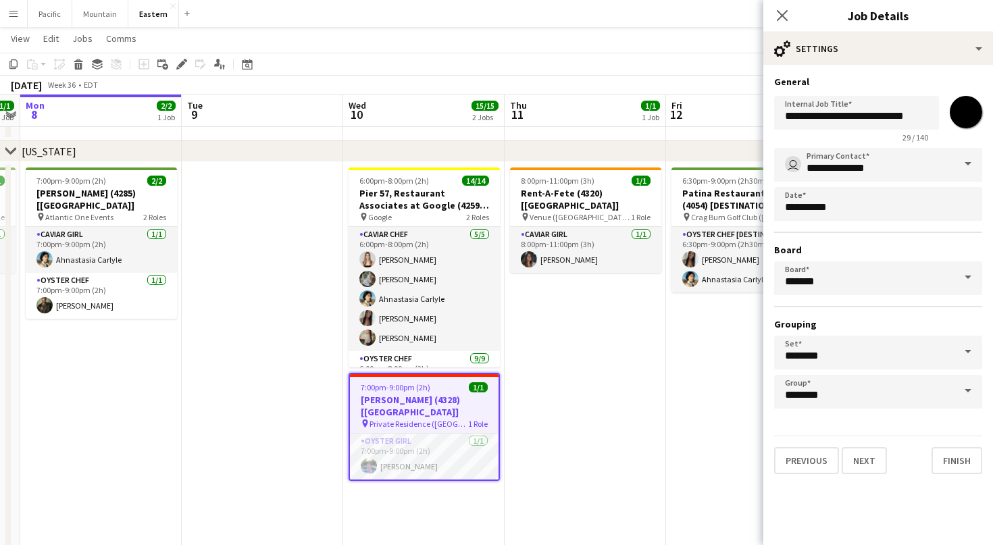
click at [972, 122] on input "*******" at bounding box center [966, 112] width 49 height 49
type input "*******"
click at [782, 7] on app-icon "Close pop-in" at bounding box center [783, 16] width 20 height 20
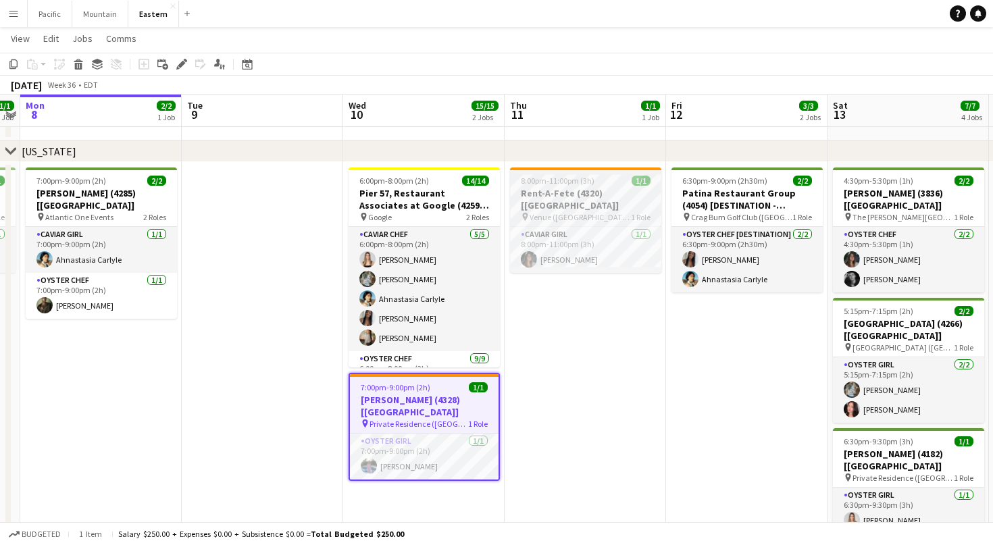
click at [586, 182] on span "8:00pm-11:00pm (3h)" at bounding box center [558, 181] width 74 height 10
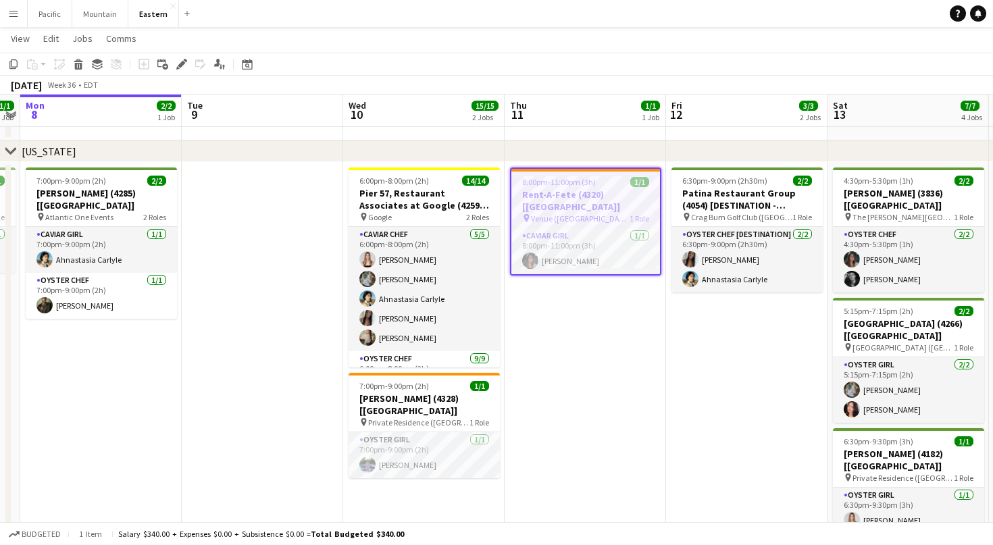
click at [571, 178] on span "8:00pm-11:00pm (3h)" at bounding box center [559, 182] width 74 height 10
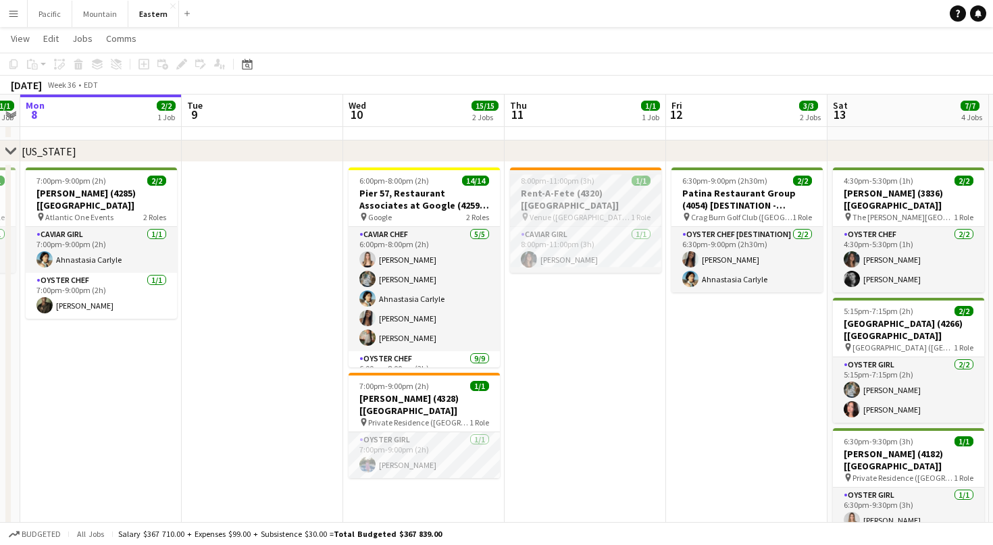
click at [643, 189] on h3 "Rent-A-Fete (4320) [[GEOGRAPHIC_DATA]]" at bounding box center [585, 199] width 151 height 24
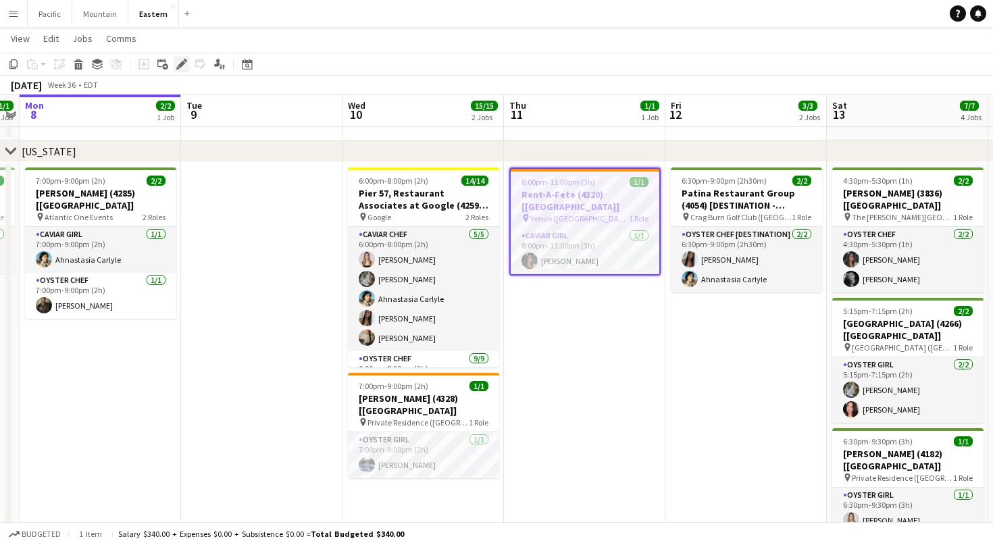
click at [184, 67] on icon "Edit" at bounding box center [181, 64] width 11 height 11
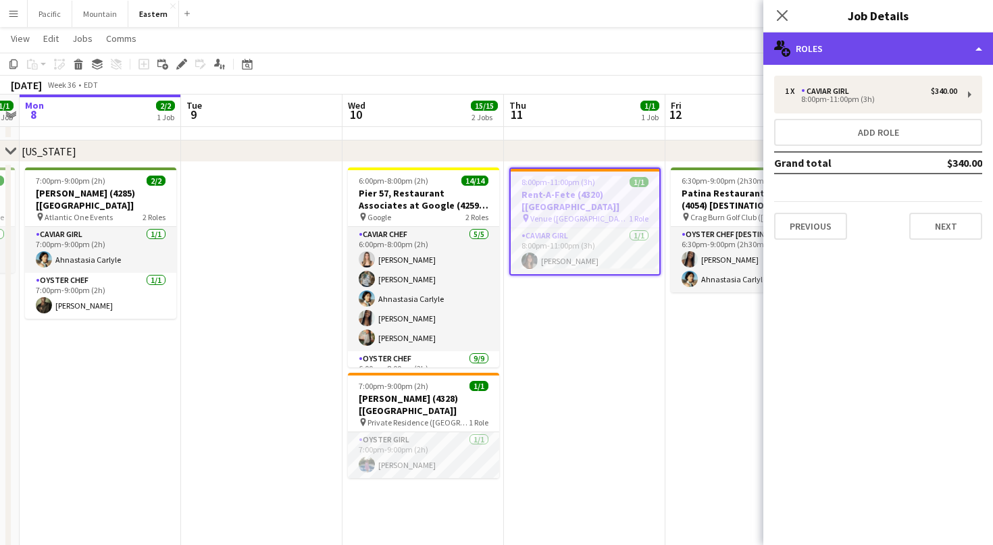
click at [910, 40] on div "multiple-users-add Roles" at bounding box center [879, 48] width 230 height 32
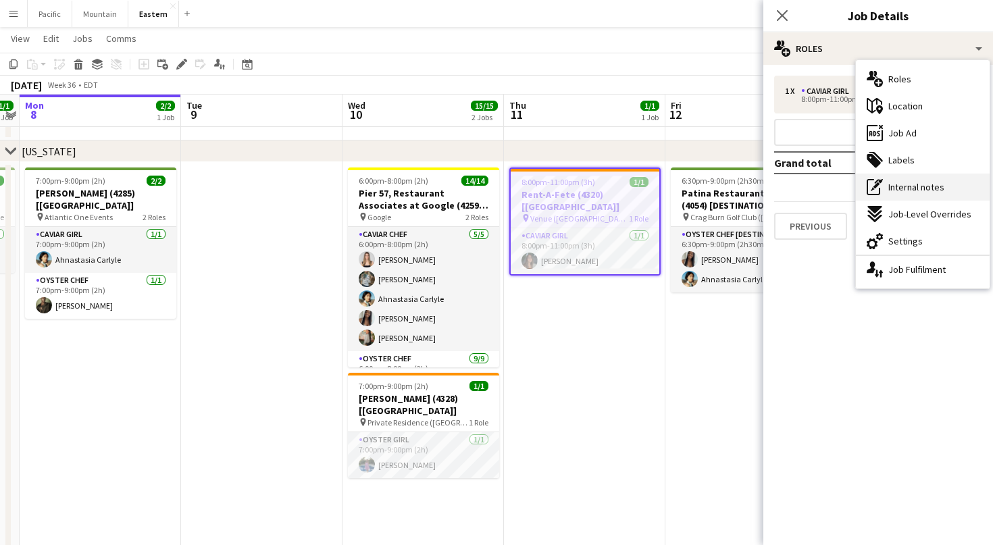
click at [926, 185] on span "Internal notes" at bounding box center [917, 187] width 56 height 12
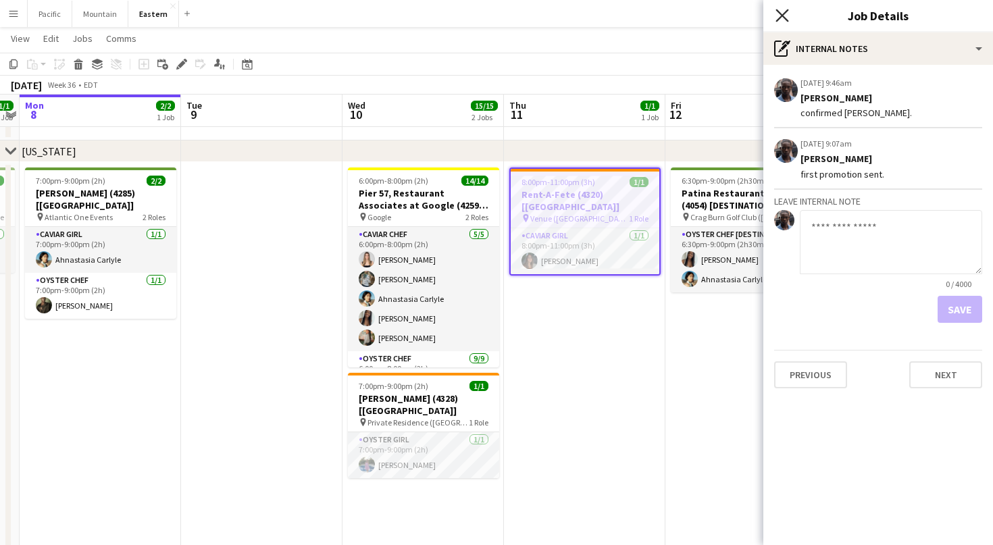
click at [782, 14] on icon "Close pop-in" at bounding box center [782, 15] width 13 height 13
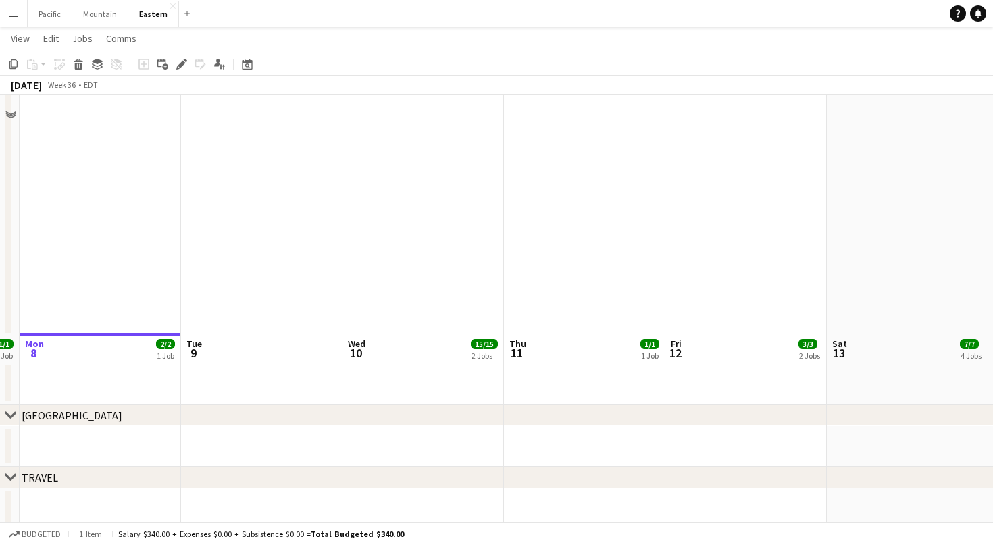
scroll to position [835, 0]
